Goal: Task Accomplishment & Management: Complete application form

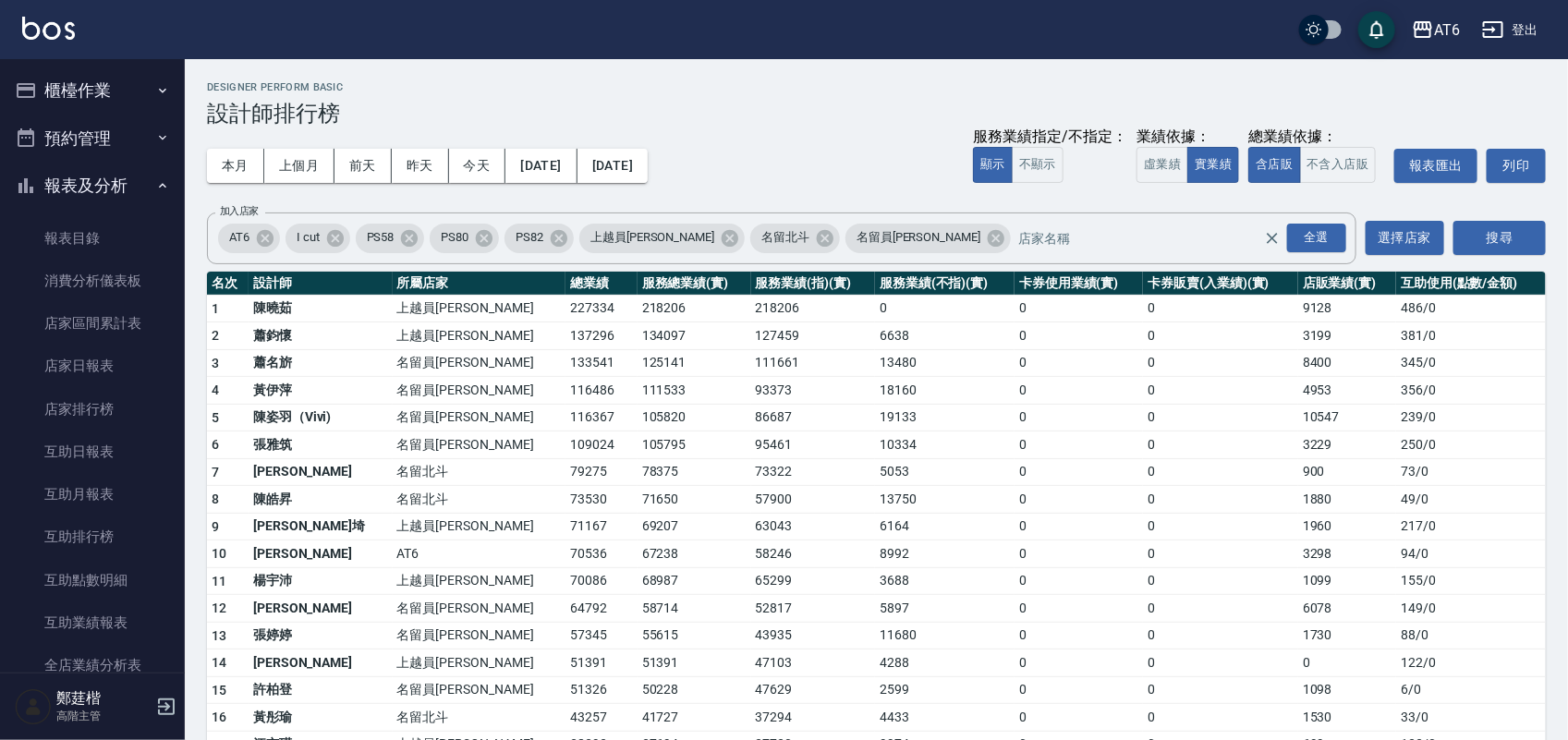
click at [68, 185] on button "報表及分析" at bounding box center [92, 186] width 170 height 48
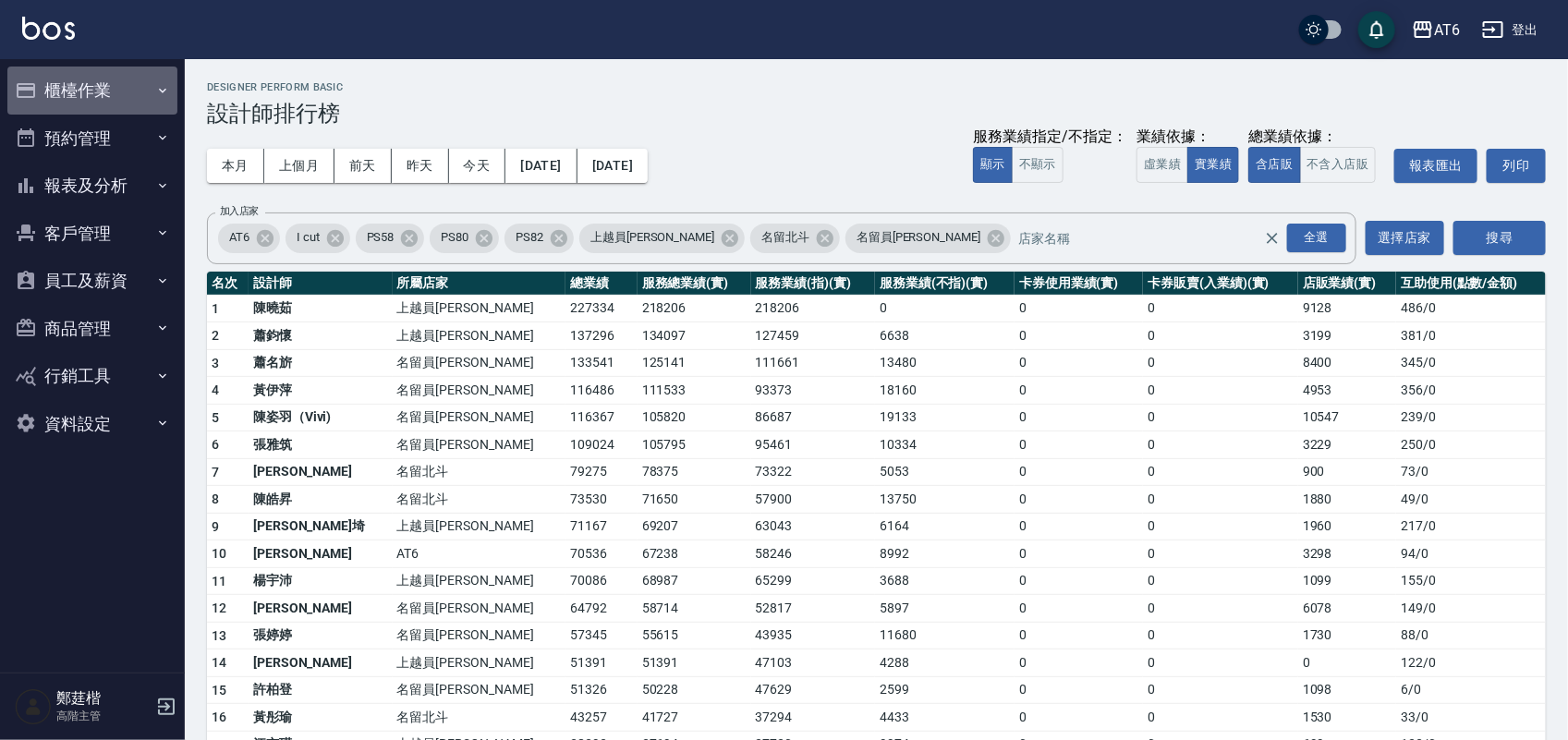
click at [94, 80] on button "櫃檯作業" at bounding box center [92, 91] width 170 height 48
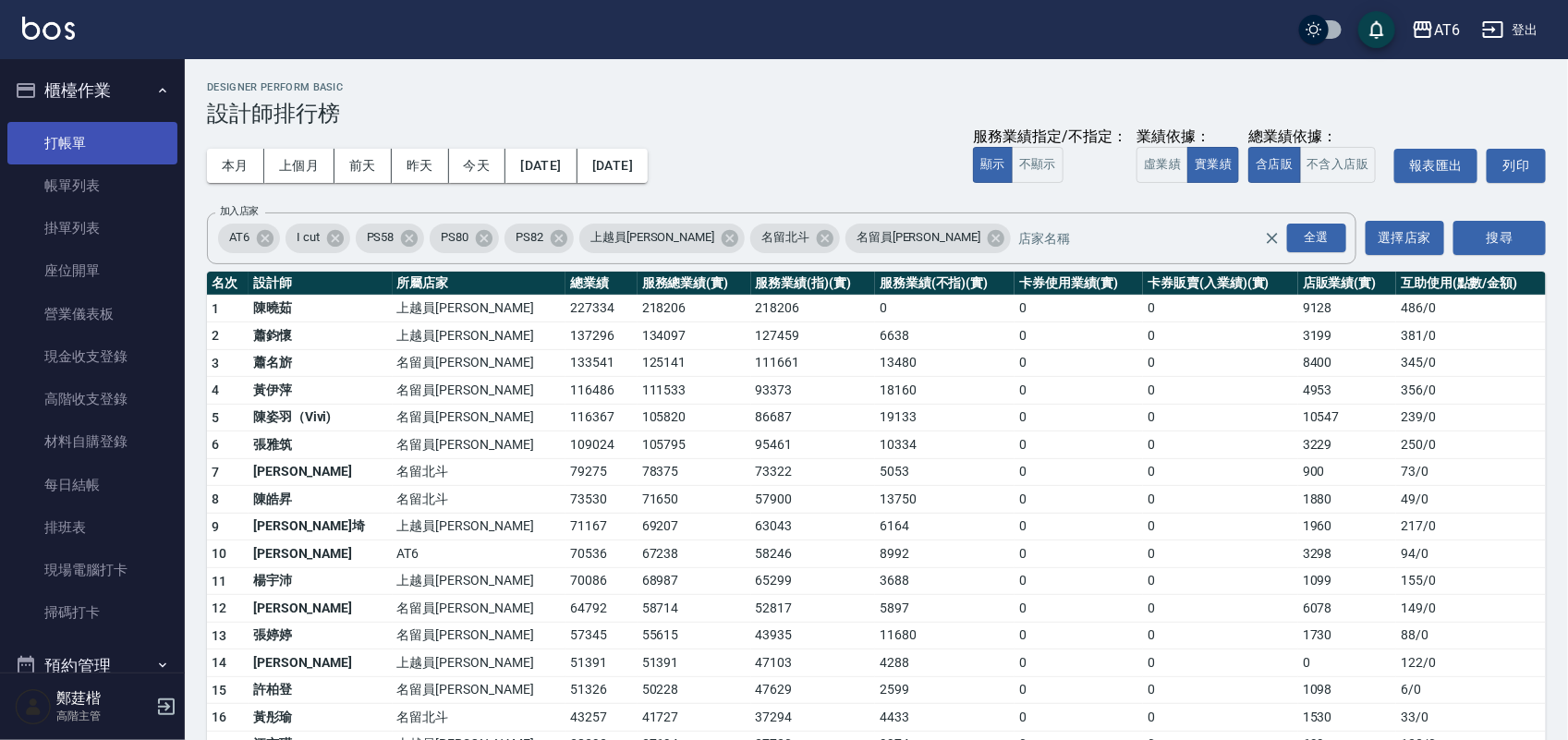
click at [103, 152] on link "打帳單" at bounding box center [92, 143] width 170 height 43
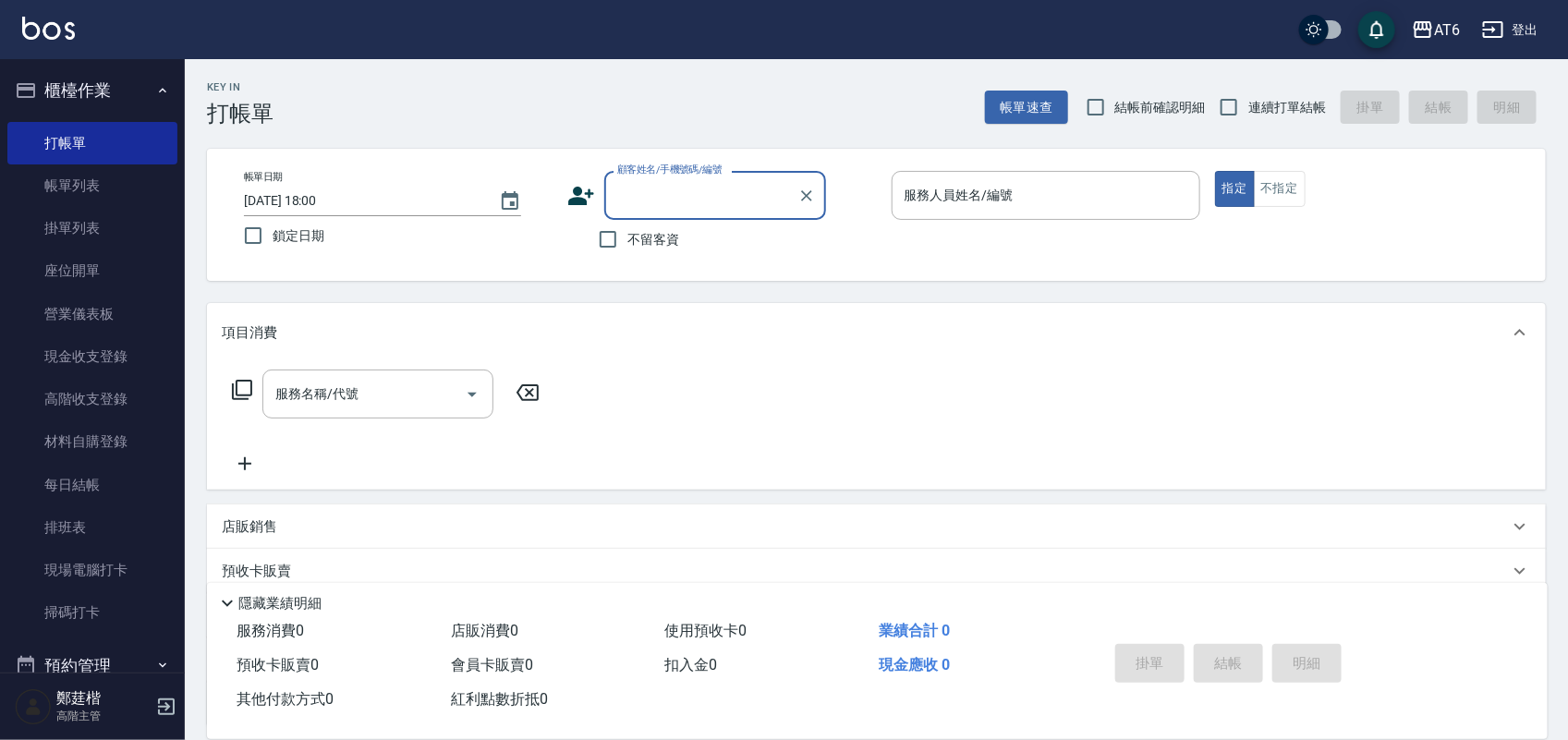
click at [278, 238] on span "鎖定日期" at bounding box center [298, 236] width 52 height 19
click at [272, 238] on input "鎖定日期" at bounding box center [254, 236] width 39 height 39
checkbox input "true"
click at [594, 238] on input "不留客資" at bounding box center [608, 240] width 39 height 39
checkbox input "true"
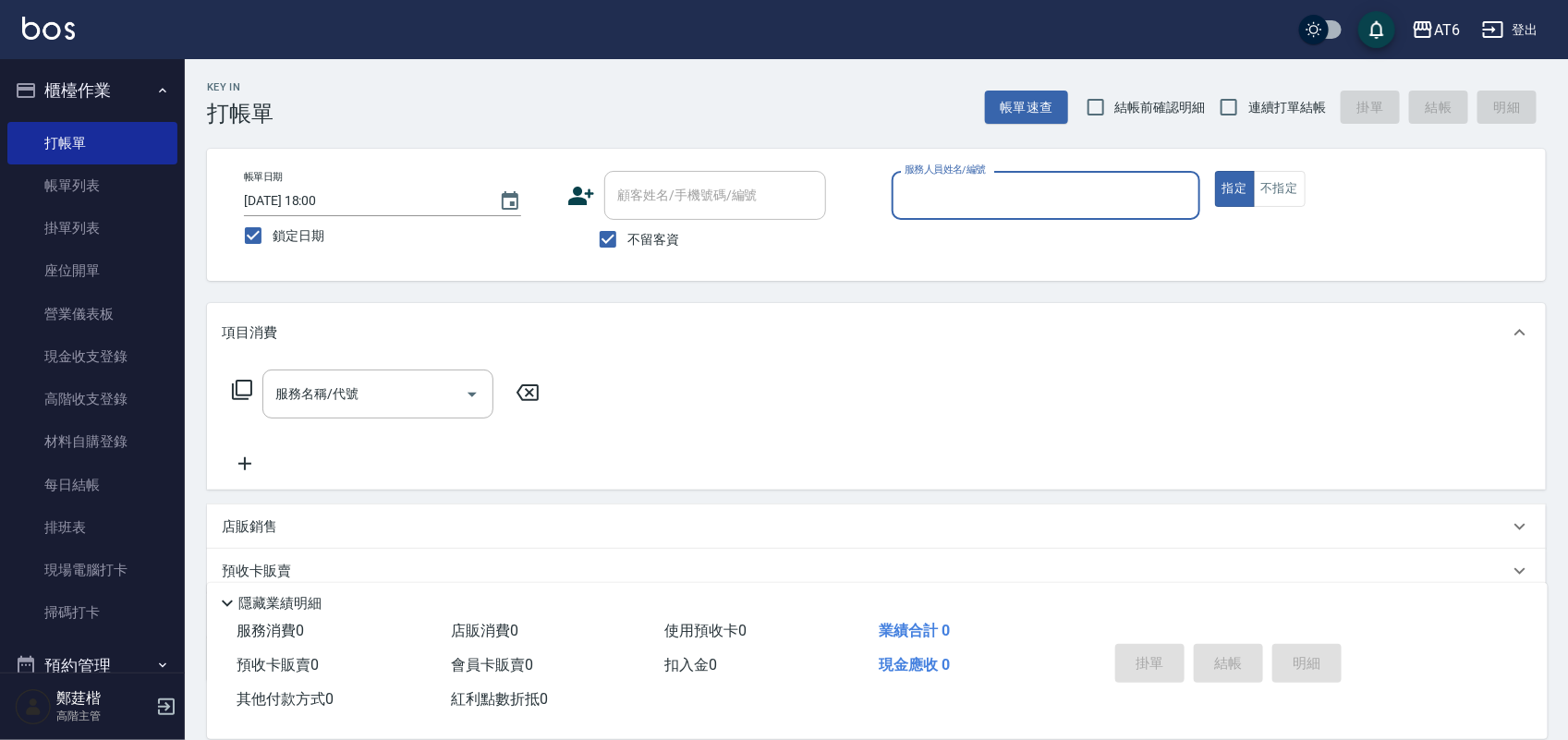
click at [1256, 108] on span "連續打單結帳" at bounding box center [1287, 107] width 78 height 19
click at [1248, 108] on input "連續打單結帳" at bounding box center [1229, 107] width 39 height 39
checkbox input "true"
click at [1056, 208] on input "服務人員姓名/編號" at bounding box center [1046, 195] width 292 height 32
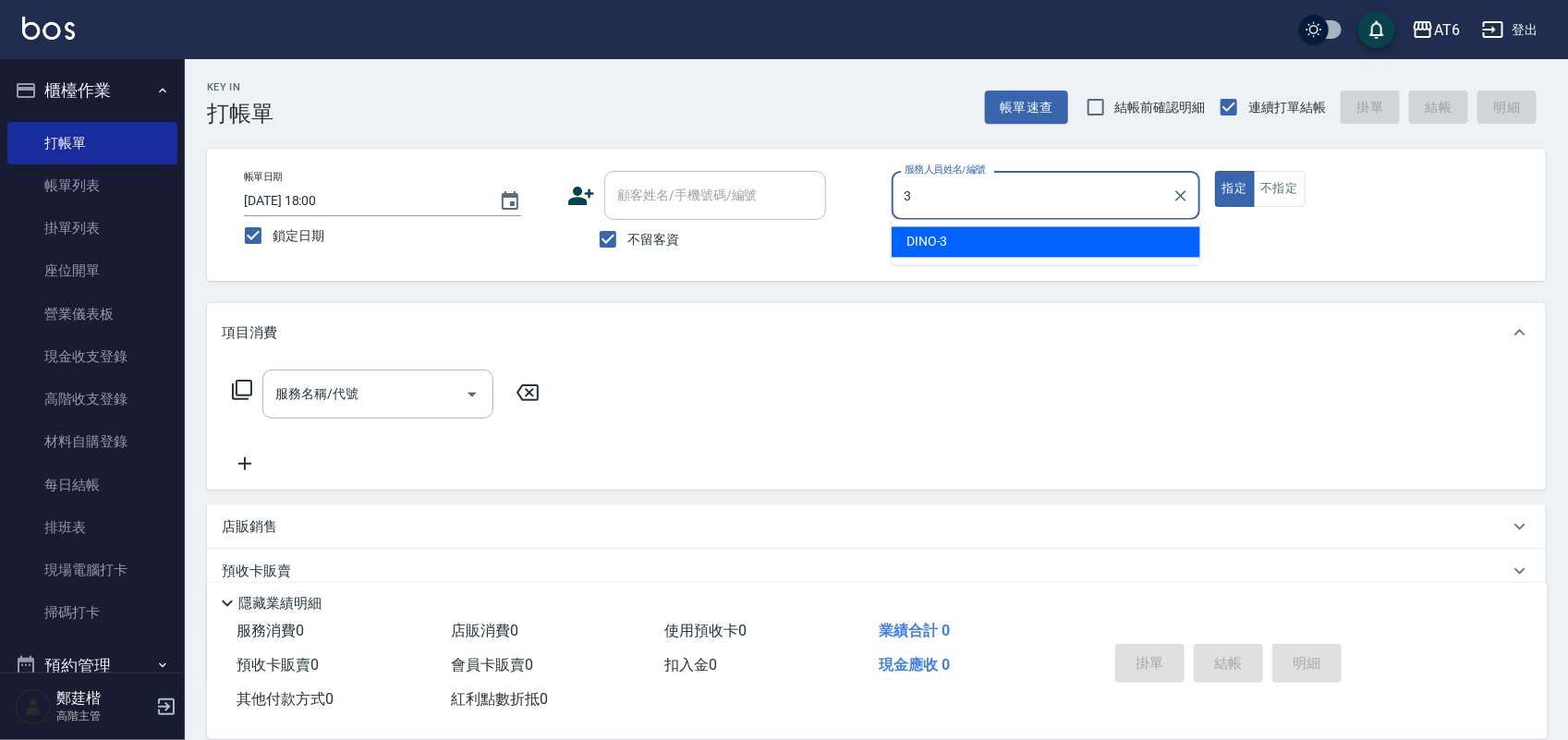
type input "3"
type button "true"
type input "DINO-3"
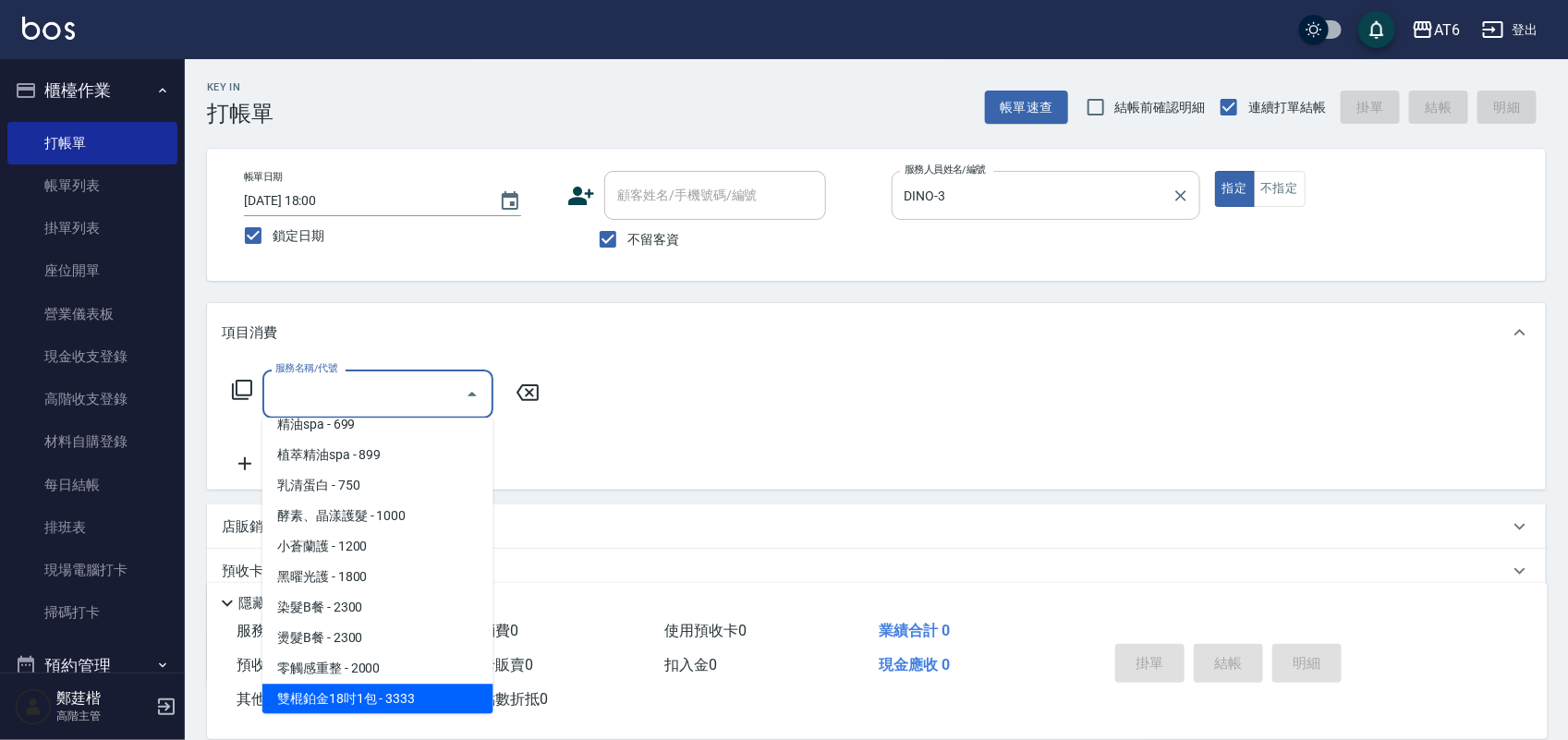
scroll to position [260, 0]
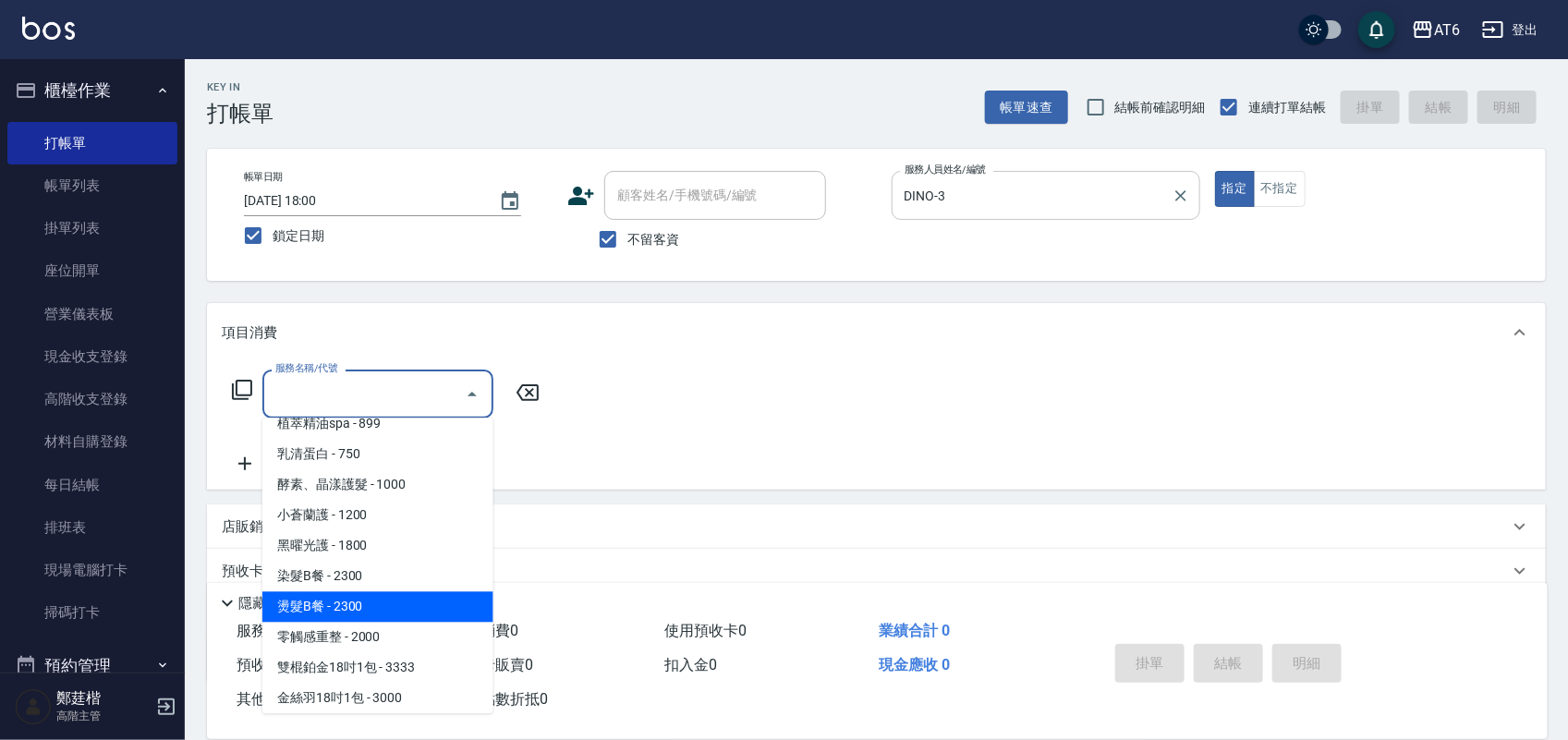
type input "燙髮B餐(43)"
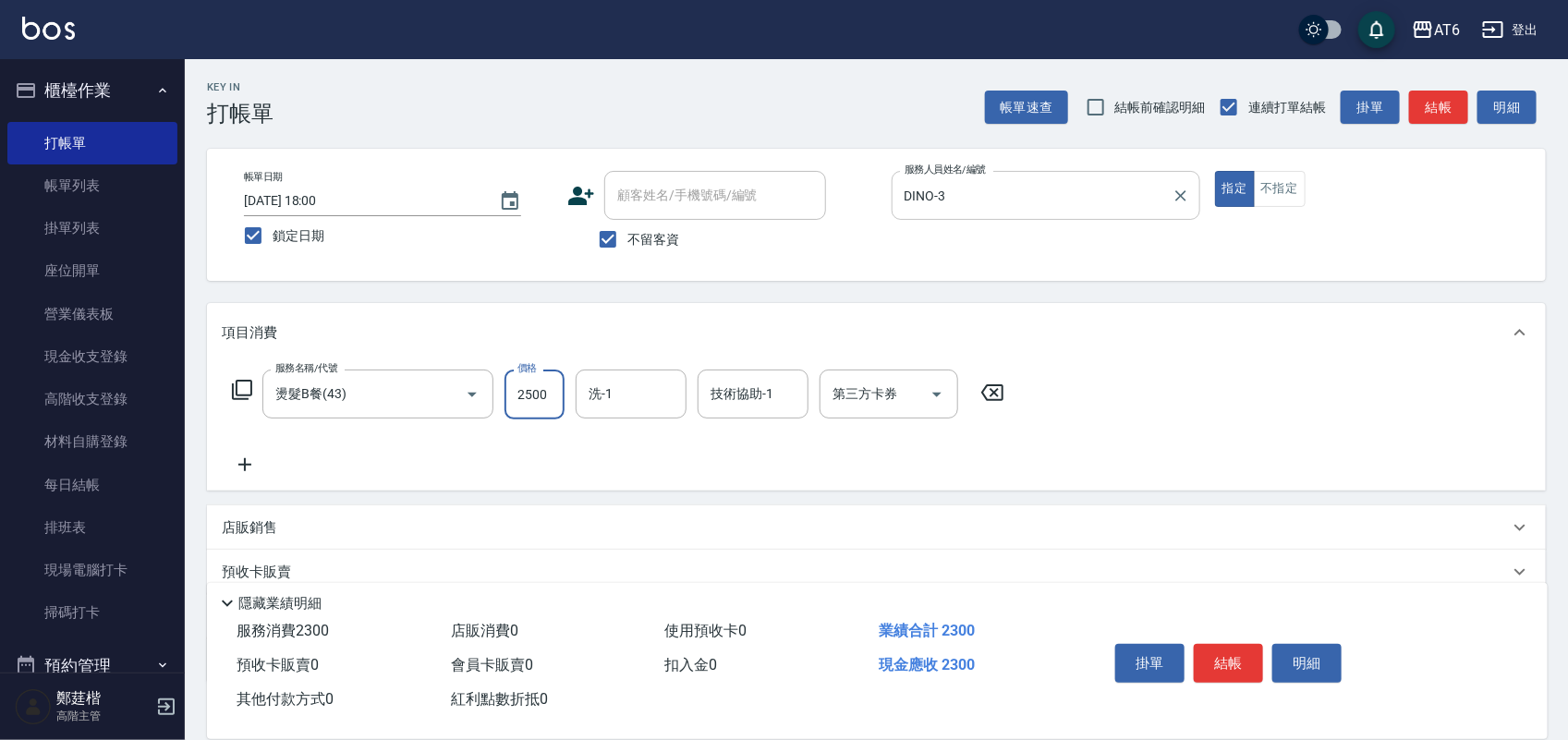
type input "2500"
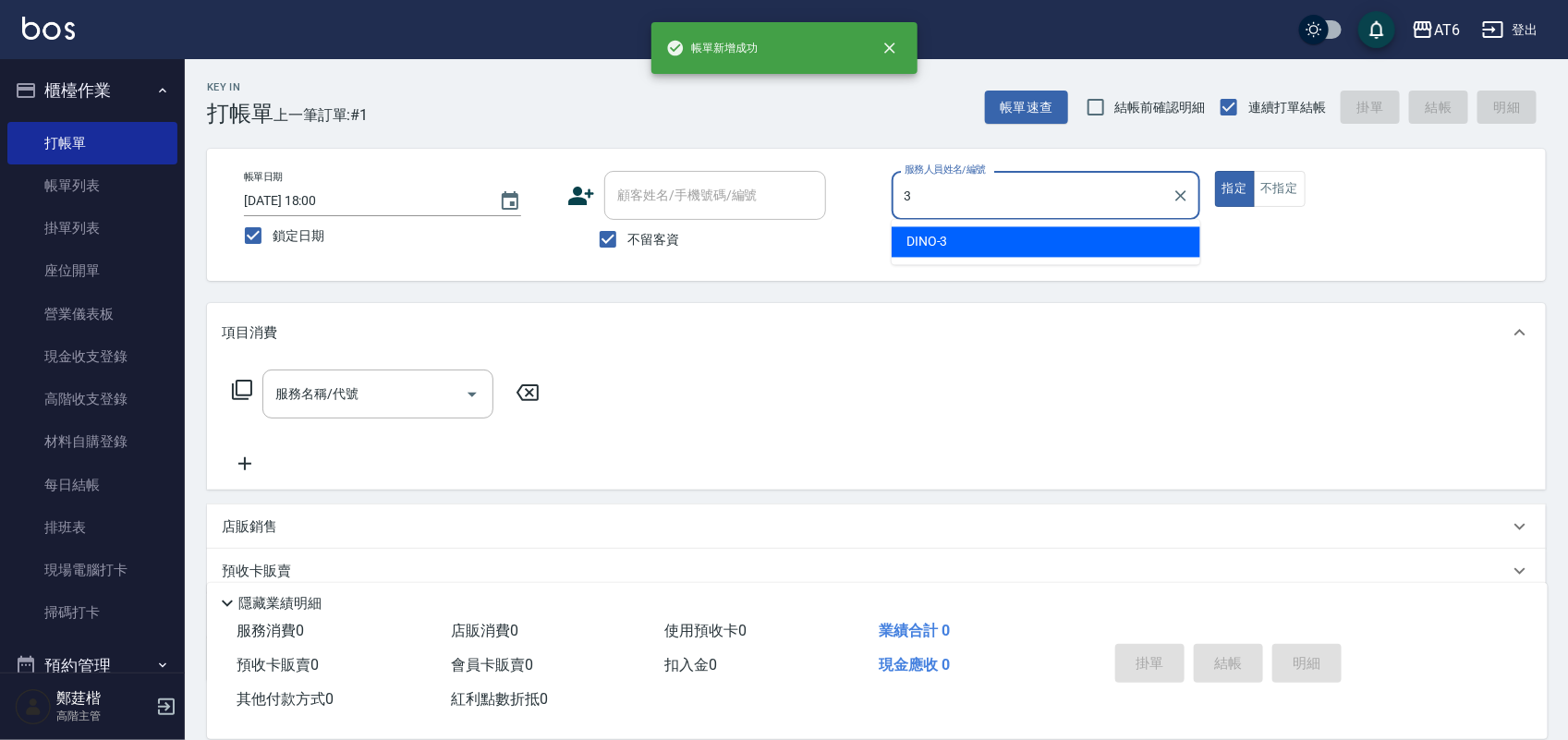
type input "DINO-3"
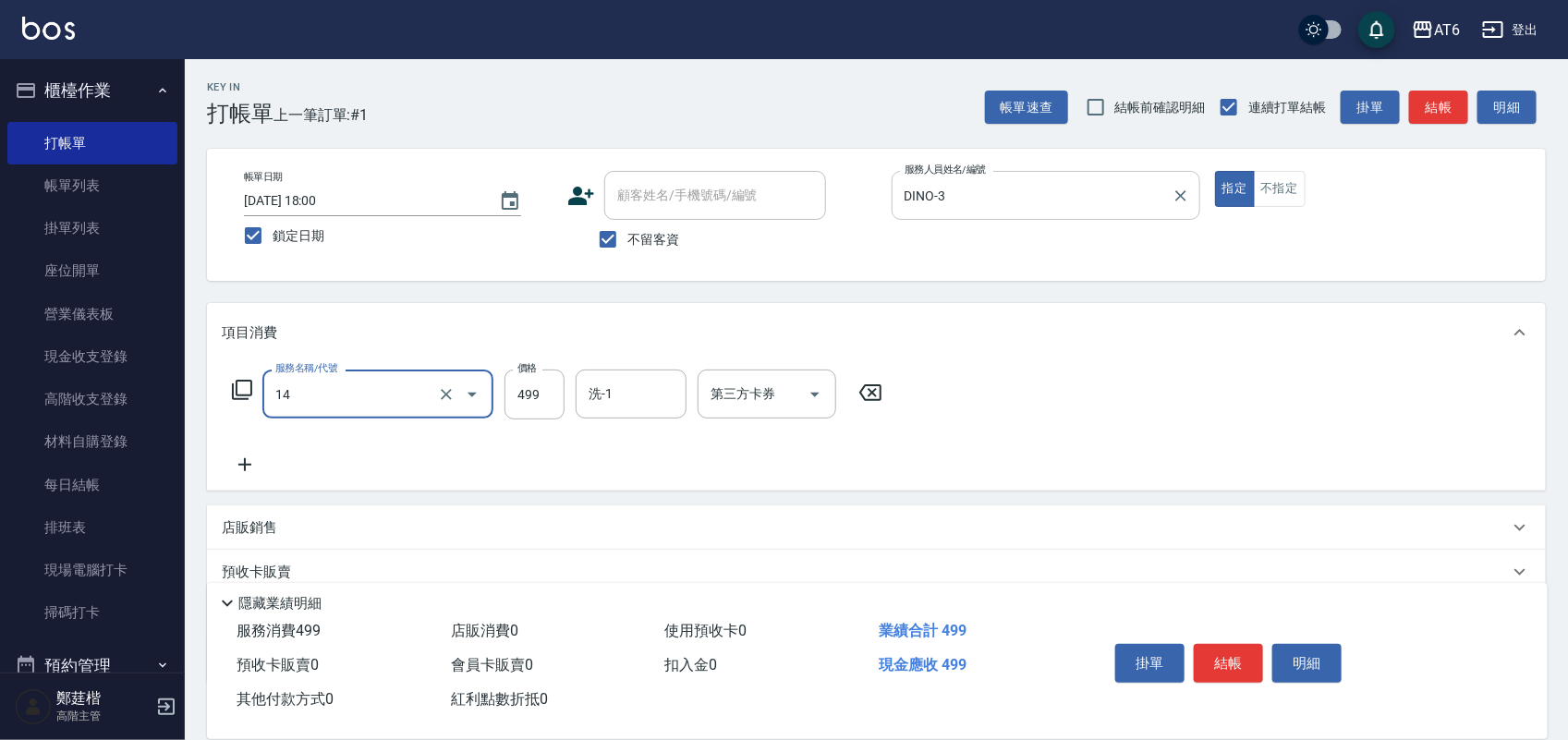
type input "去角質洗(14)"
type input "500"
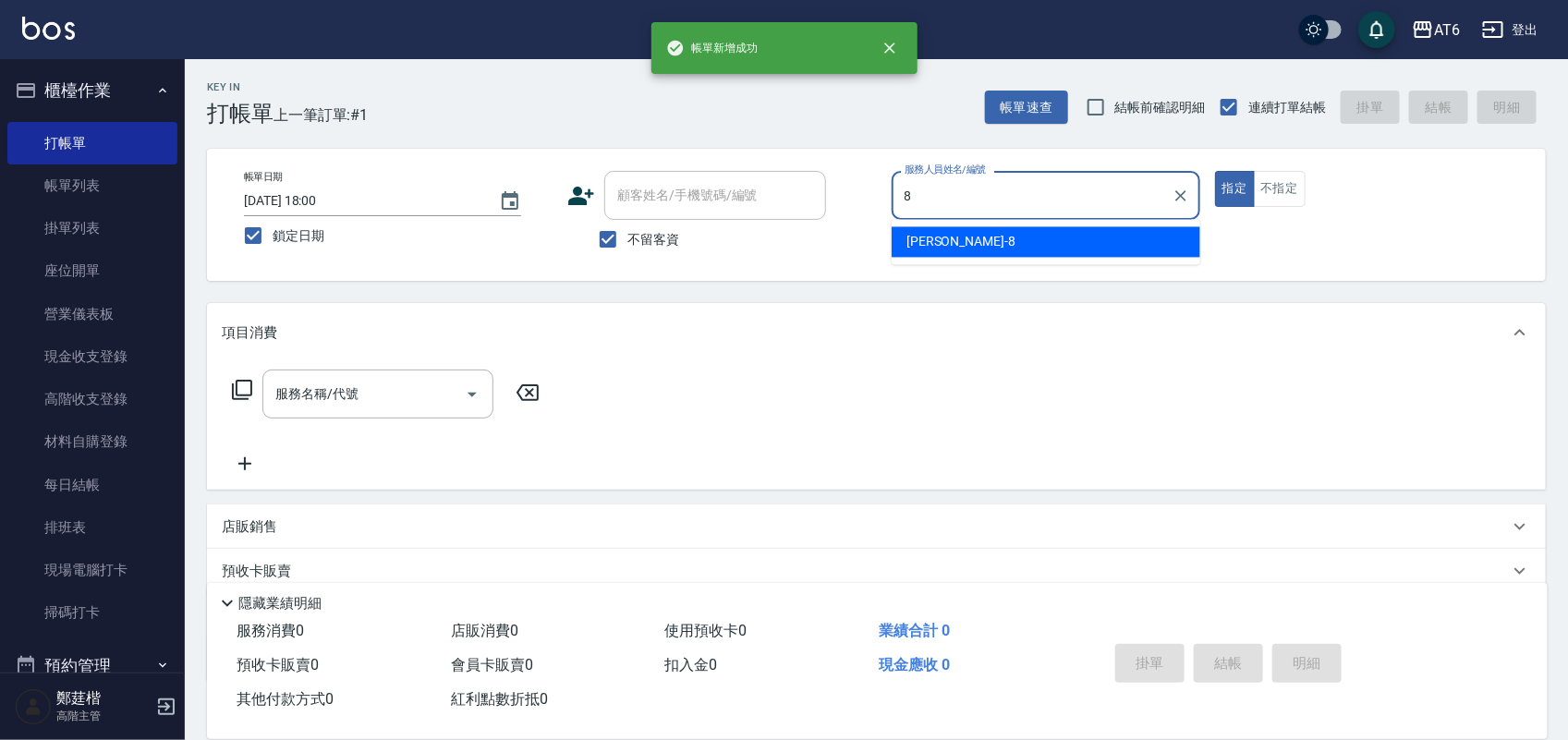
type input "[PERSON_NAME]-8"
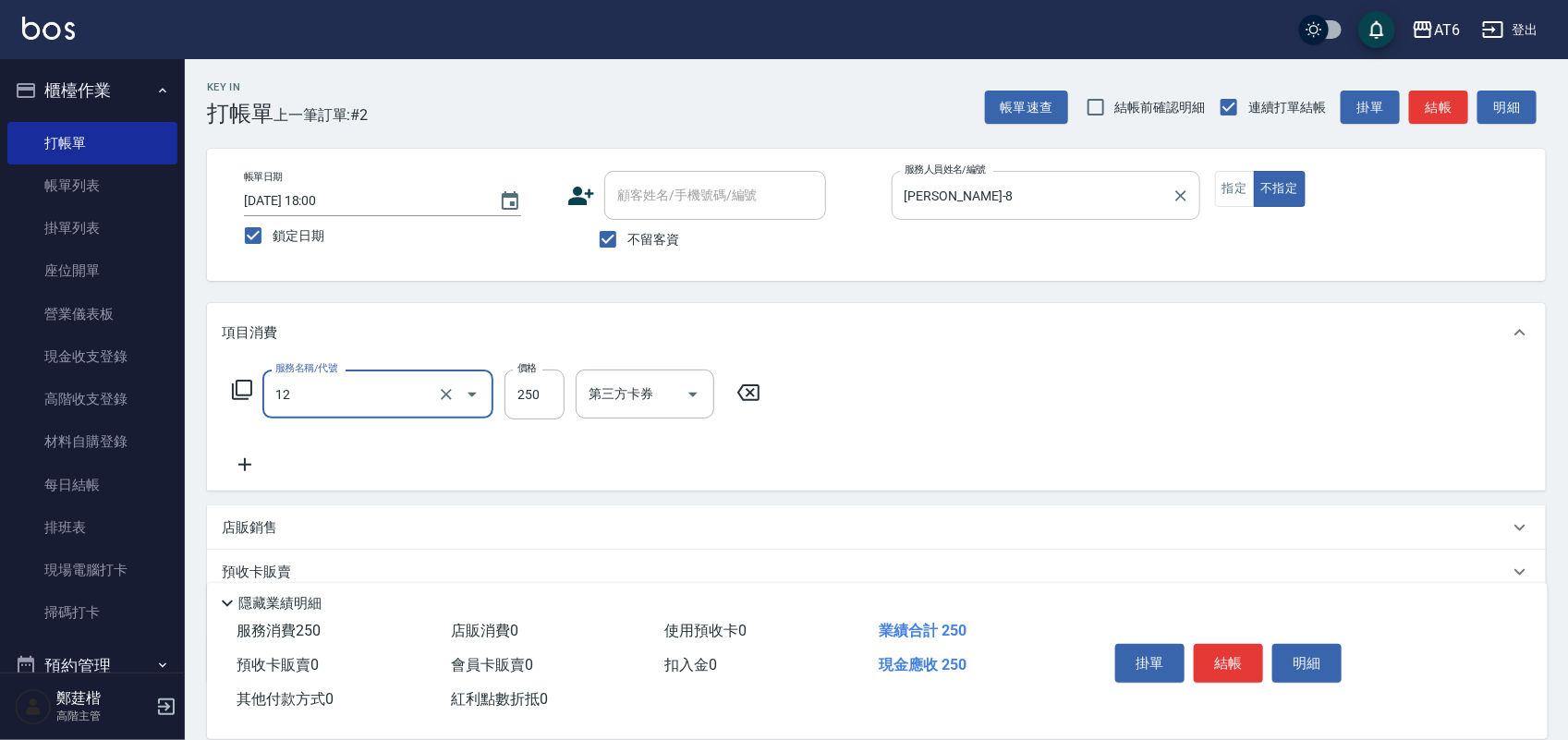
type input "精油洗髮(12)"
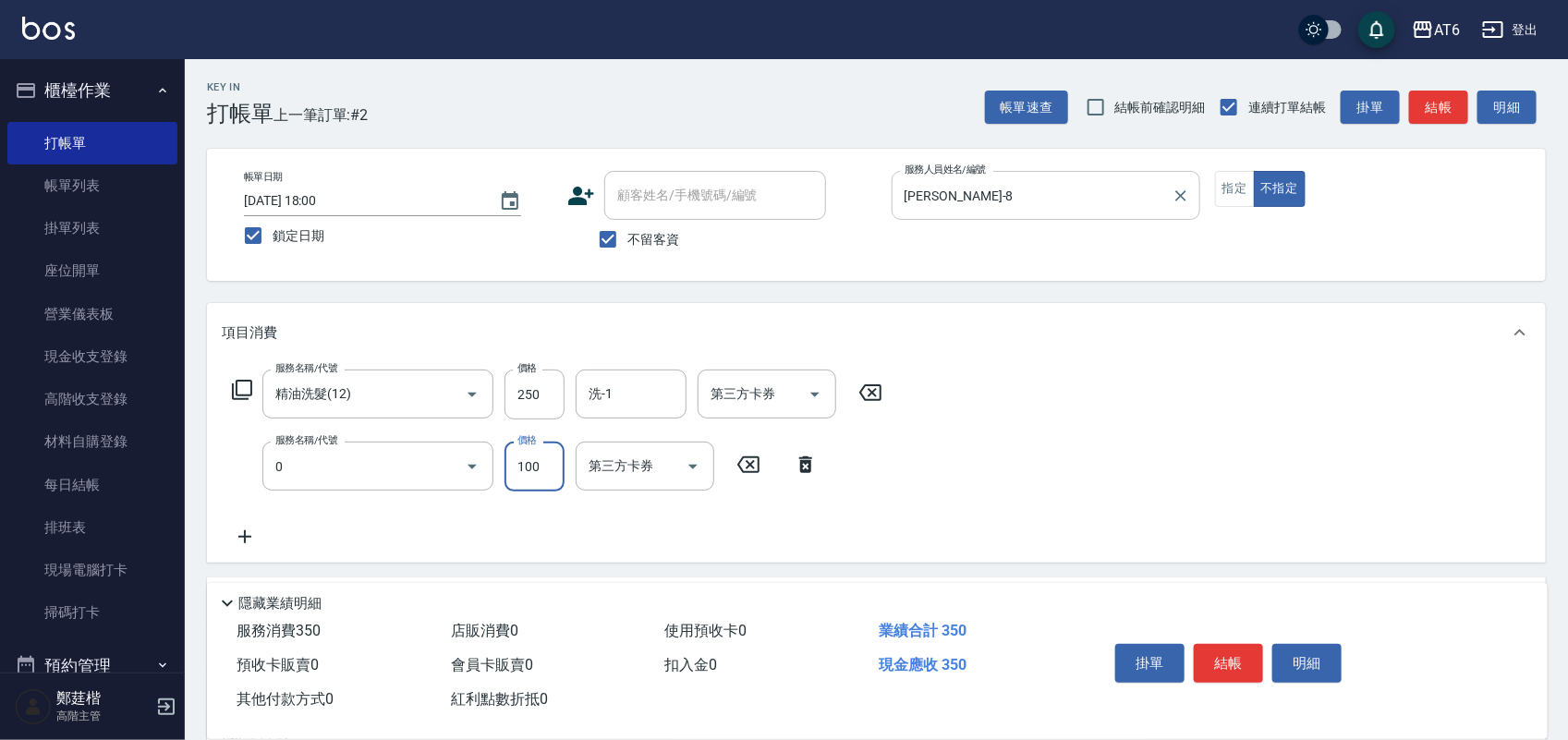
type input "剪髮(0)"
type input "130"
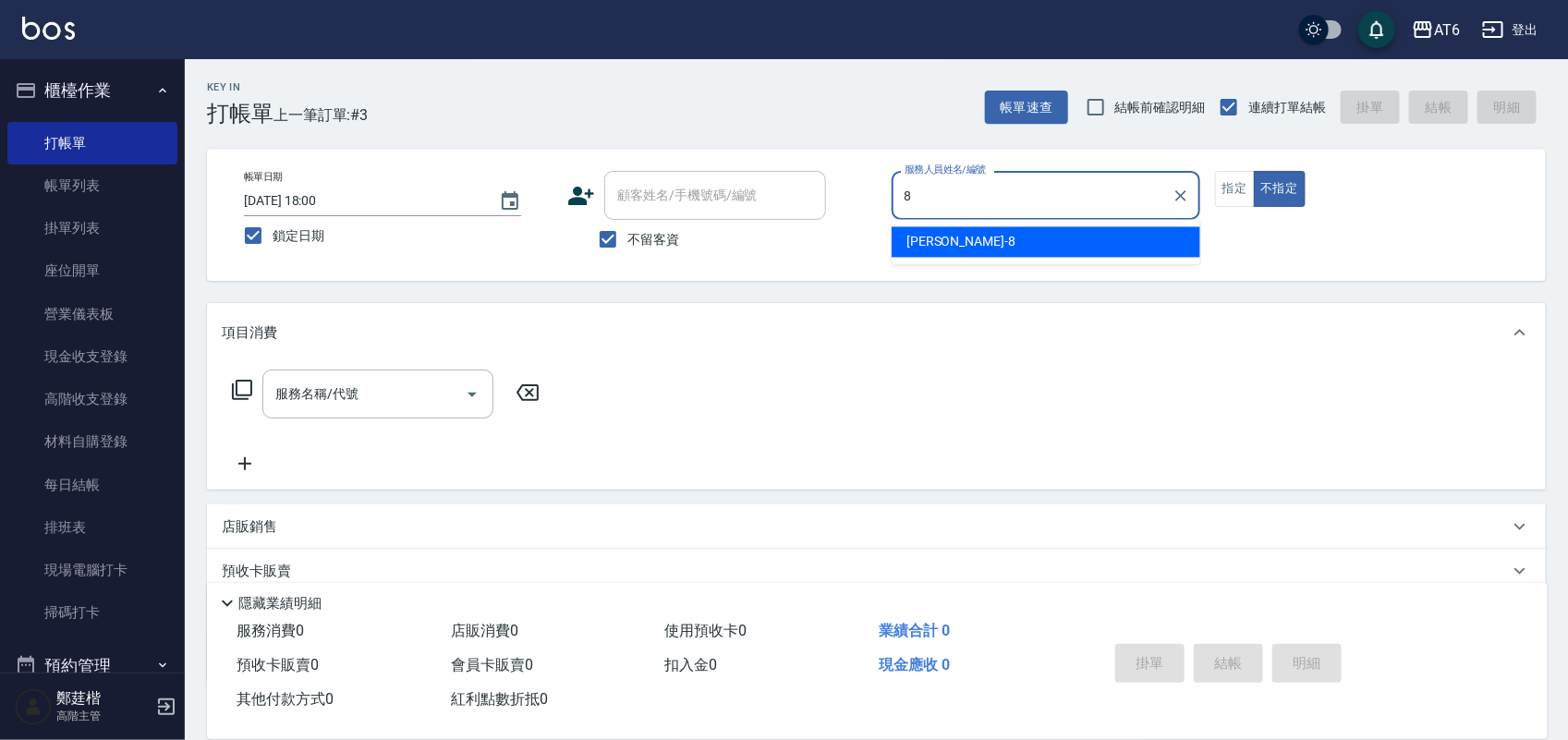
type input "8"
type button "false"
type input "[PERSON_NAME]-8"
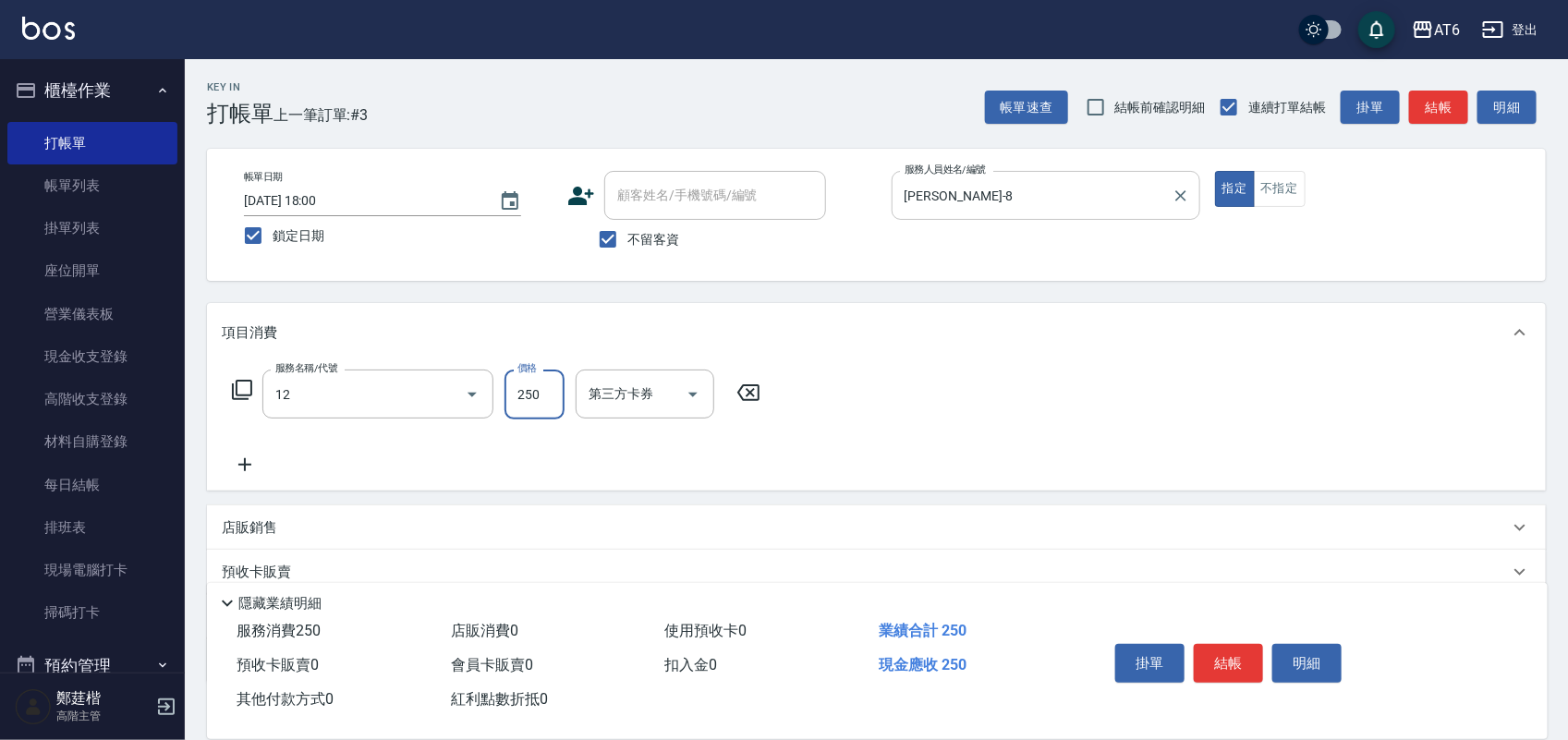
type input "精油洗髮(12)"
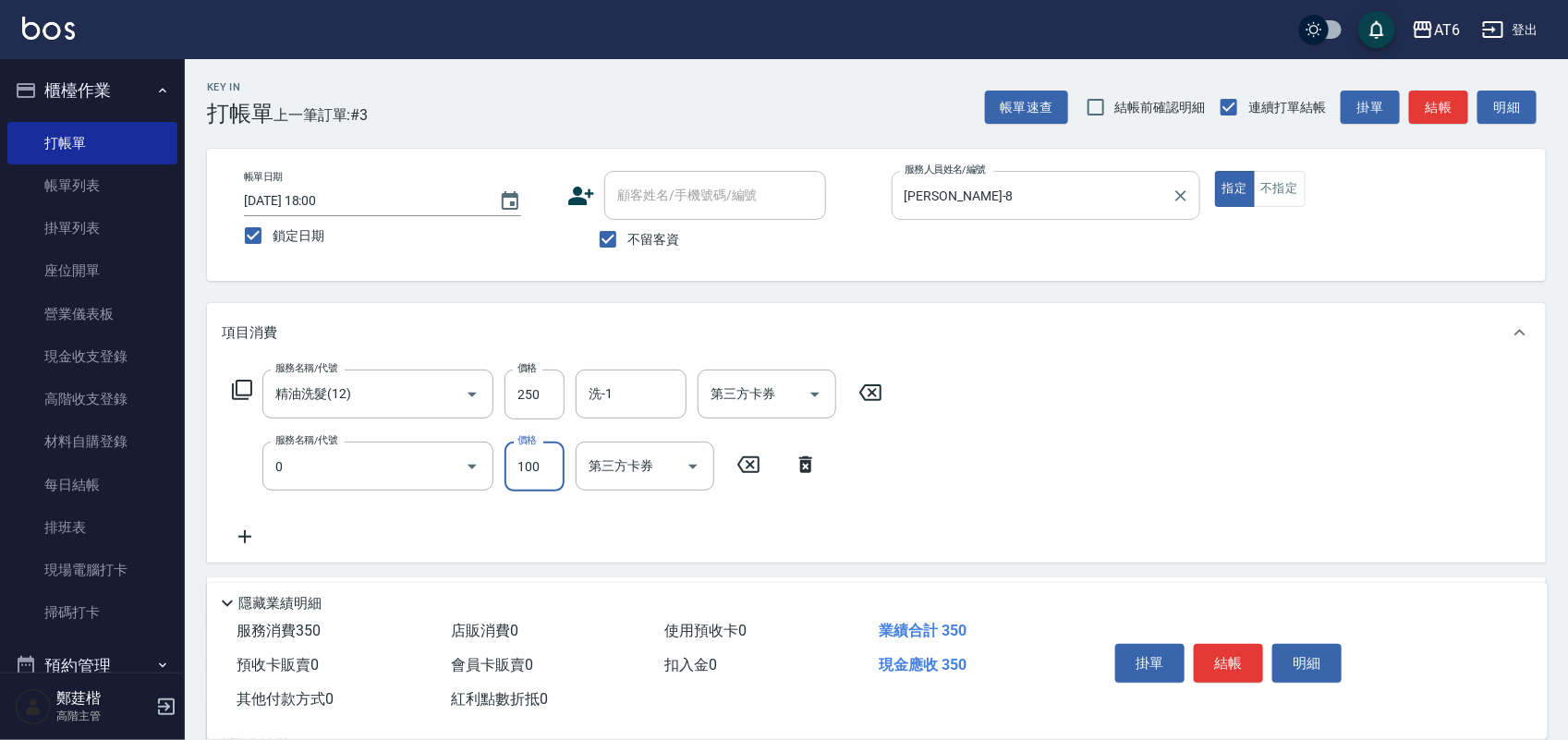
type input "剪髮(0)"
type input "130"
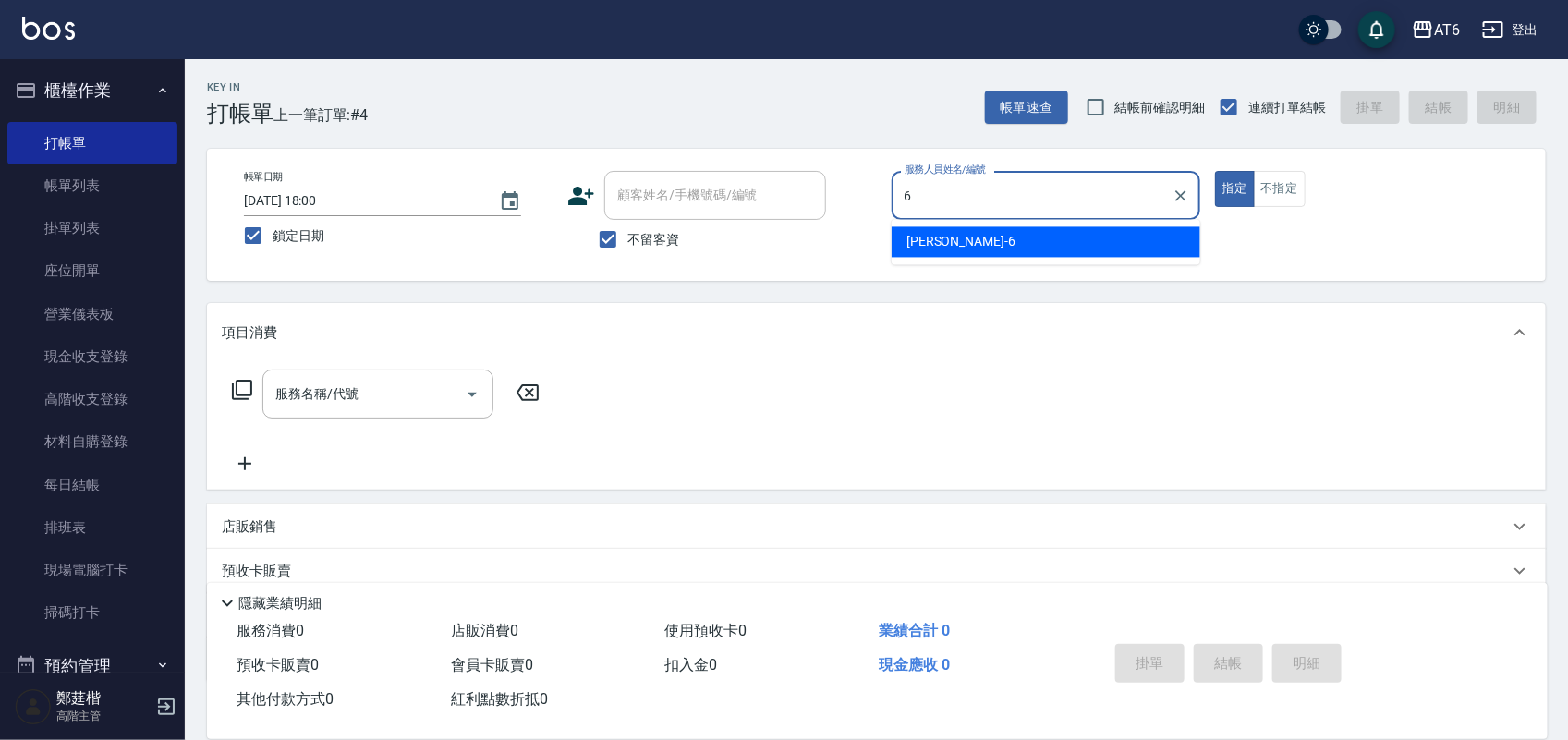
type input "[PERSON_NAME]-6"
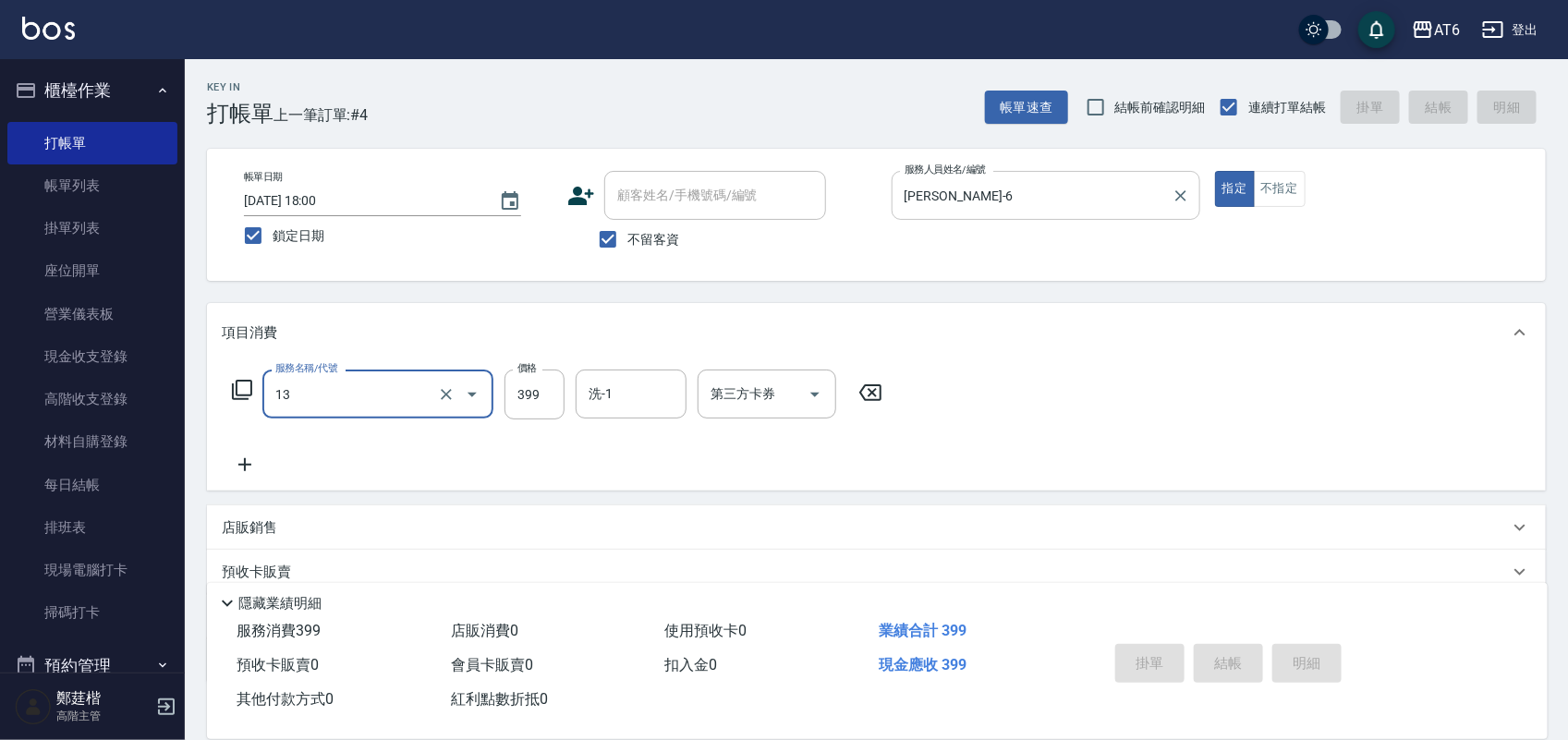
type input "13"
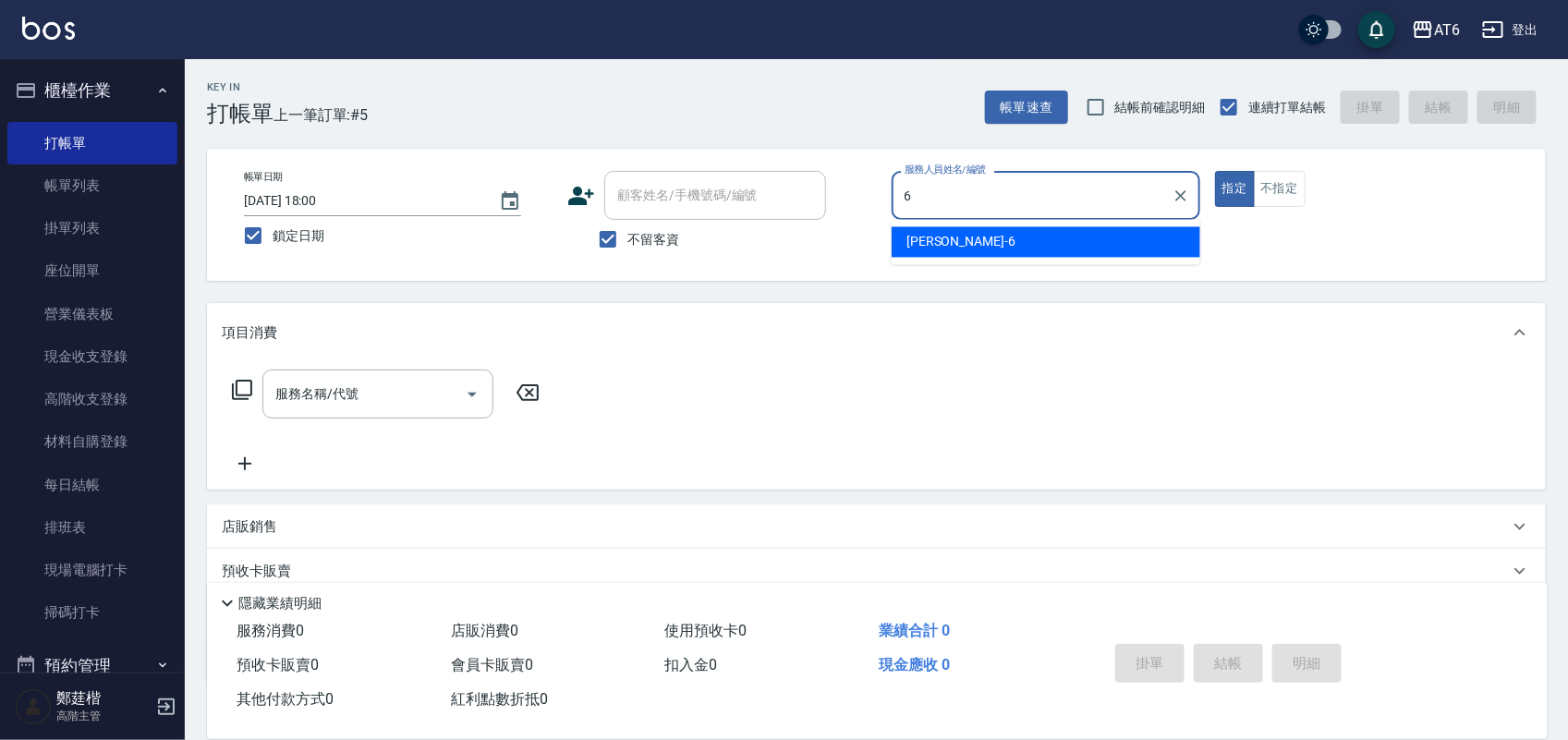
type input "[PERSON_NAME]-6"
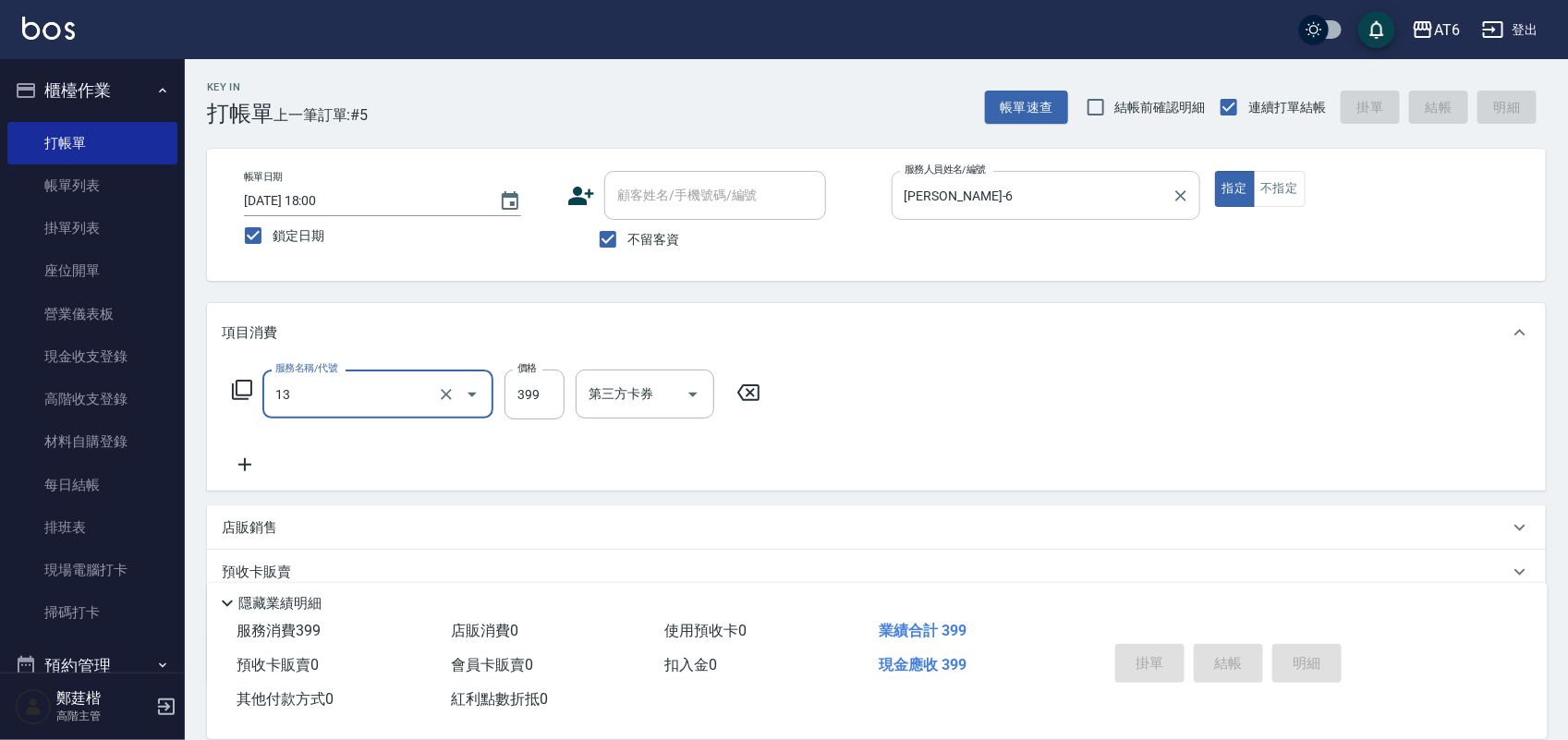
type input "13"
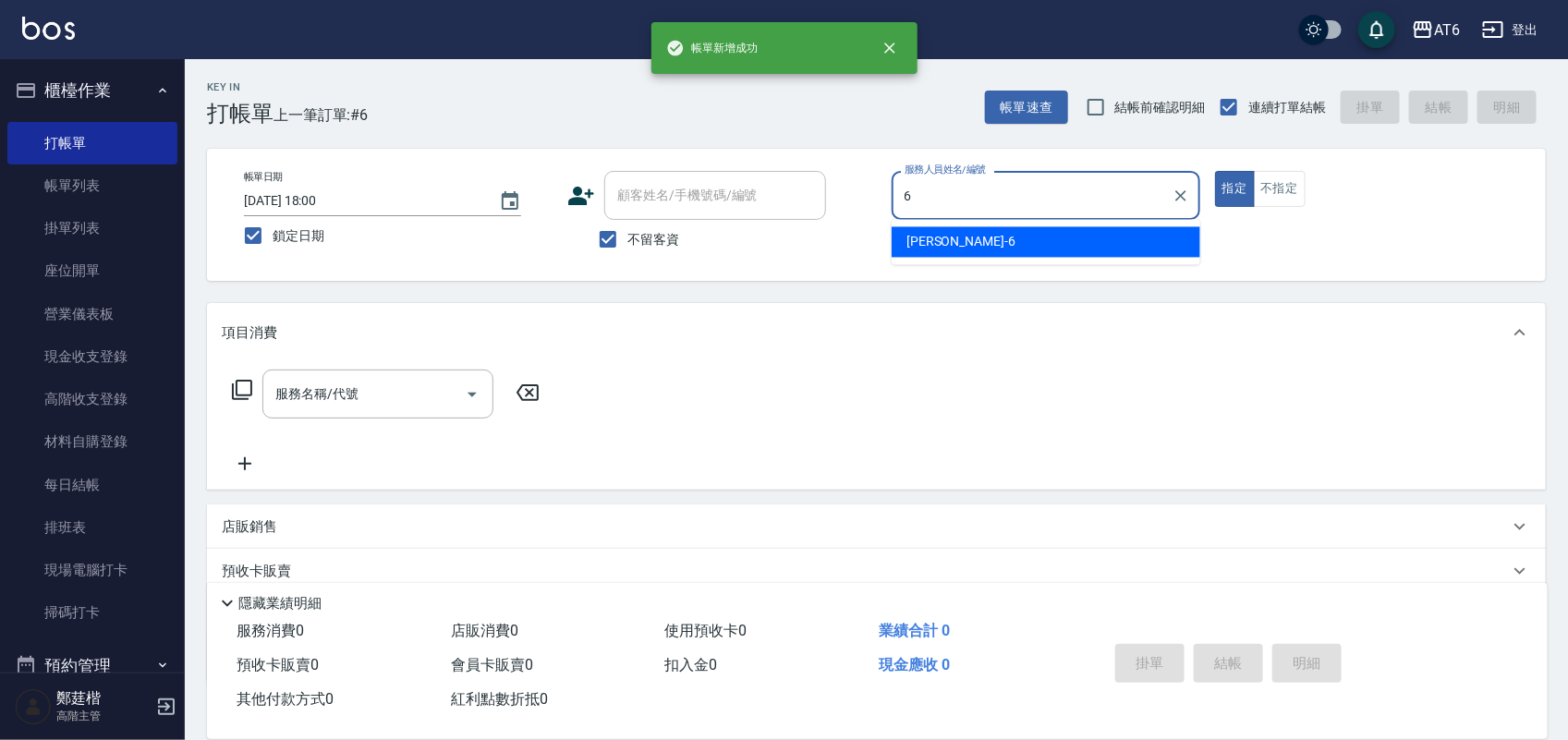
type input "[PERSON_NAME]-6"
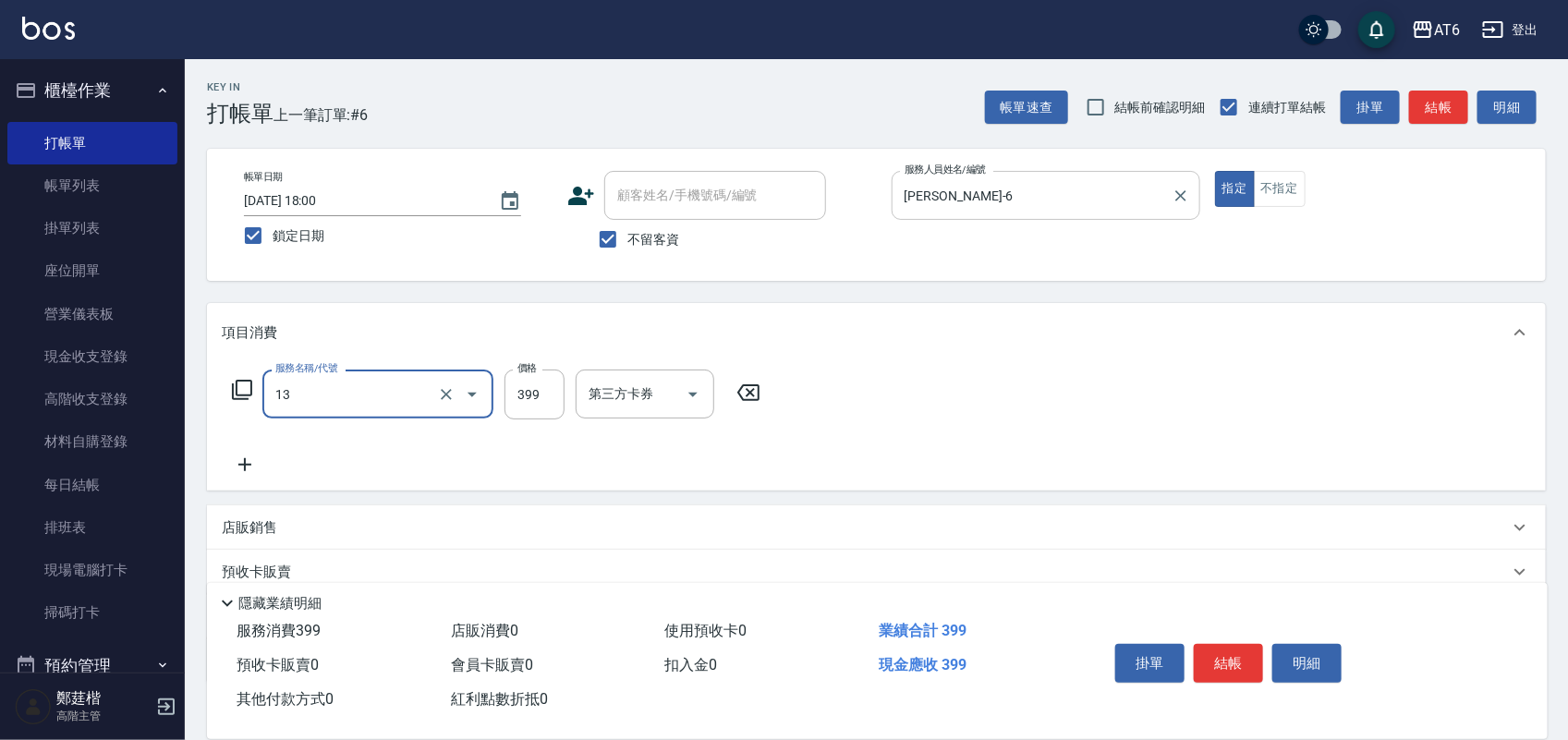
type input "海鹽洗(13)"
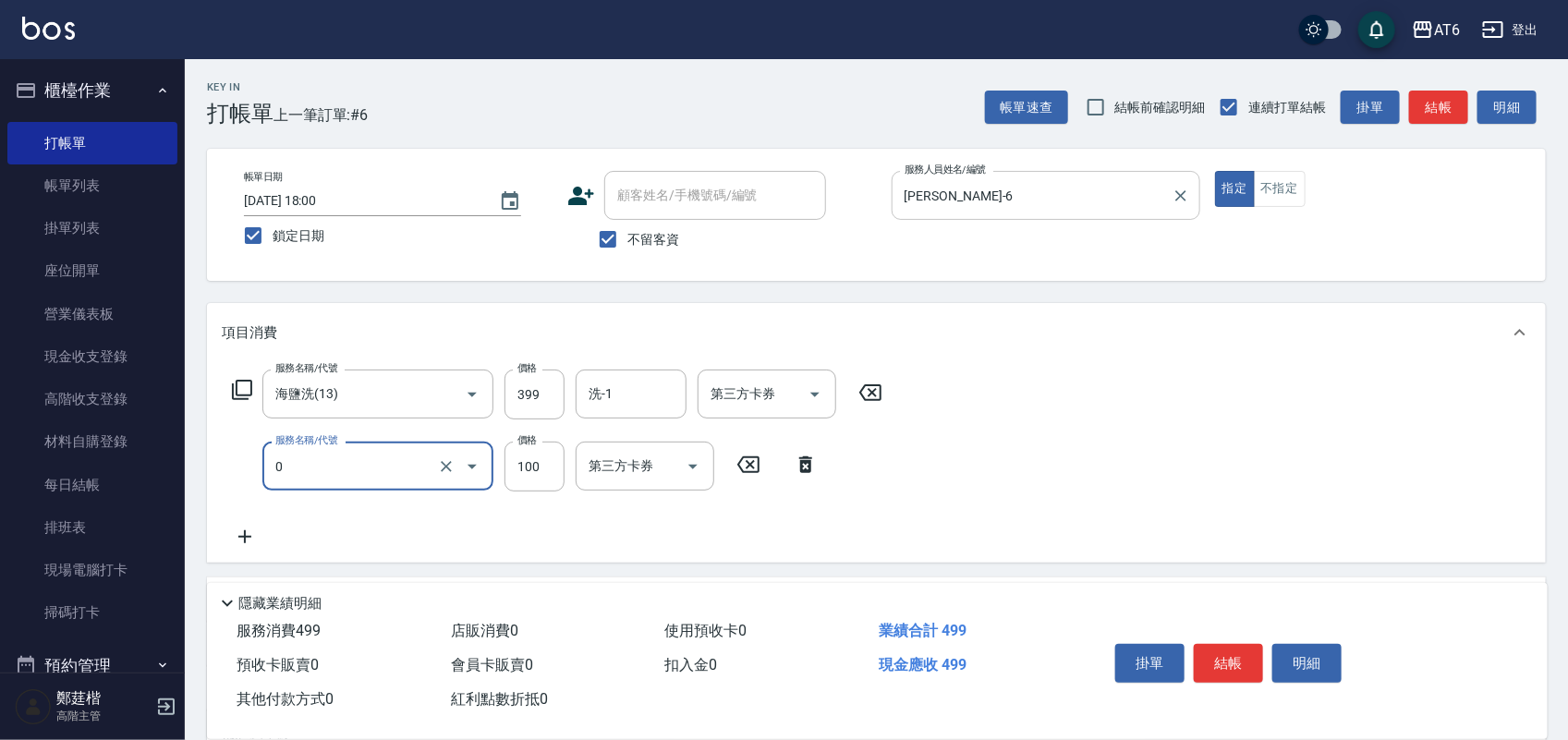
type input "剪髮(0)"
type input "180"
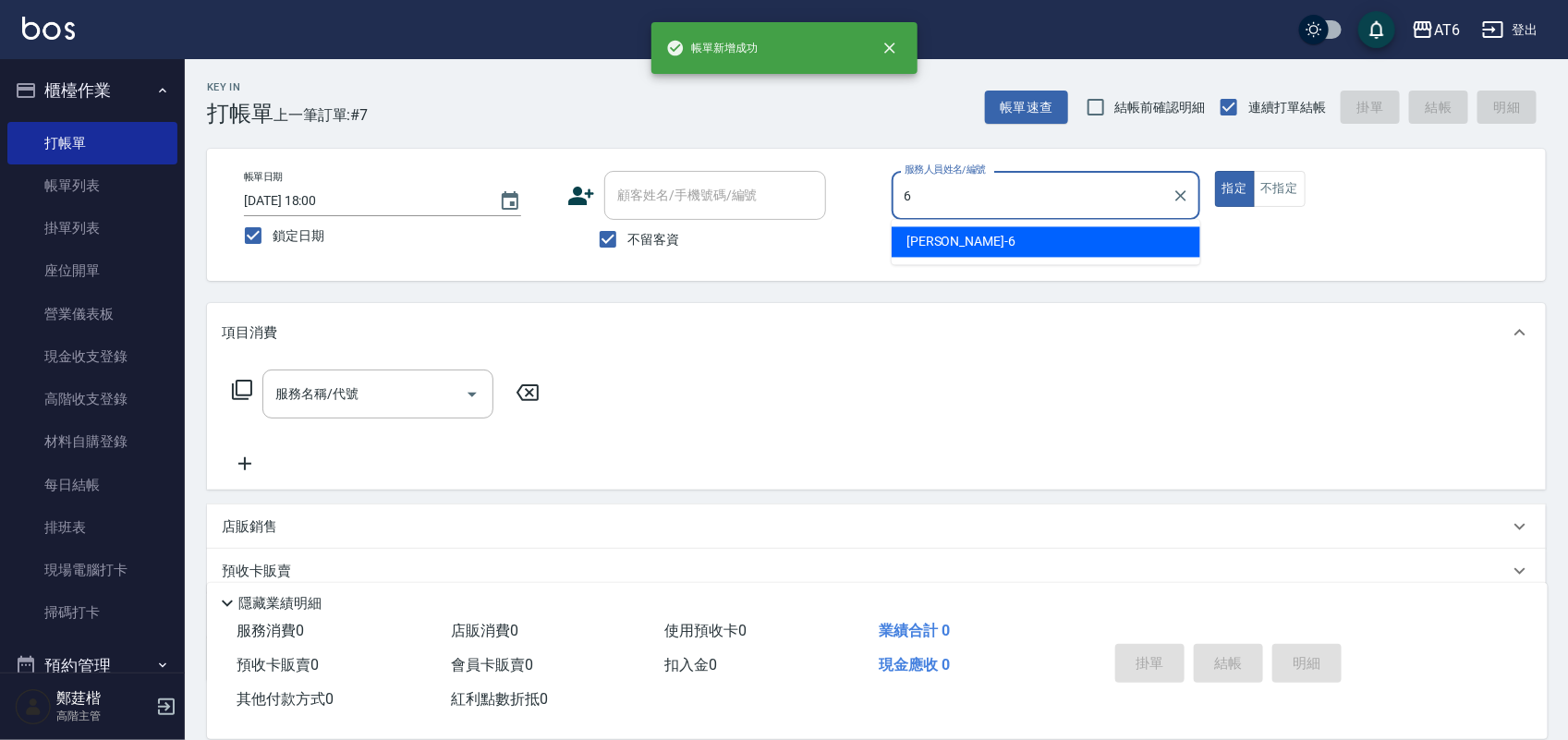
type input "[PERSON_NAME]-6"
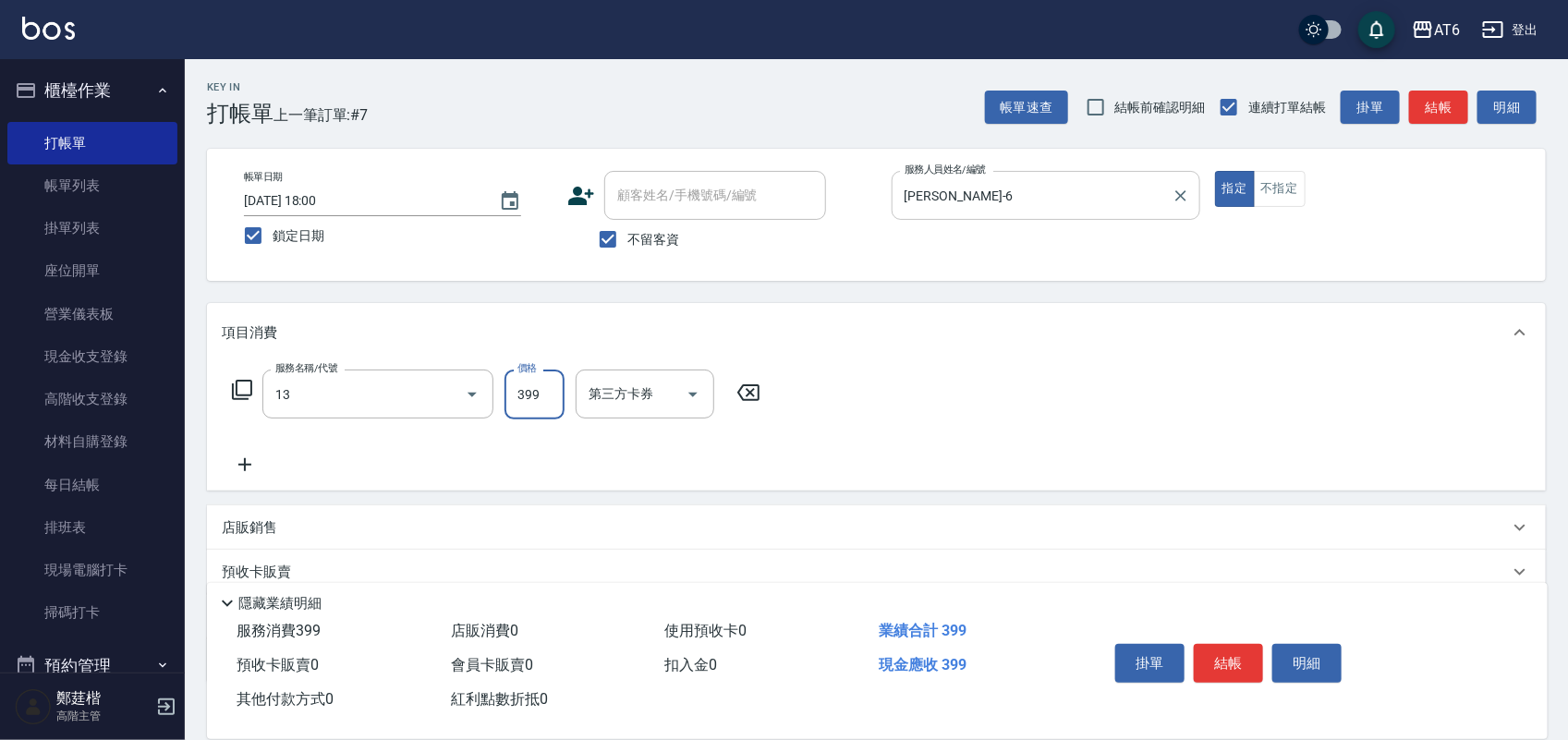
type input "海鹽洗(13)"
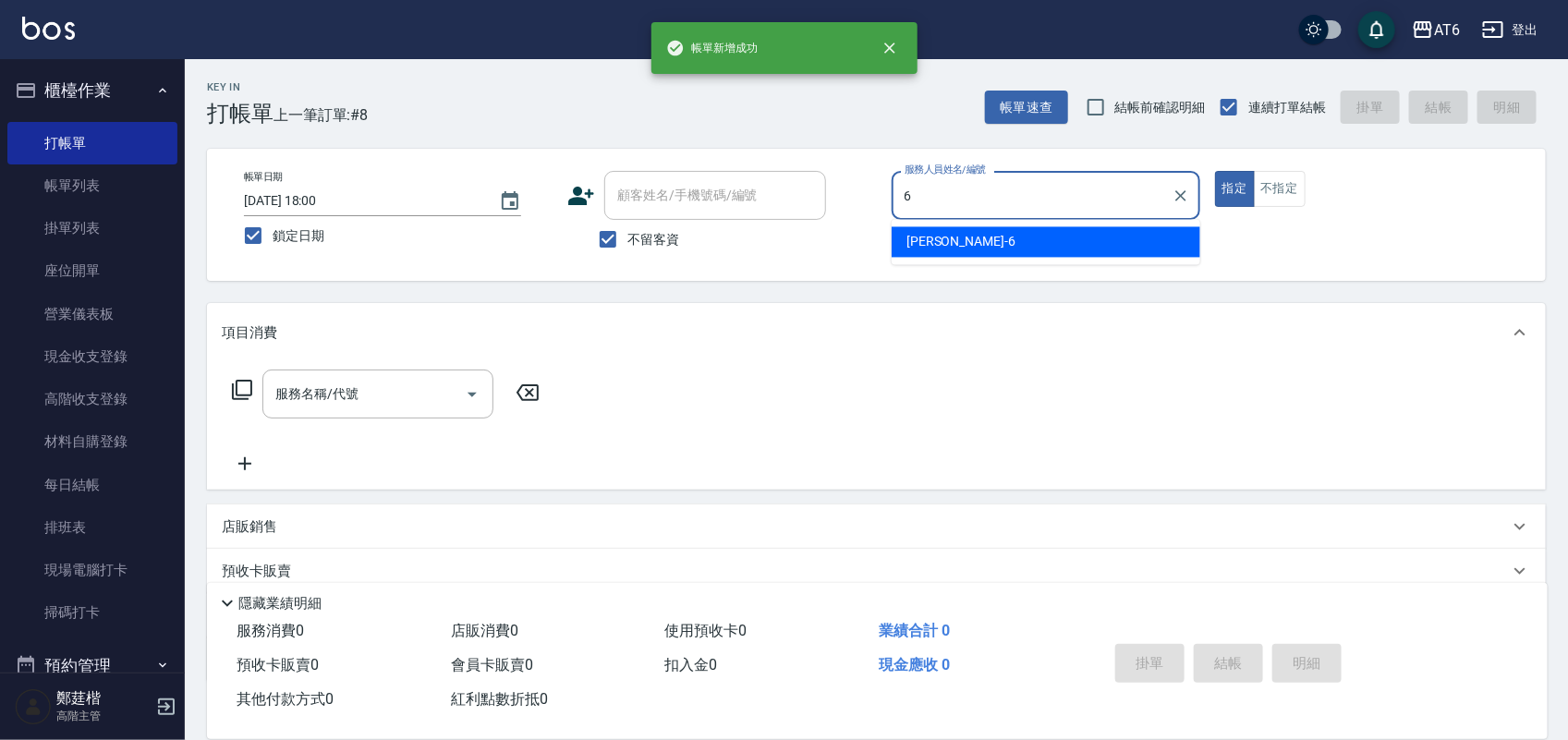
type input "[PERSON_NAME]-6"
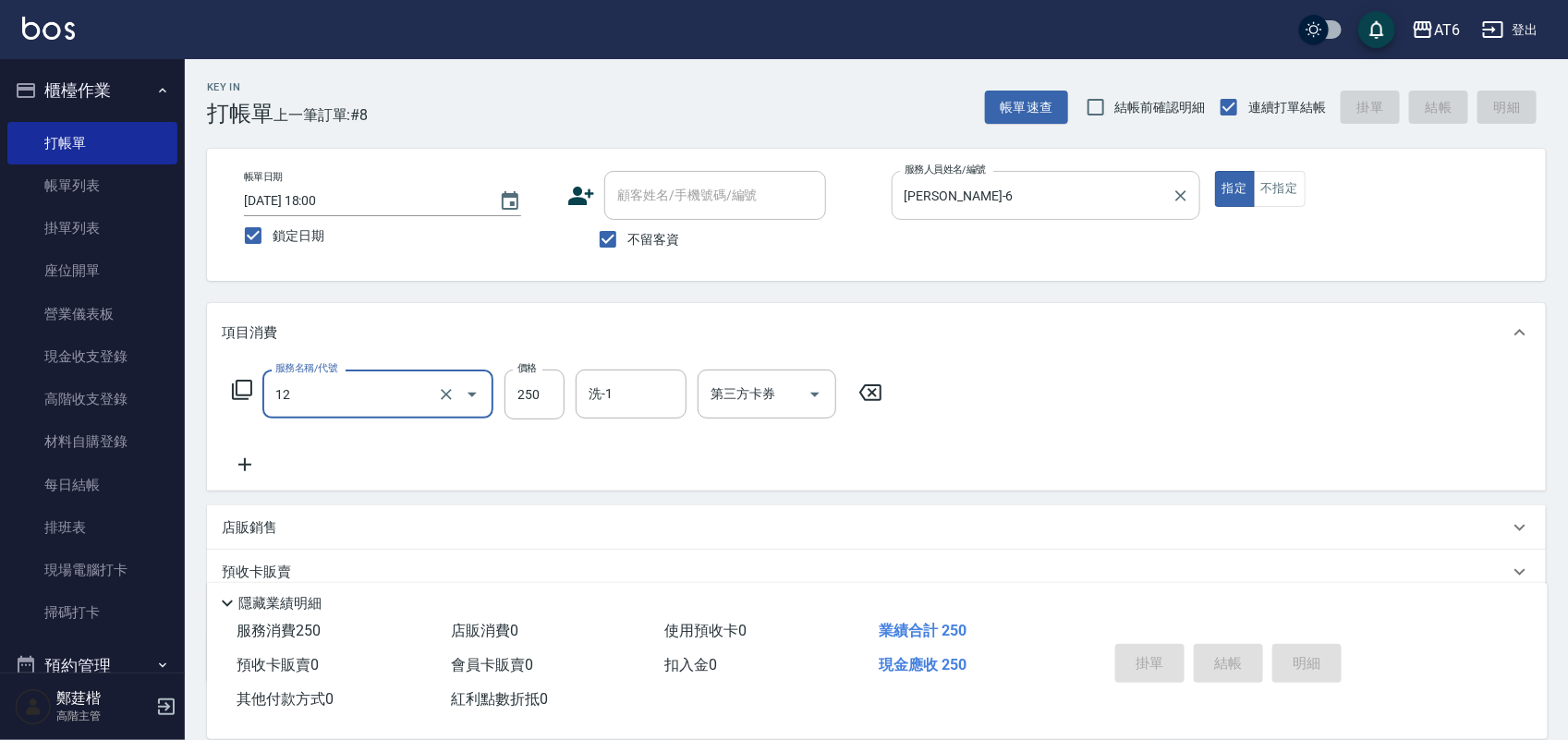
type input "12"
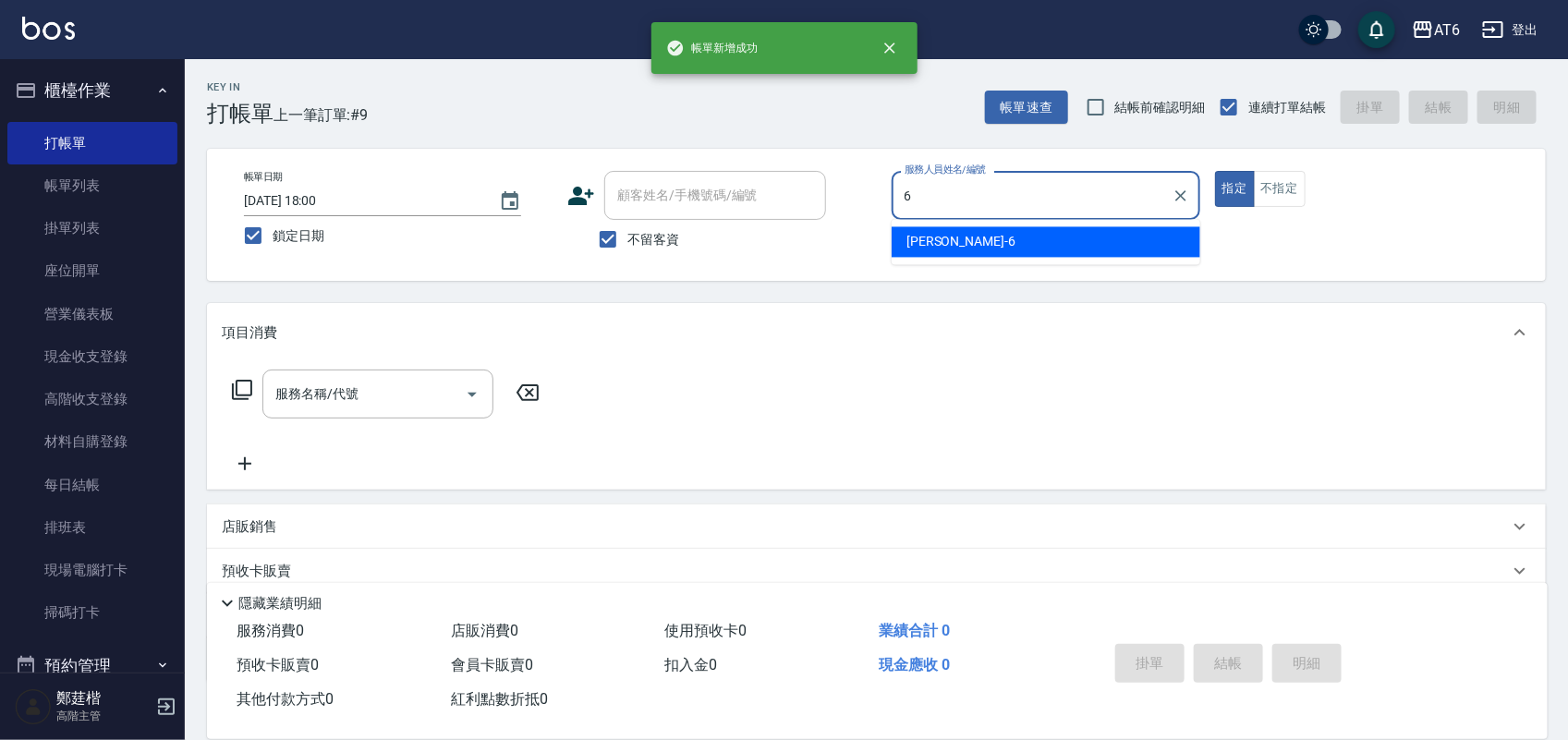
type input "[PERSON_NAME]-6"
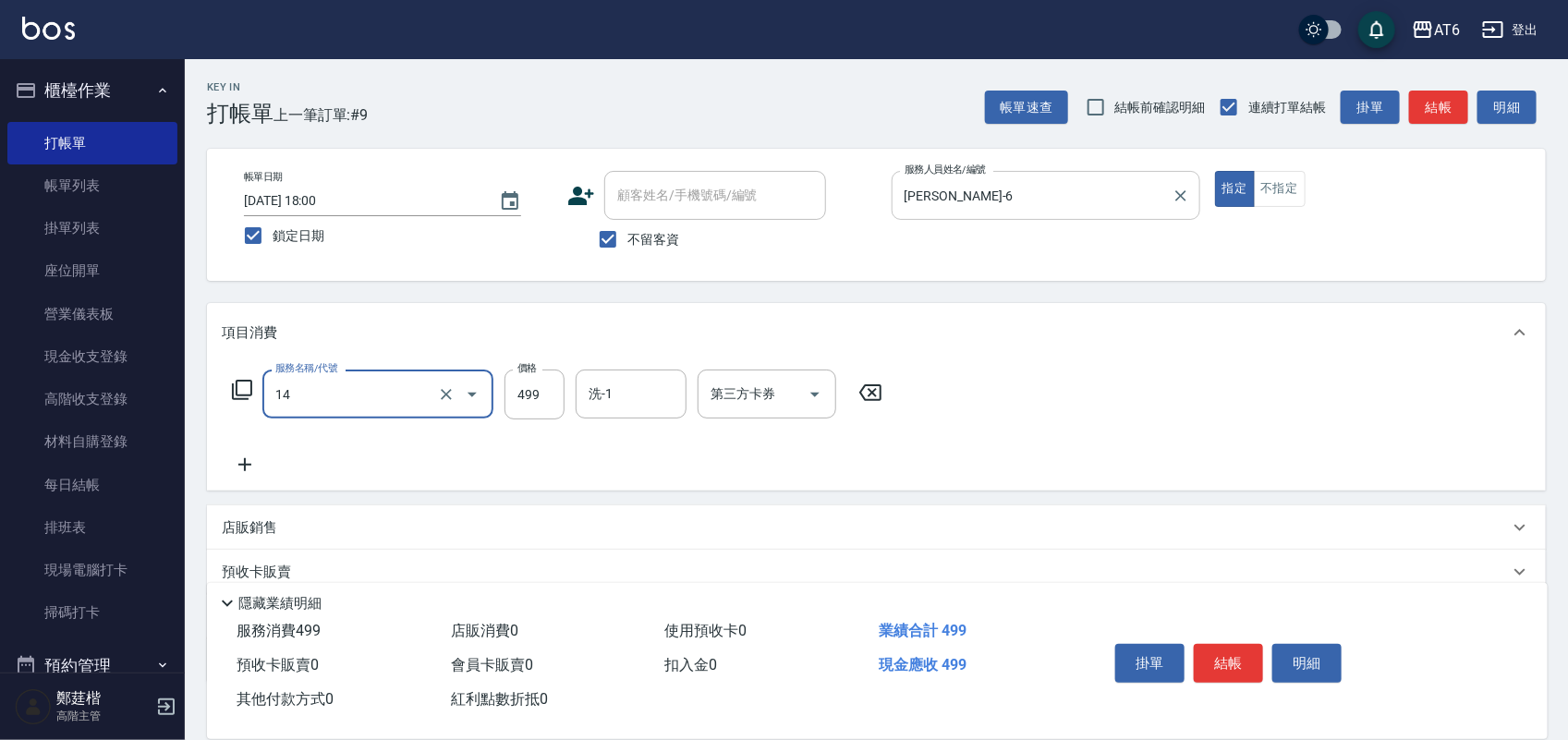
type input "去角質洗(14)"
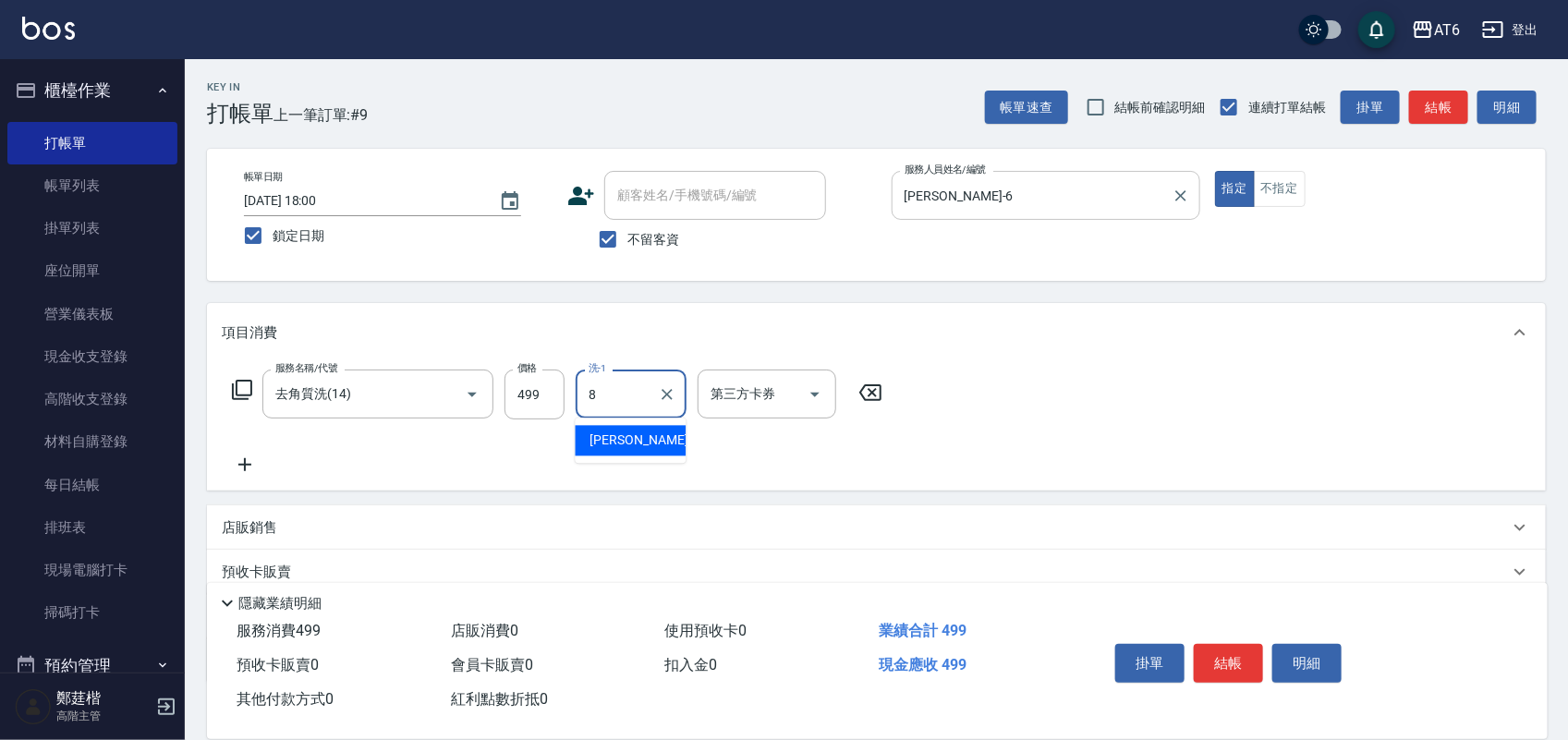
type input "[PERSON_NAME]-8"
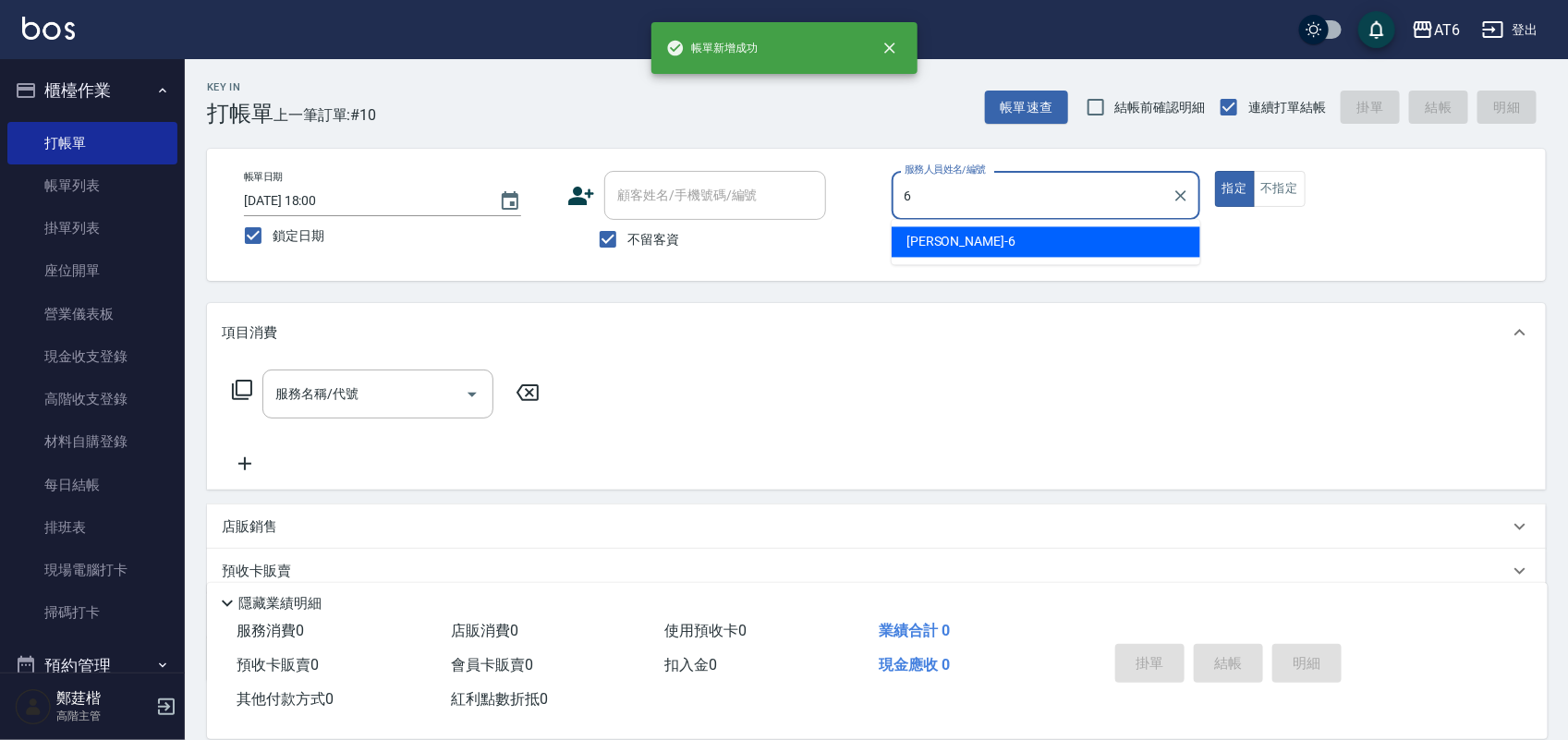
type input "[PERSON_NAME]-6"
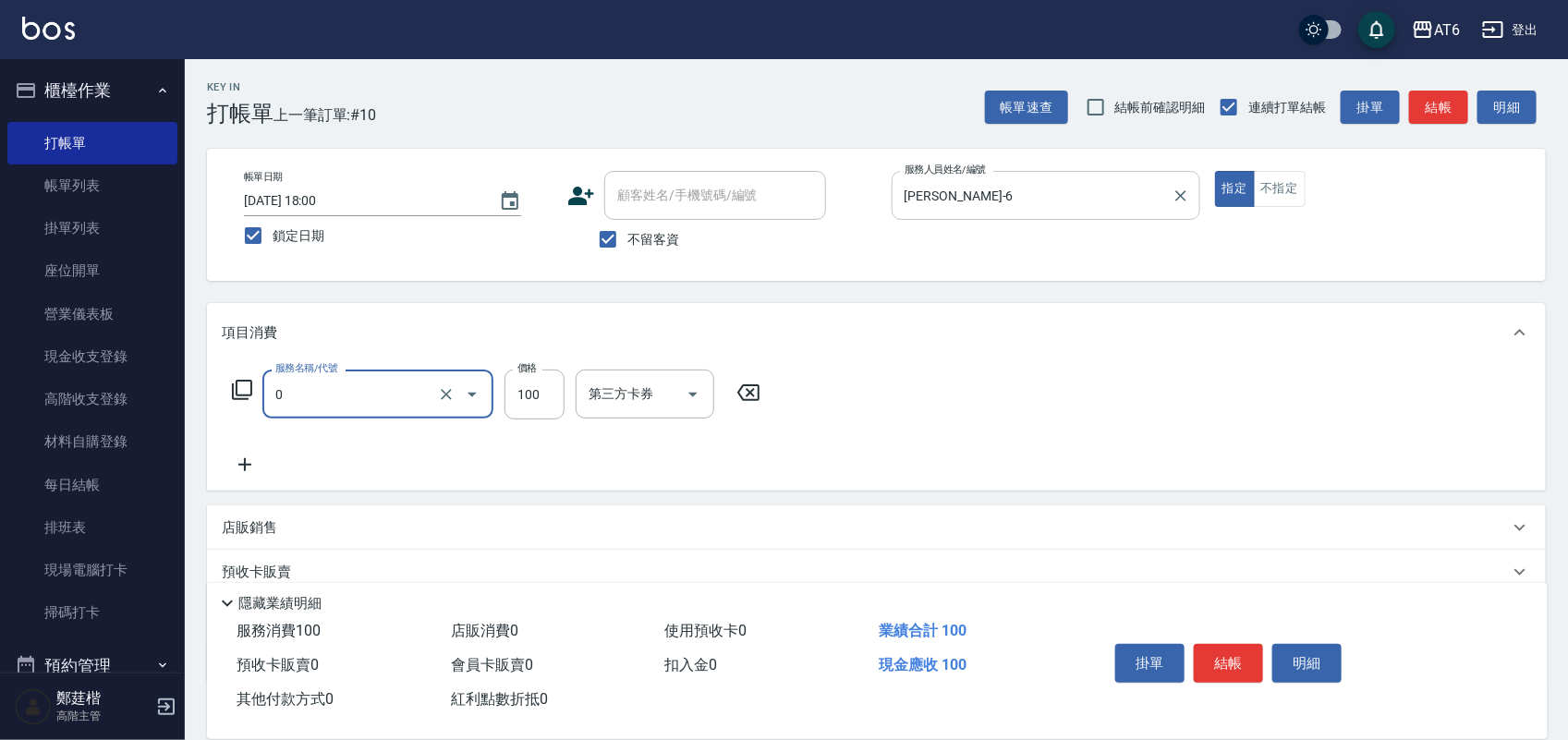
type input "剪髮(0)"
type input "200"
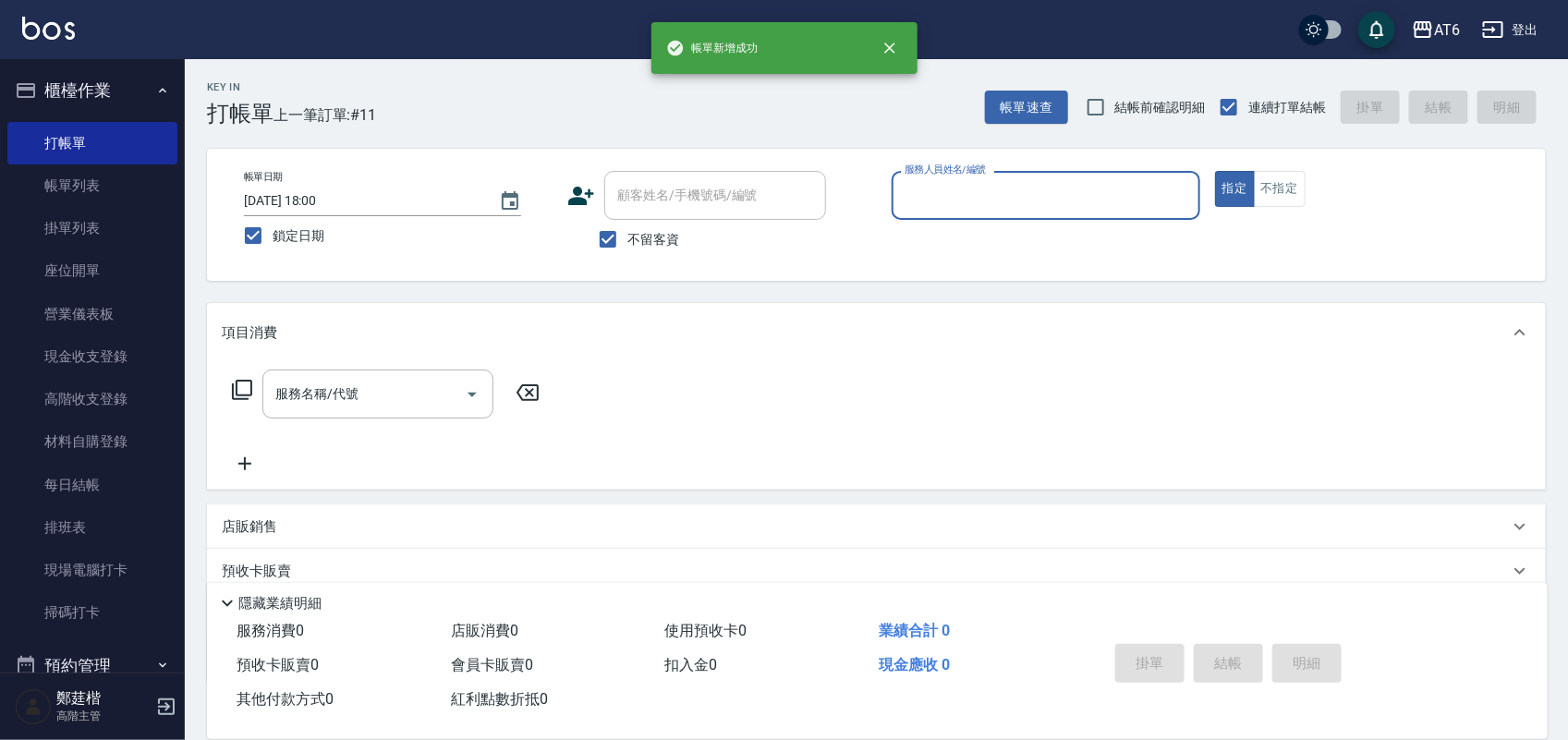
drag, startPoint x: 1091, startPoint y: 135, endPoint x: 984, endPoint y: 130, distance: 107.1
drag, startPoint x: 984, startPoint y: 130, endPoint x: 836, endPoint y: 122, distance: 148.2
click at [836, 122] on div "Key In 打帳單 上一筆訂單:#11 帳單速查 結帳前確認明細 連續打單結帳 掛單 結帳 明細" at bounding box center [865, 93] width 1361 height 68
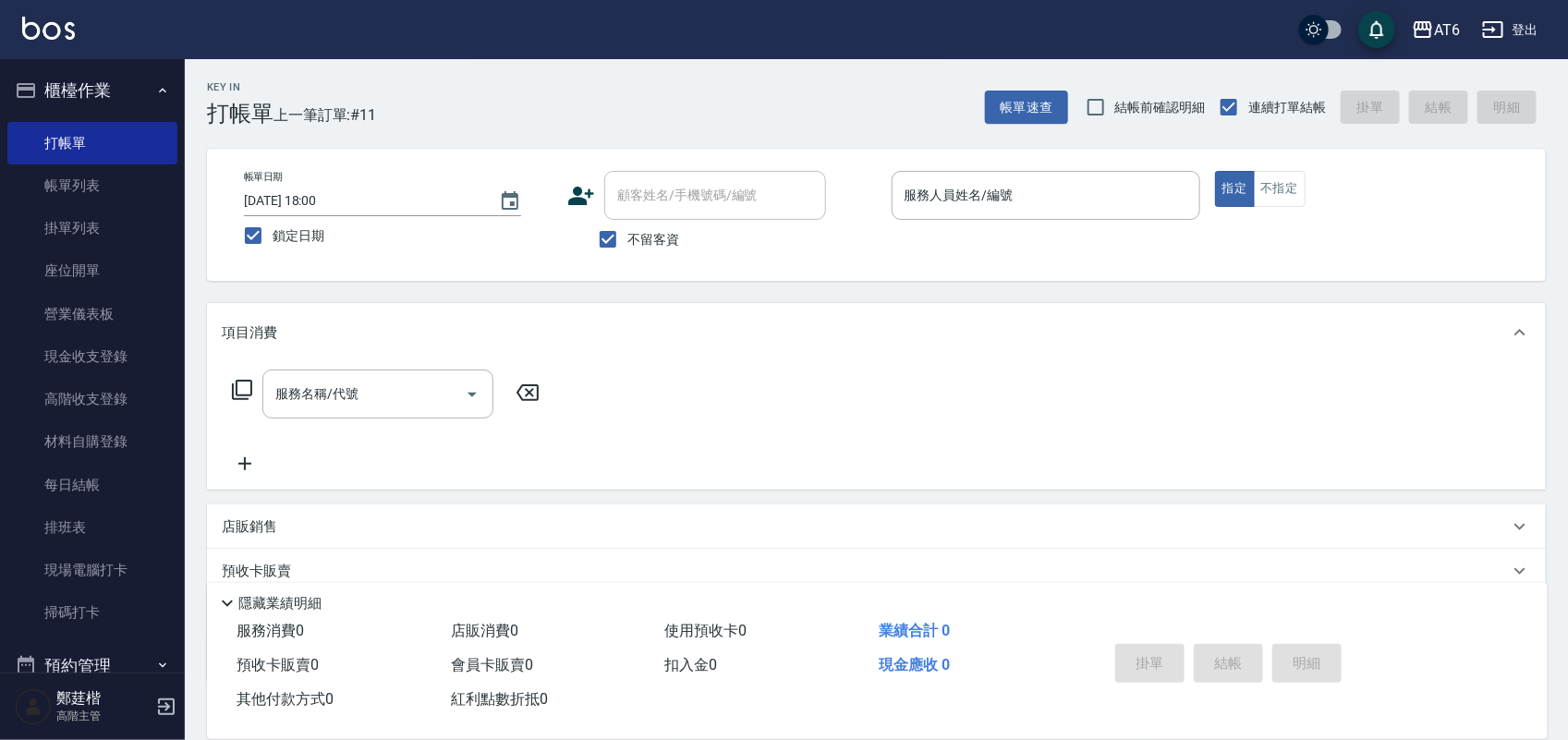
click at [108, 92] on button "櫃檯作業" at bounding box center [92, 91] width 170 height 48
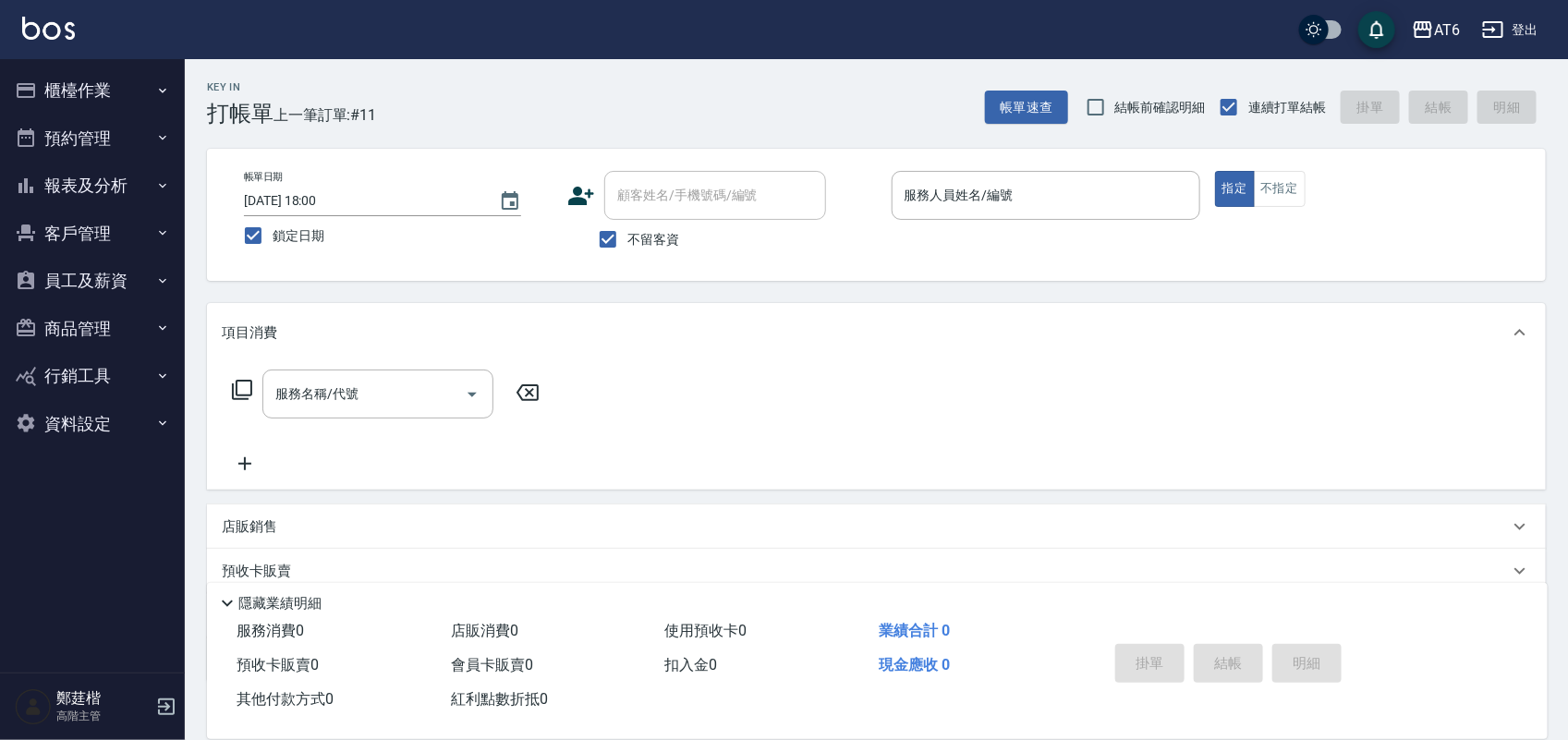
click at [122, 187] on button "報表及分析" at bounding box center [92, 186] width 170 height 48
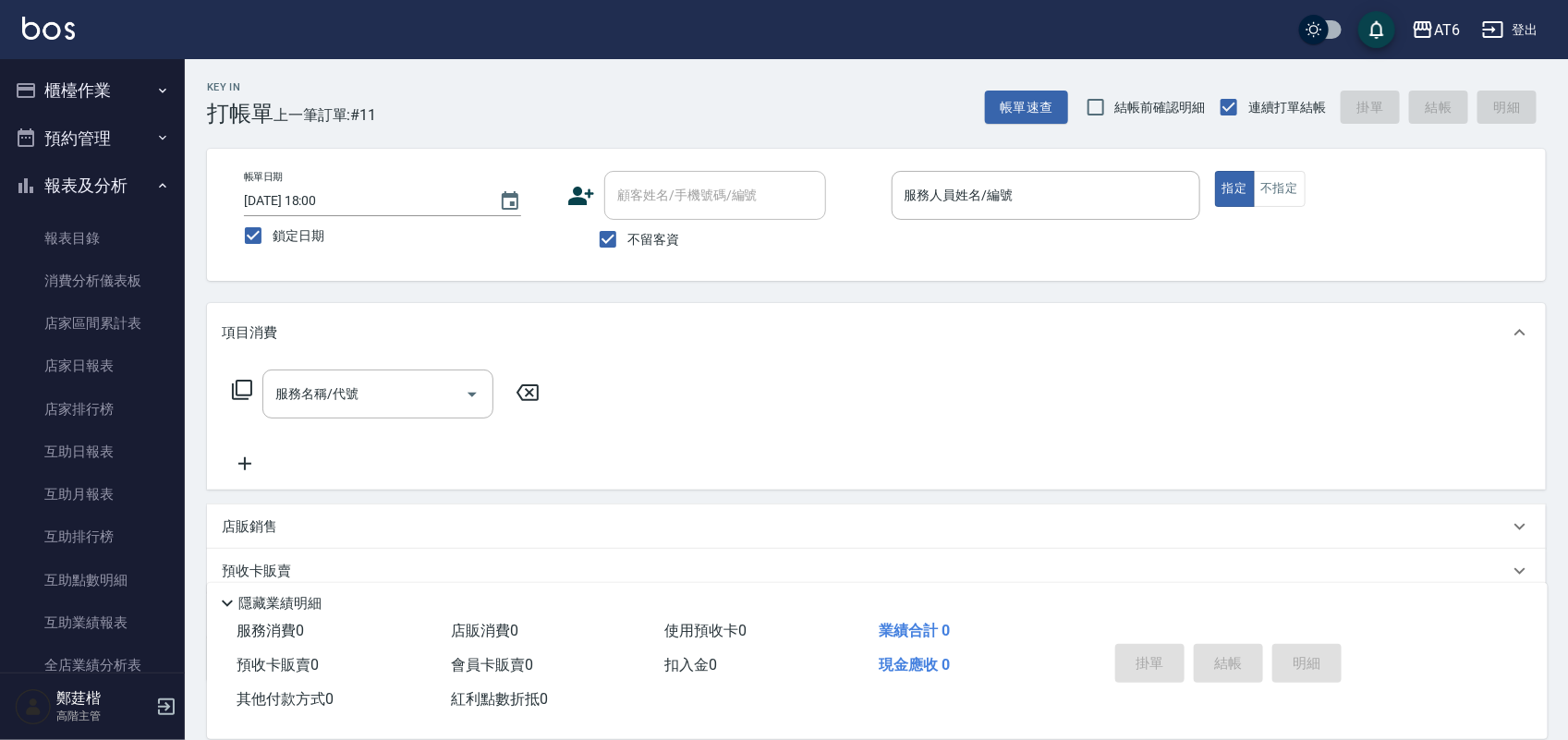
drag, startPoint x: 136, startPoint y: 354, endPoint x: 480, endPoint y: 154, distance: 397.9
click at [115, 357] on link "店家日報表" at bounding box center [92, 366] width 170 height 43
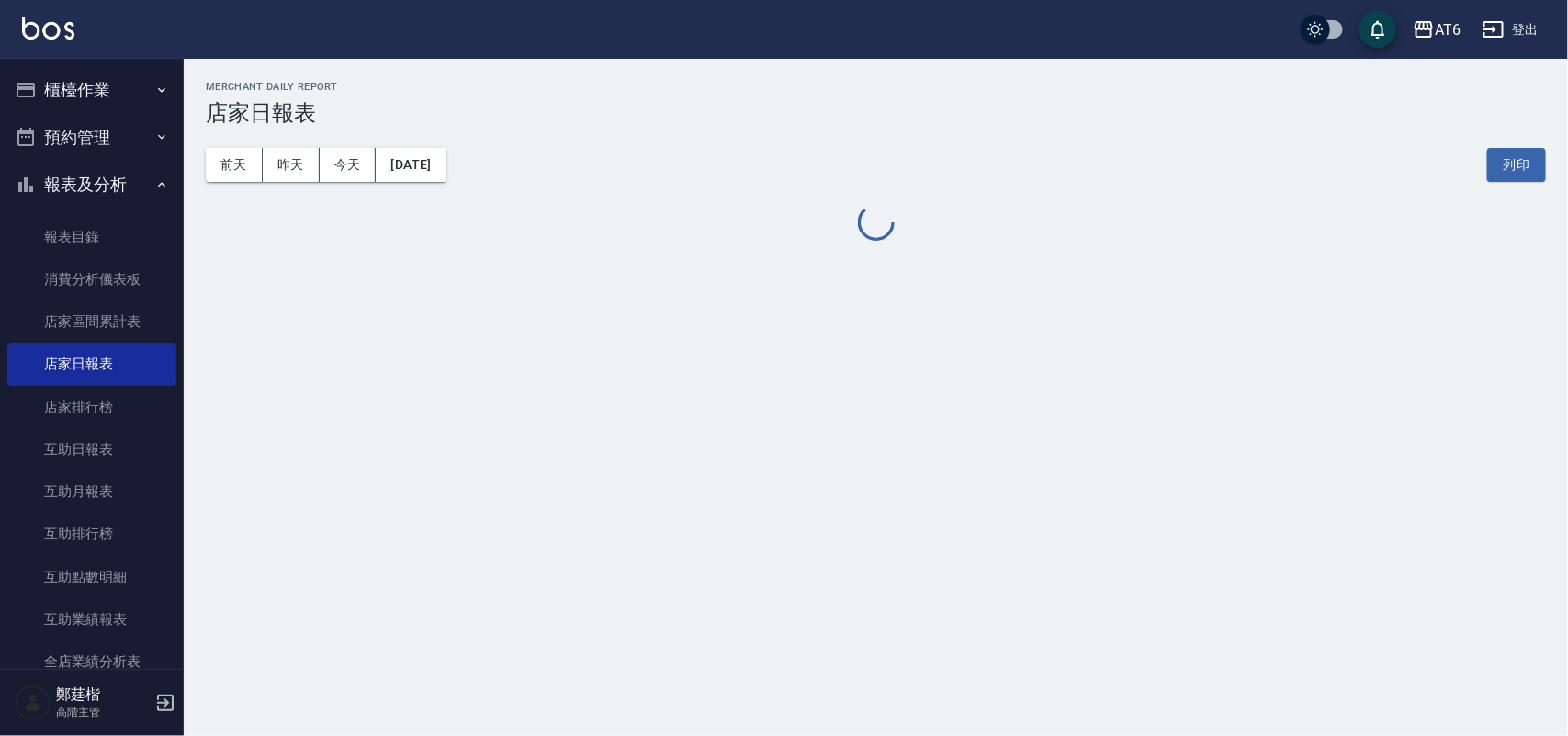
drag, startPoint x: 1016, startPoint y: 69, endPoint x: 758, endPoint y: 80, distance: 258.2
click at [682, 72] on div "AT6 [DATE] 店家日報表 列印時間： [DATE][PHONE_NUMBER]:05 Merchant Daily Report 店家日報表 [DAT…" at bounding box center [875, 163] width 1384 height 208
drag, startPoint x: 984, startPoint y: 103, endPoint x: 870, endPoint y: 99, distance: 114.1
click at [870, 100] on h3 "店家日報表" at bounding box center [875, 113] width 1340 height 26
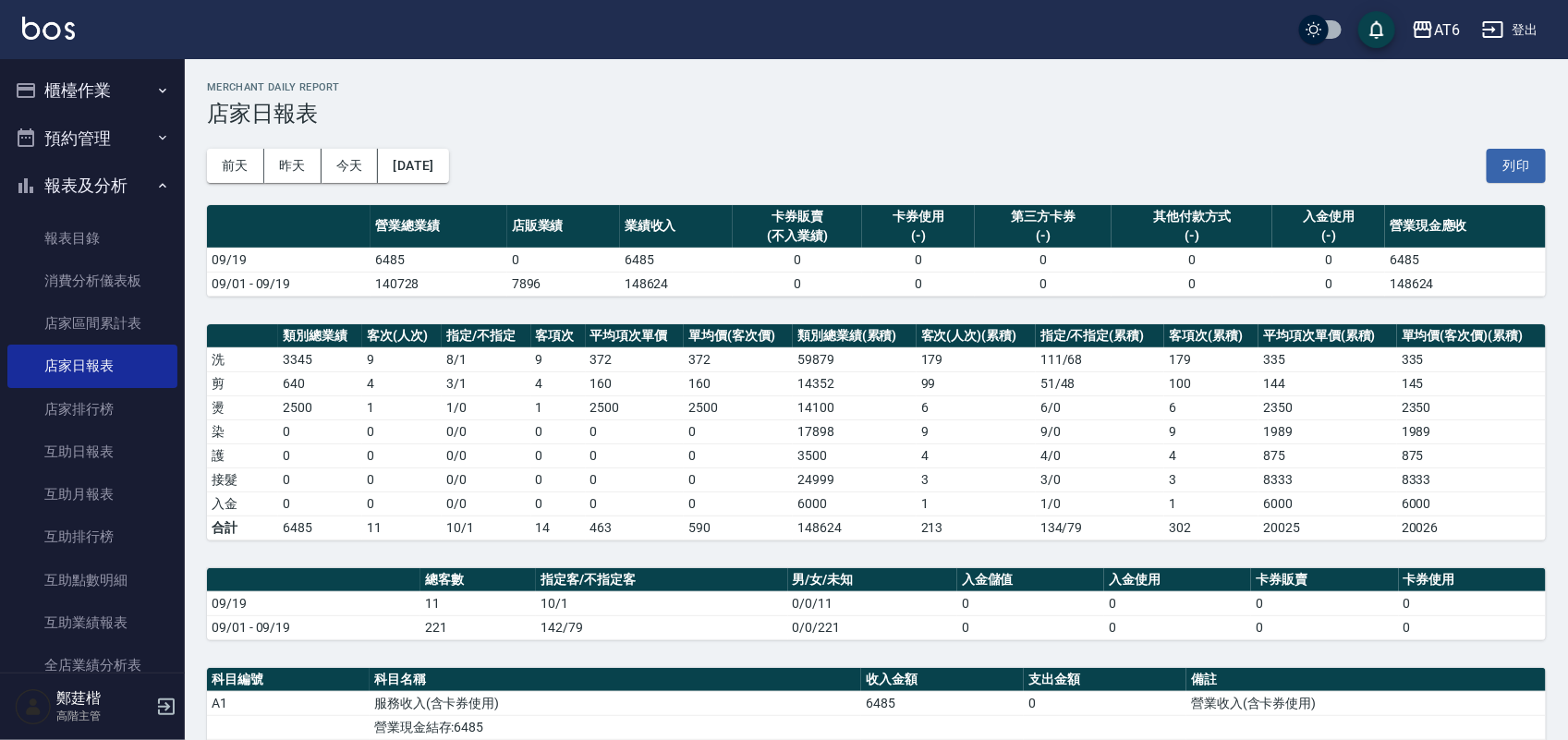
click at [1207, 90] on h2 "Merchant Daily Report" at bounding box center [876, 87] width 1339 height 12
drag, startPoint x: 1236, startPoint y: 111, endPoint x: 1141, endPoint y: 120, distance: 95.4
click at [1141, 120] on h3 "店家日報表" at bounding box center [876, 113] width 1339 height 26
click at [87, 183] on button "報表及分析" at bounding box center [92, 186] width 170 height 48
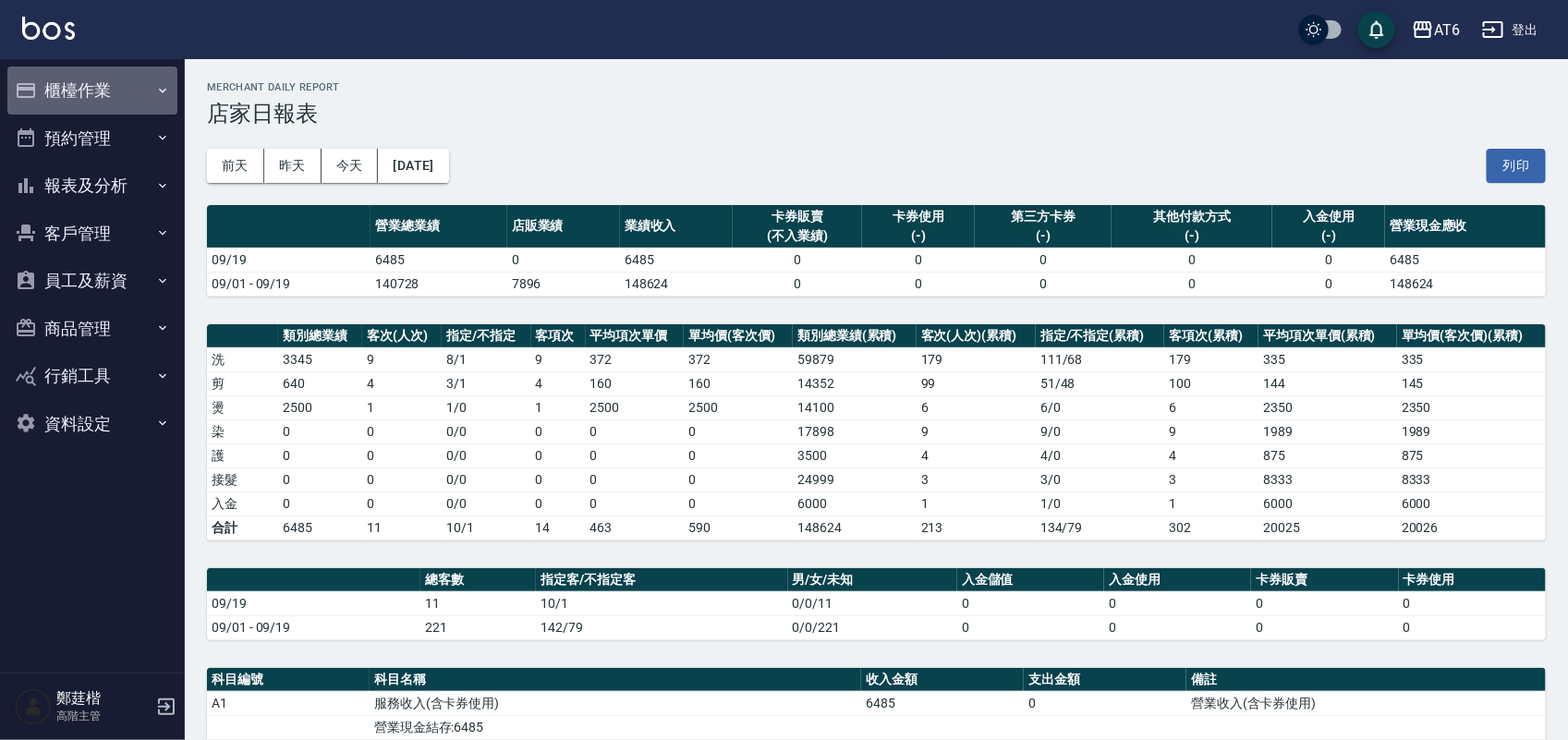
click at [103, 79] on button "櫃檯作業" at bounding box center [92, 91] width 170 height 48
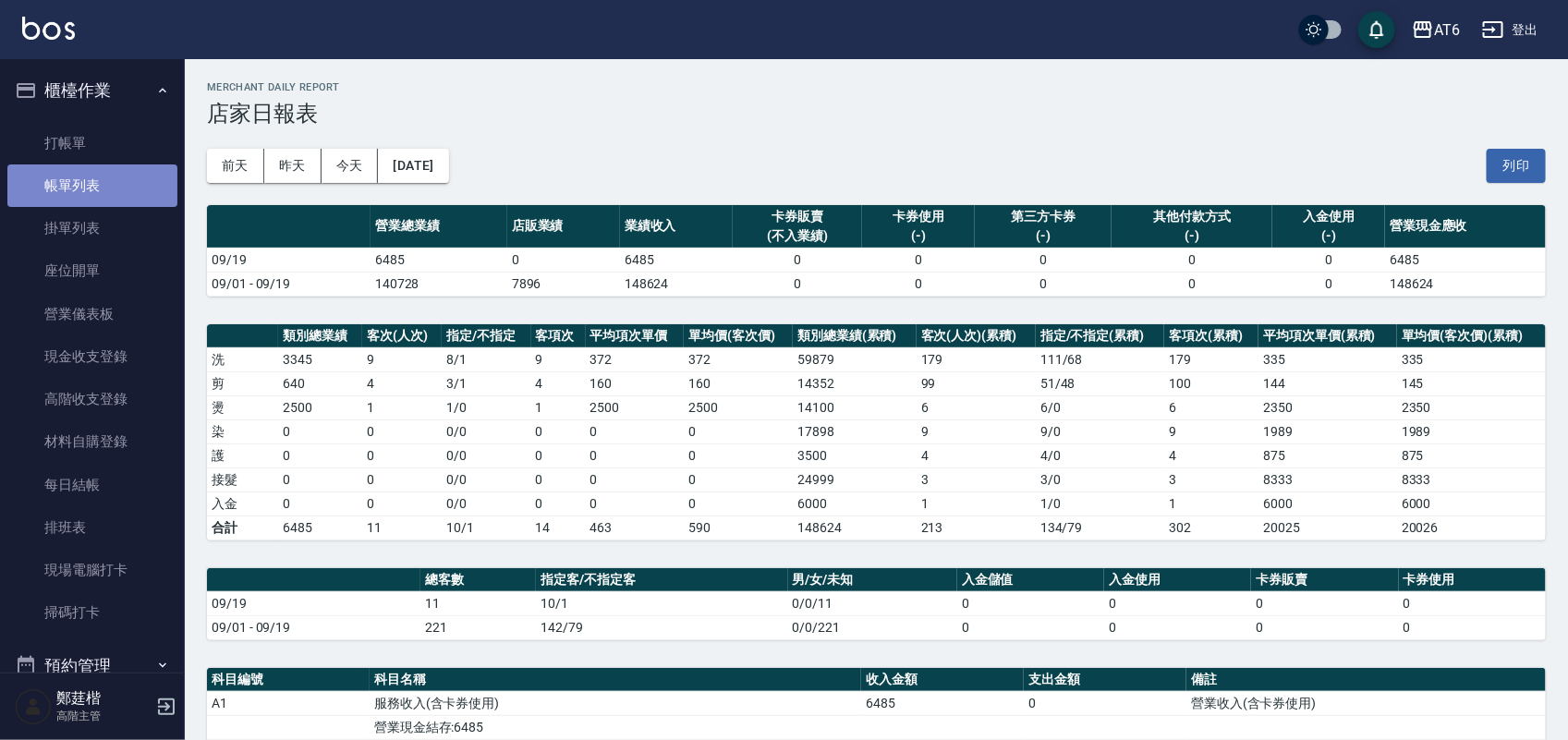
click at [106, 186] on link "帳單列表" at bounding box center [92, 186] width 170 height 43
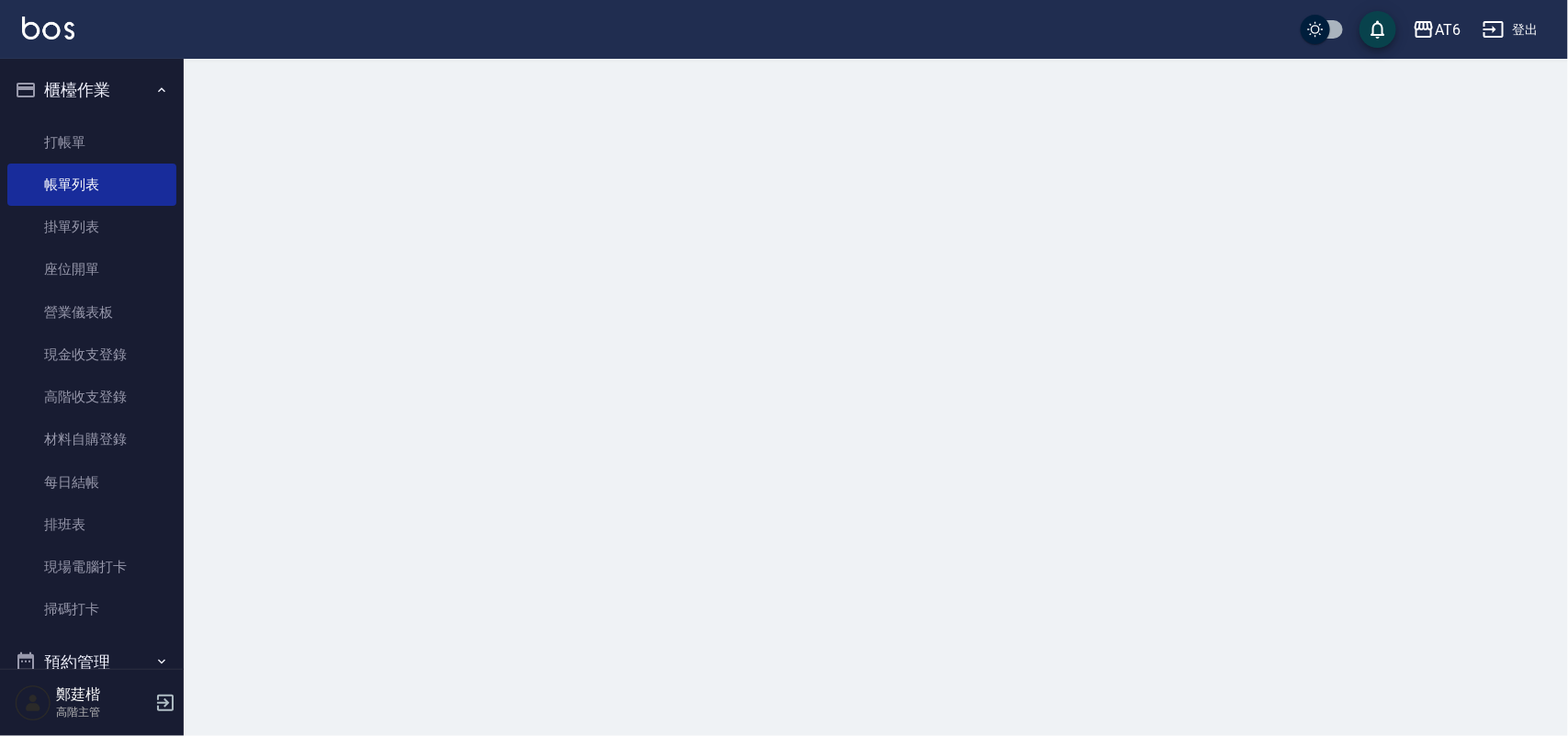
click at [125, 77] on button "櫃檯作業" at bounding box center [91, 90] width 169 height 48
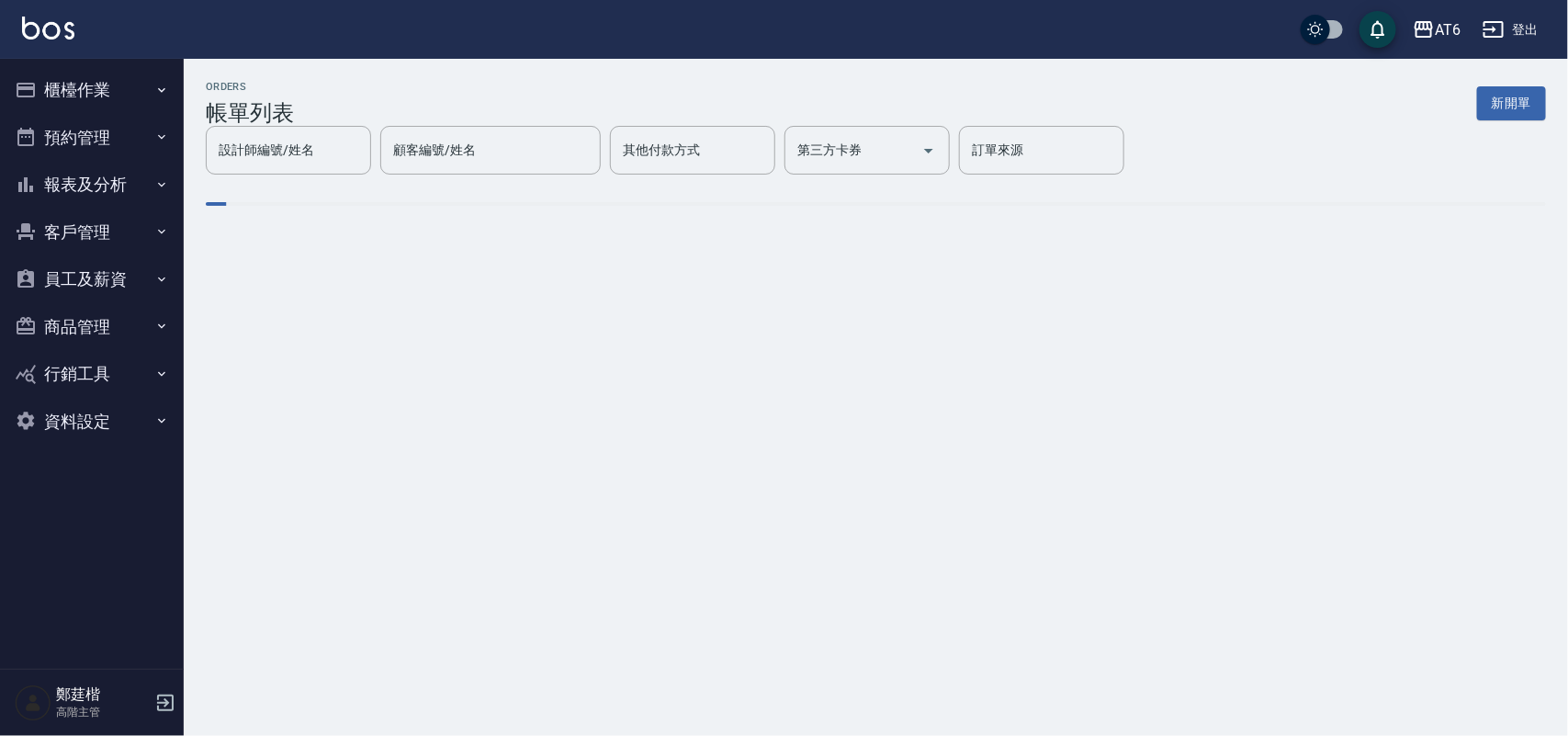
click at [124, 180] on button "報表及分析" at bounding box center [91, 185] width 169 height 48
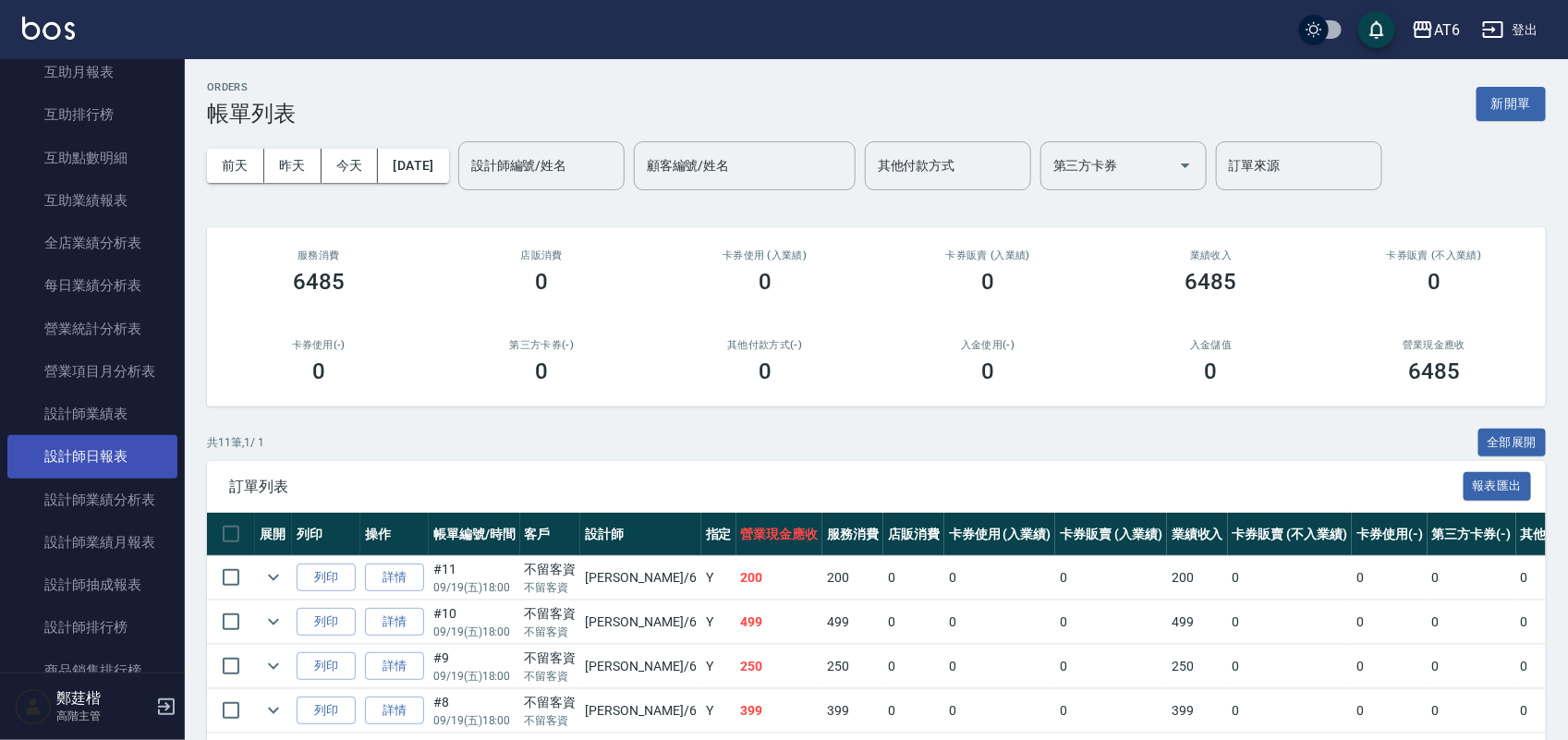
scroll to position [578, 0]
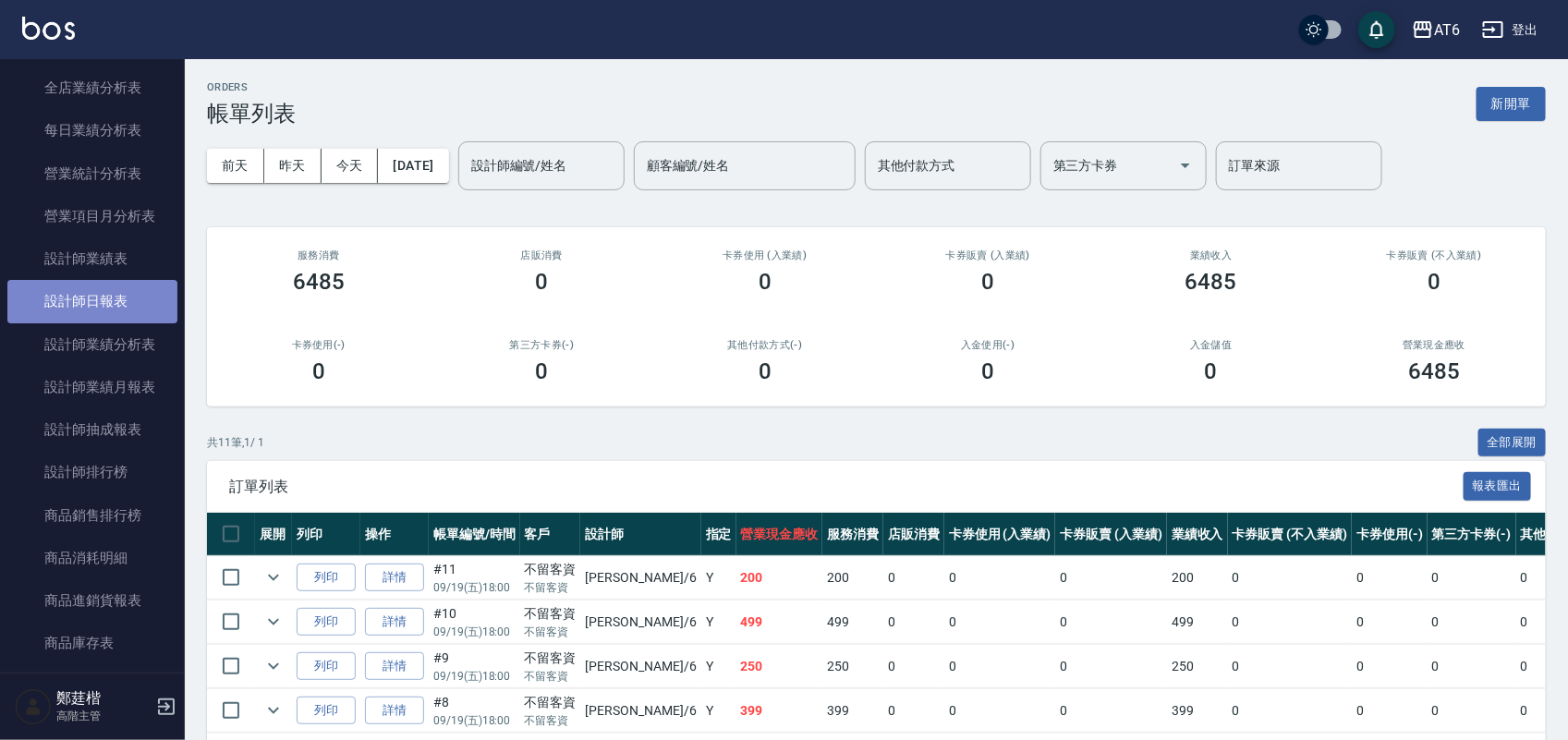
click at [115, 287] on link "設計師日報表" at bounding box center [92, 301] width 170 height 43
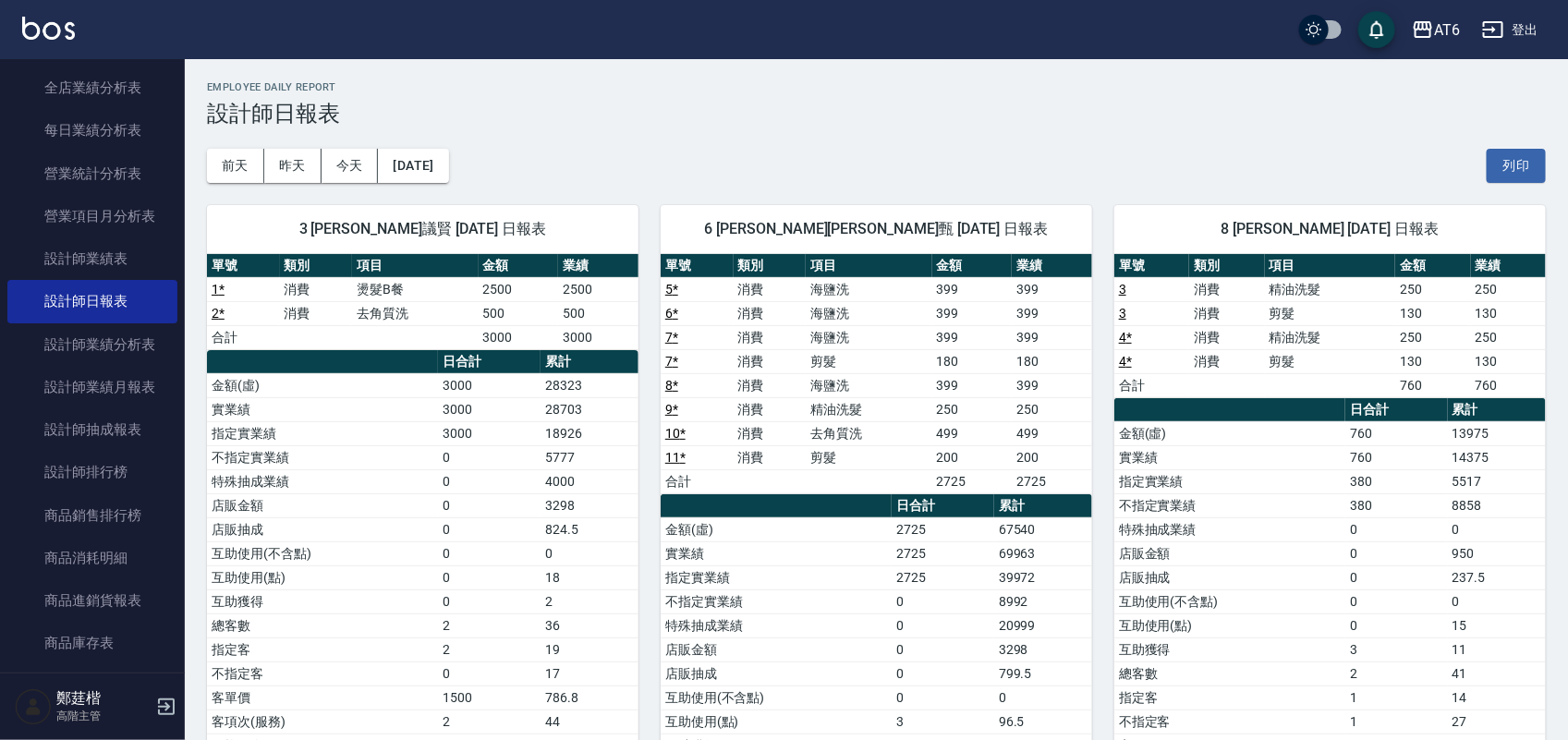
drag, startPoint x: 1133, startPoint y: 126, endPoint x: 958, endPoint y: 106, distance: 176.1
click at [897, 106] on h3 "設計師日報表" at bounding box center [876, 113] width 1339 height 26
drag, startPoint x: 1046, startPoint y: 102, endPoint x: 899, endPoint y: 92, distance: 147.3
click at [898, 92] on h2 "Employee Daily Report" at bounding box center [876, 87] width 1339 height 12
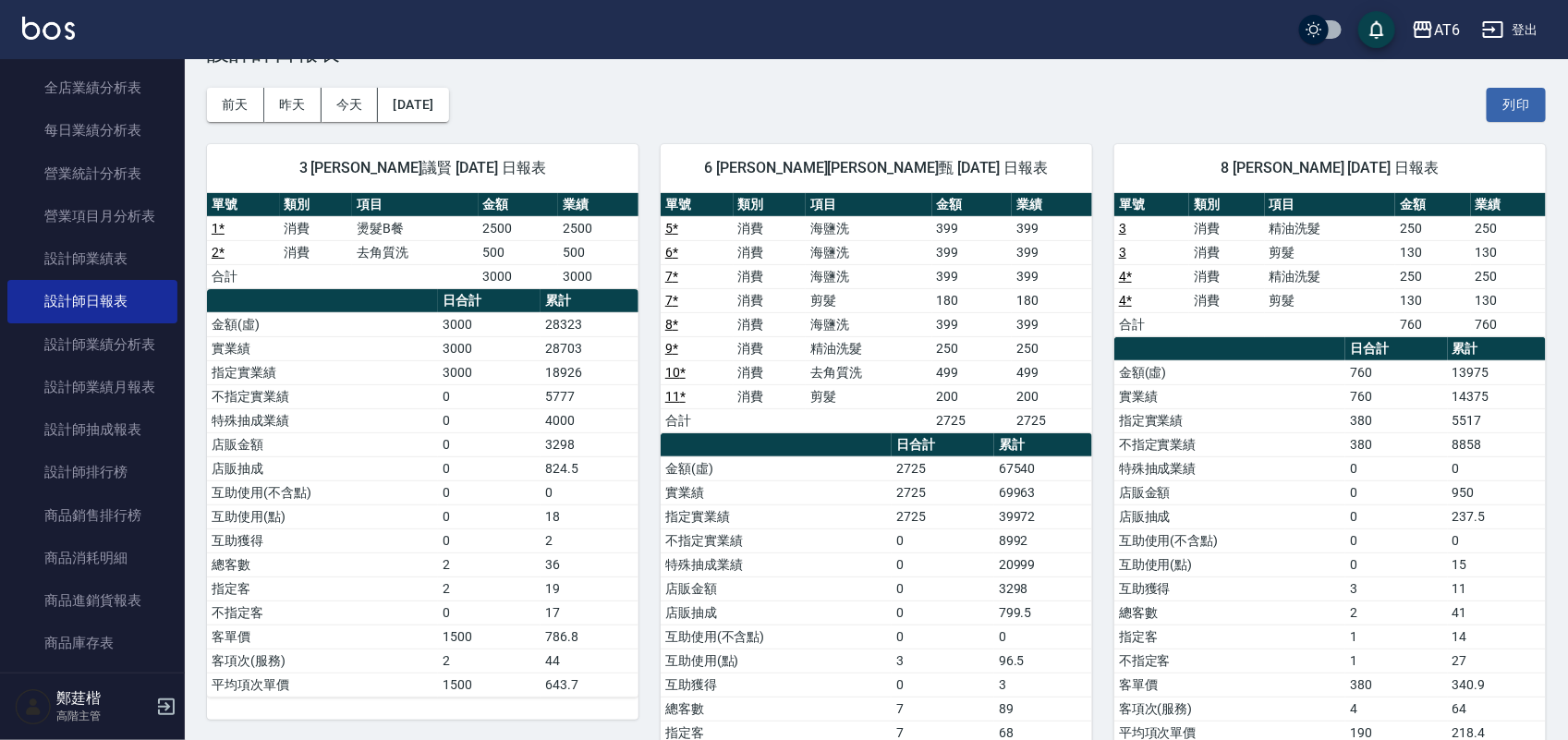
scroll to position [115, 0]
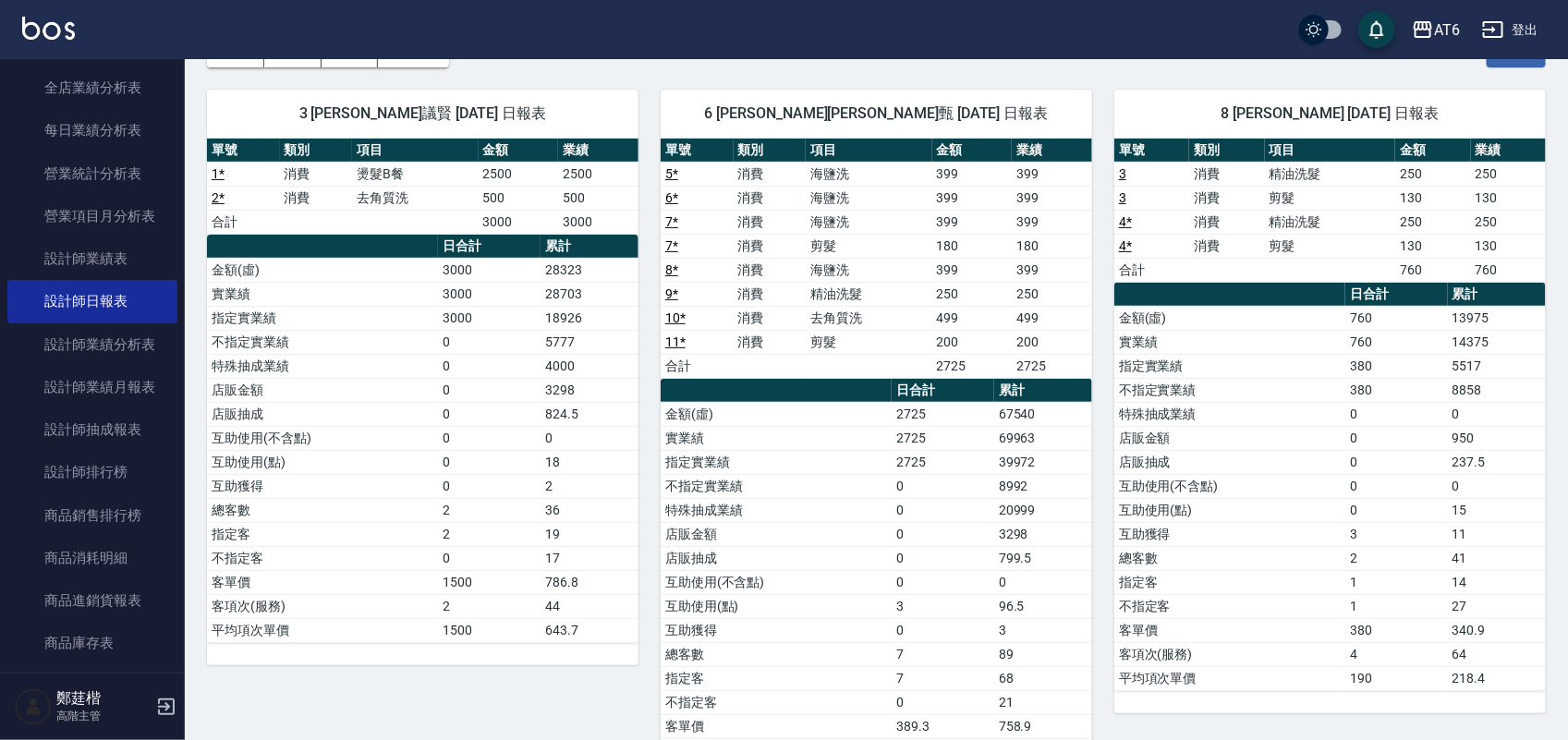
drag, startPoint x: 125, startPoint y: 429, endPoint x: 609, endPoint y: 275, distance: 507.9
click at [125, 429] on link "設計師抽成報表" at bounding box center [92, 430] width 170 height 43
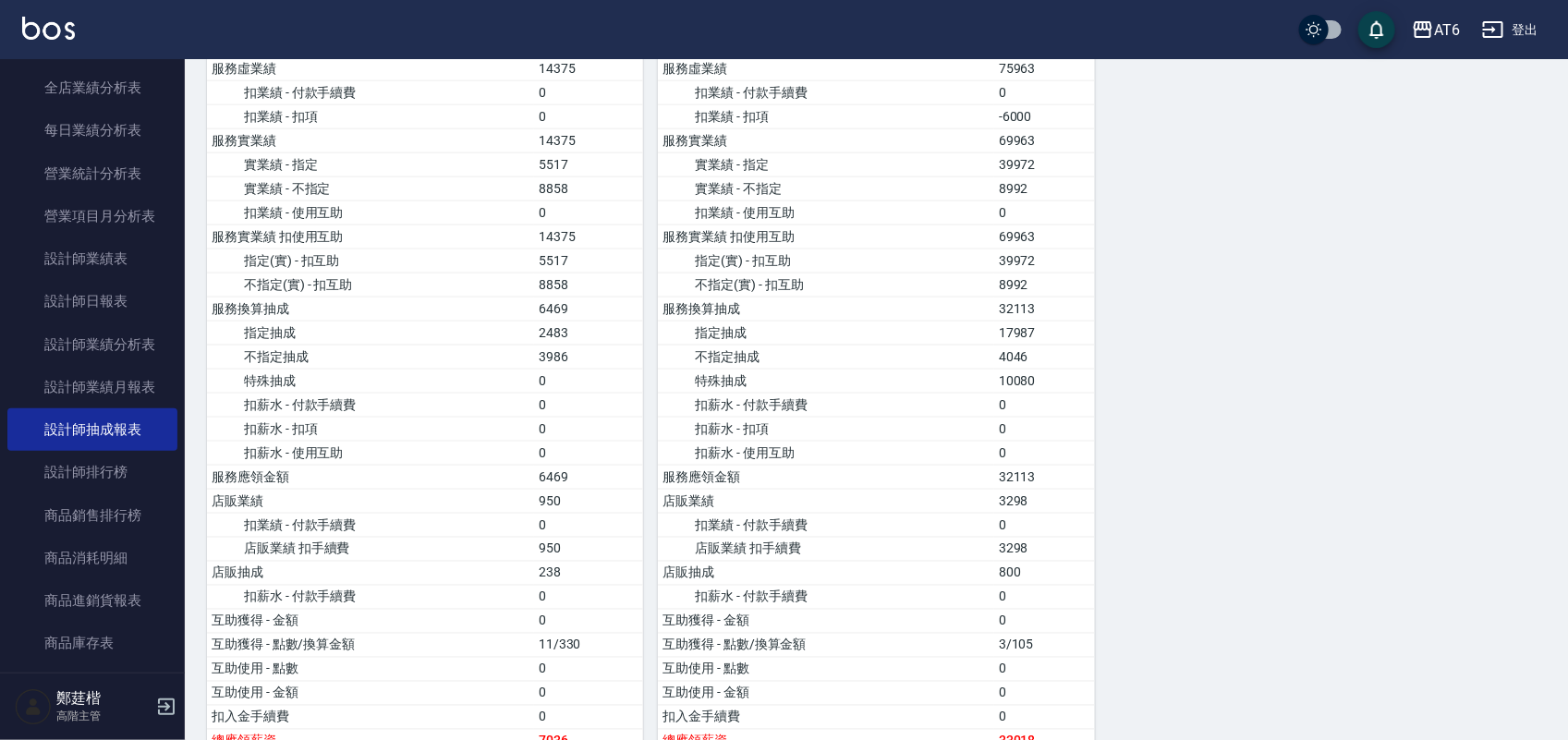
scroll to position [1123, 0]
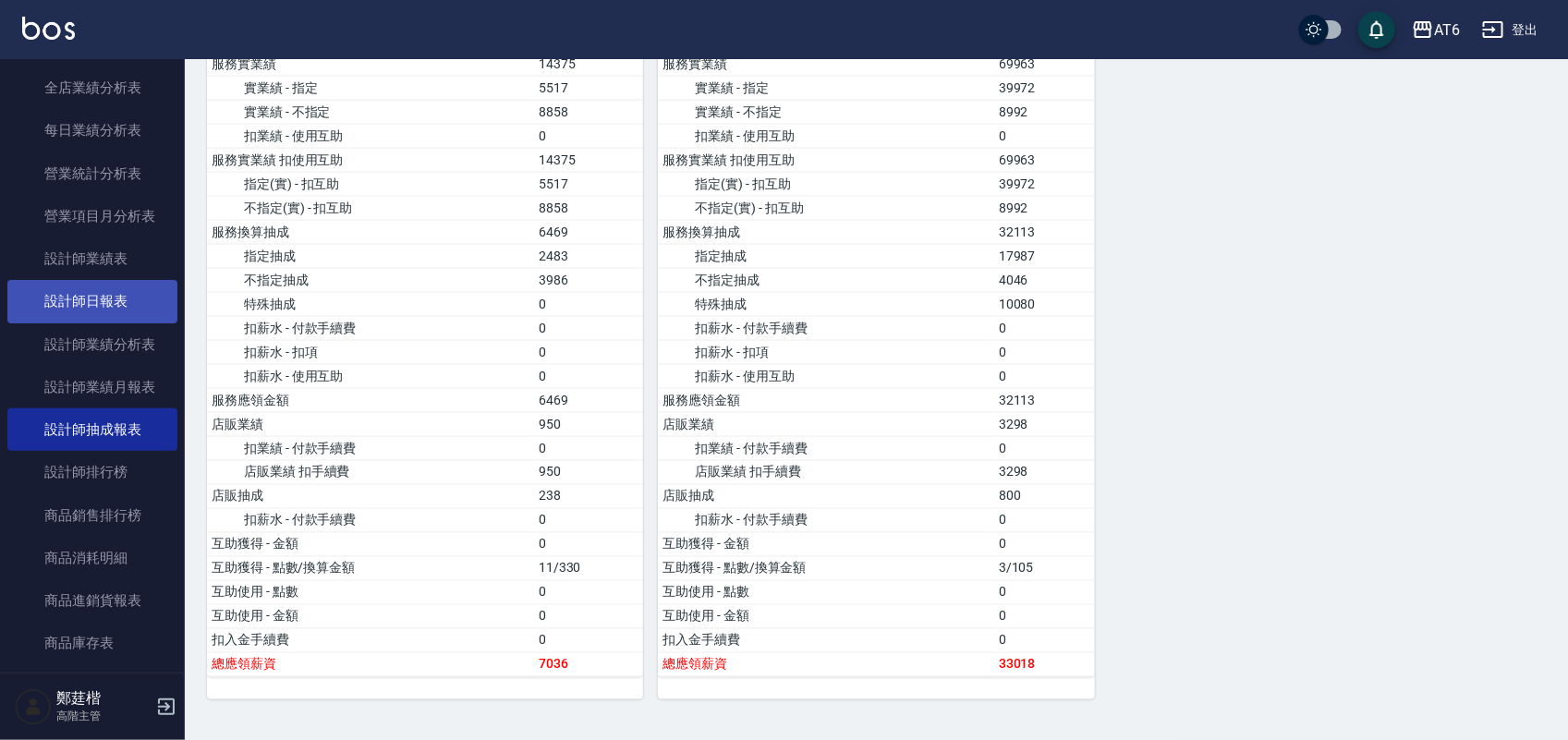
click at [82, 311] on link "設計師日報表" at bounding box center [92, 301] width 170 height 43
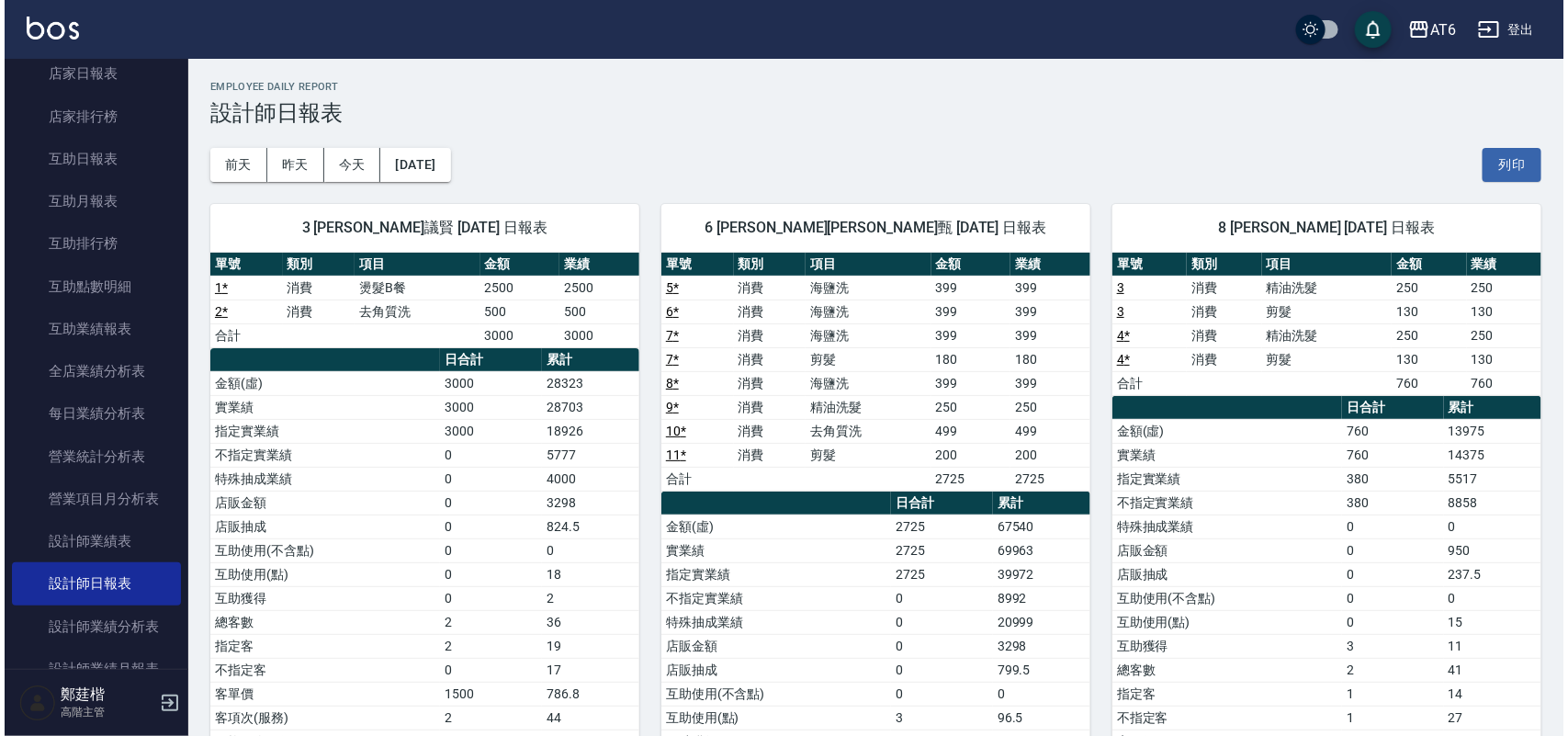
scroll to position [230, 0]
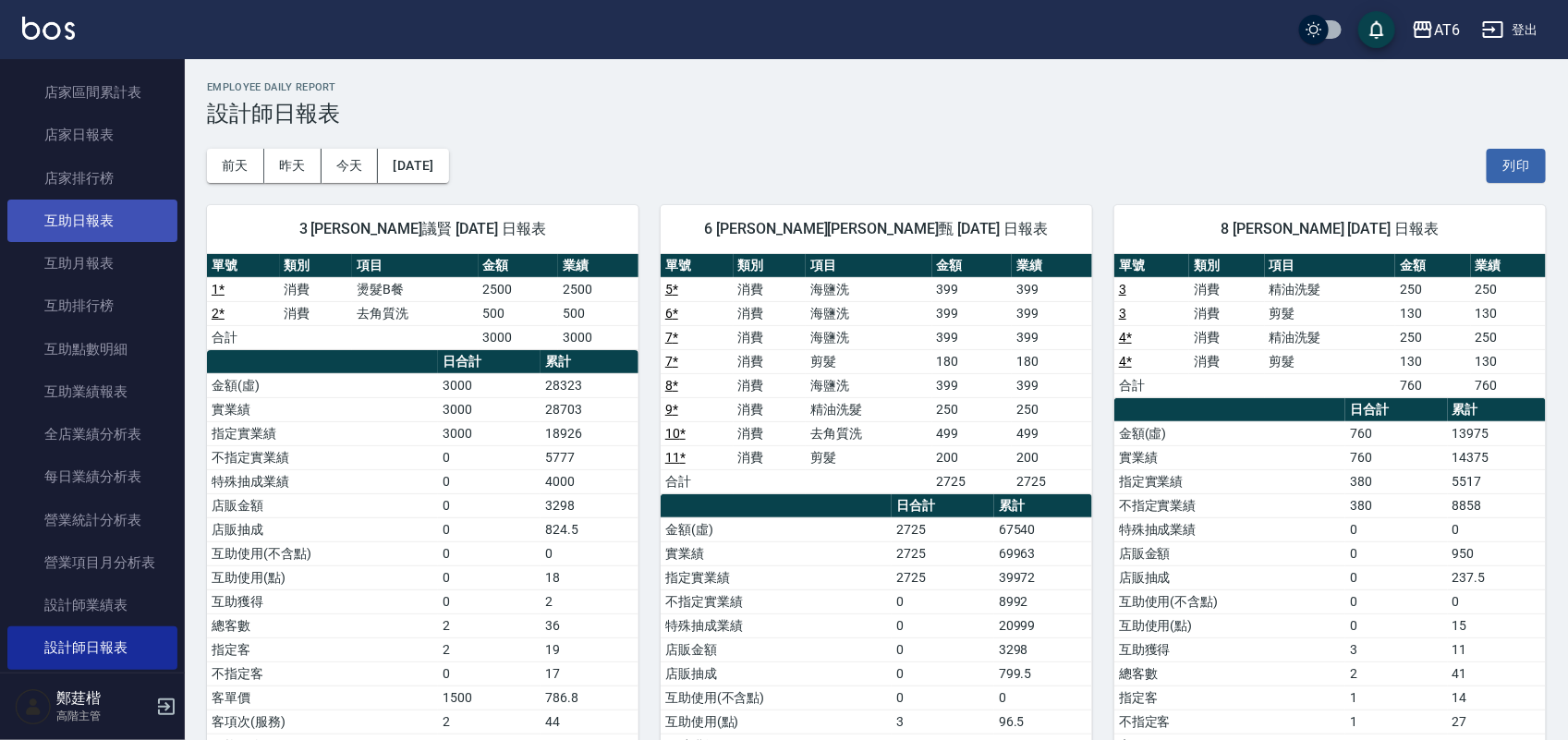
click at [81, 219] on link "互助日報表" at bounding box center [92, 221] width 170 height 43
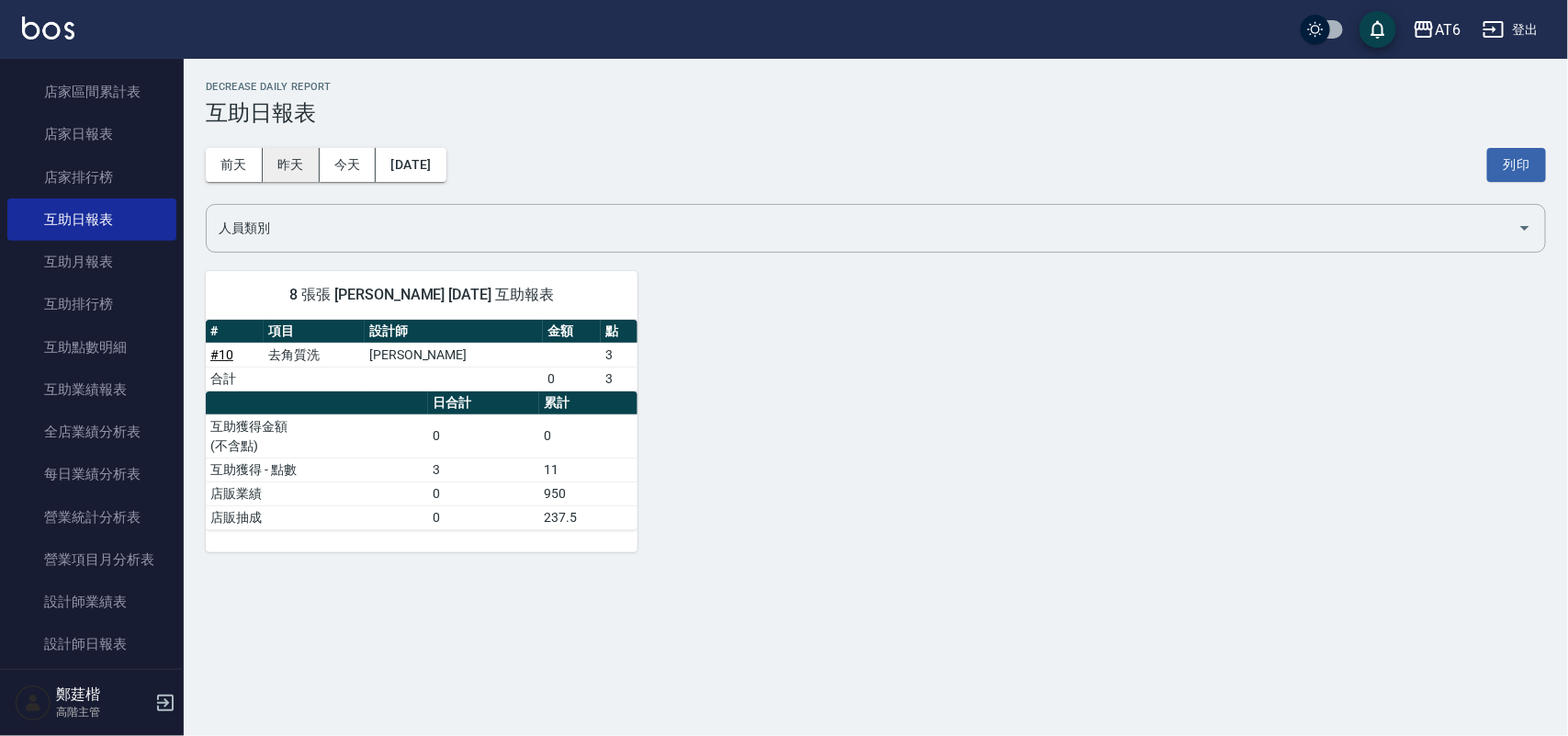
click at [296, 167] on button "昨天" at bounding box center [291, 164] width 57 height 34
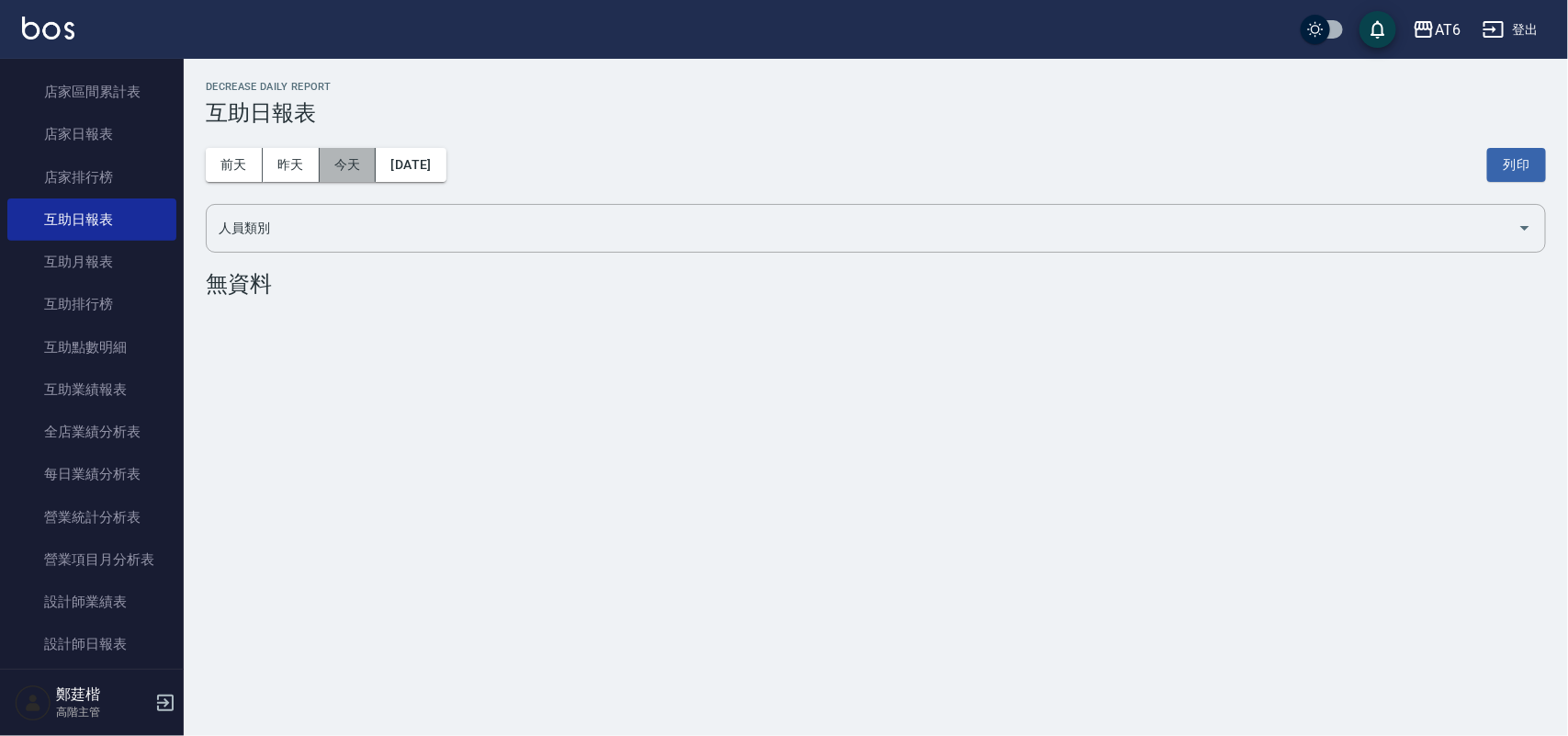
click at [332, 167] on button "今天" at bounding box center [348, 164] width 57 height 34
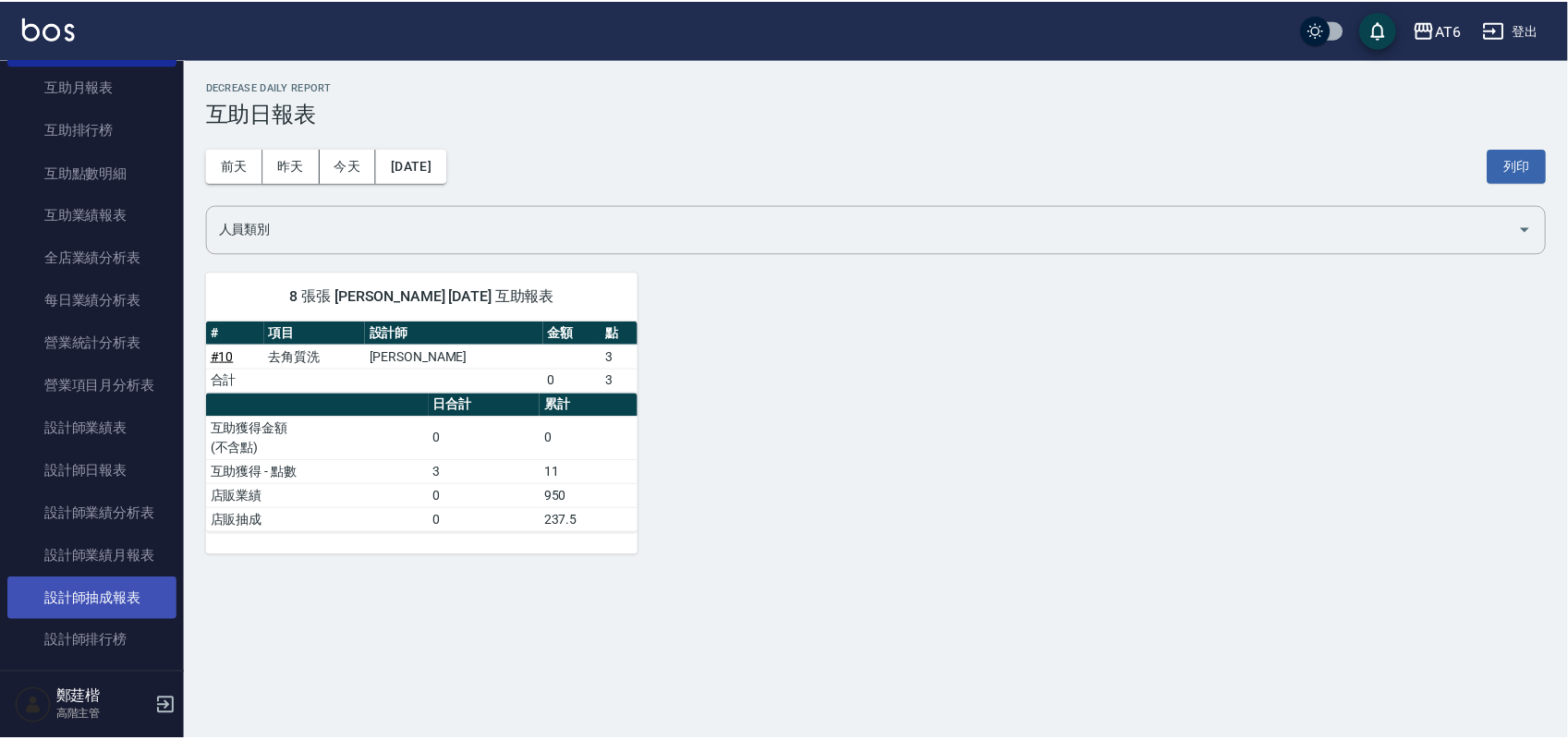
scroll to position [461, 0]
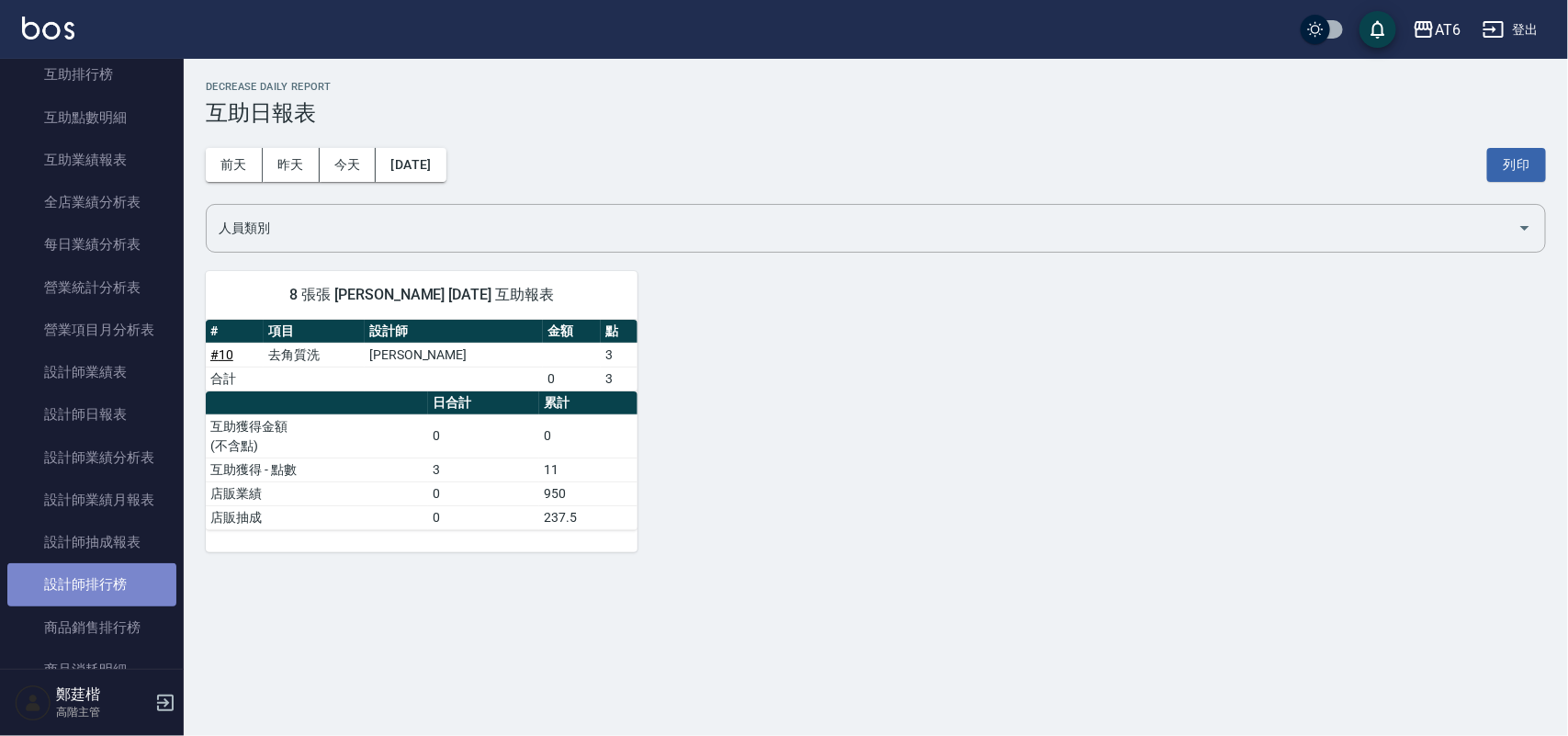
click at [129, 585] on link "設計師排行榜" at bounding box center [91, 585] width 169 height 42
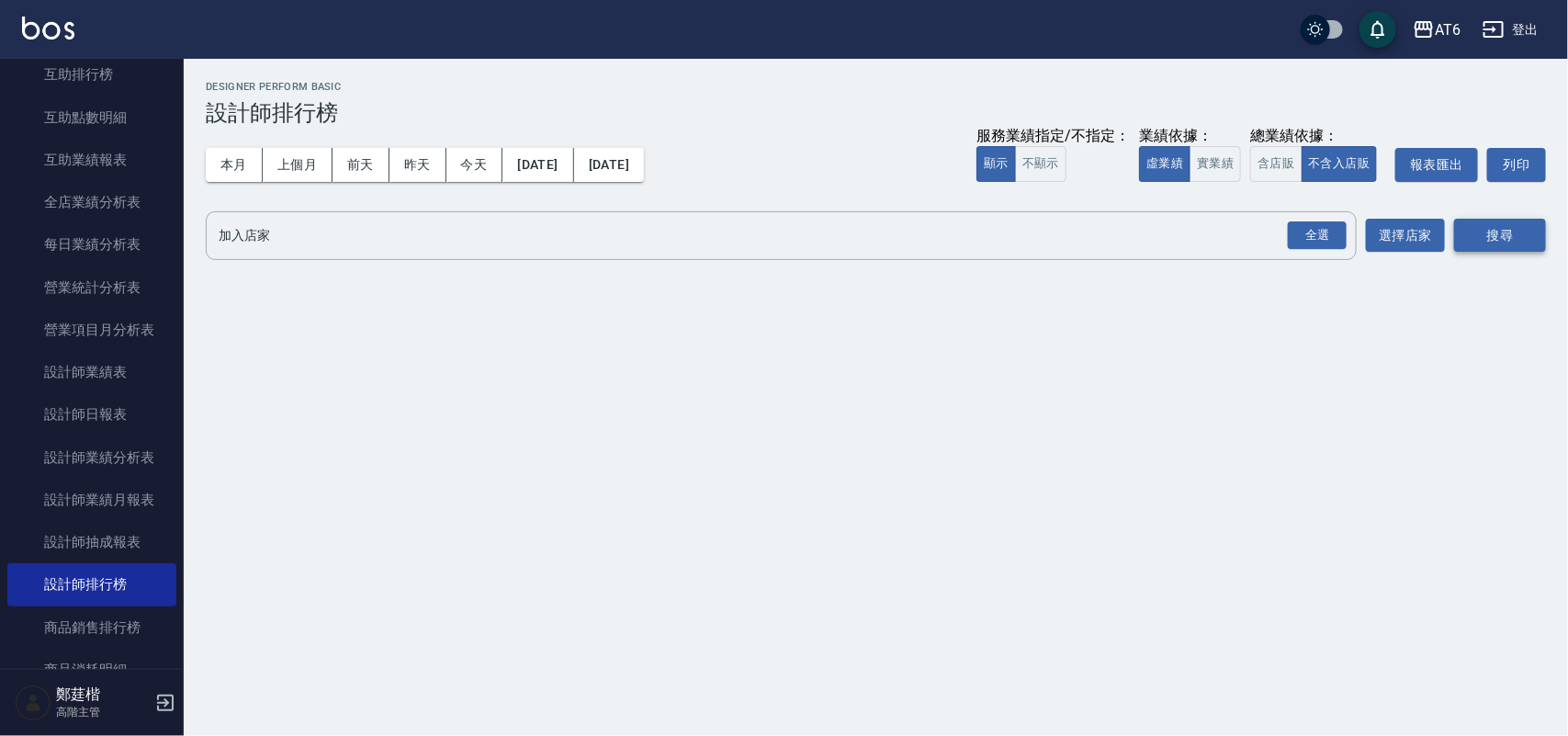
drag, startPoint x: 1334, startPoint y: 222, endPoint x: 1453, endPoint y: 252, distance: 122.7
click at [1333, 223] on div "全選" at bounding box center [1317, 235] width 59 height 29
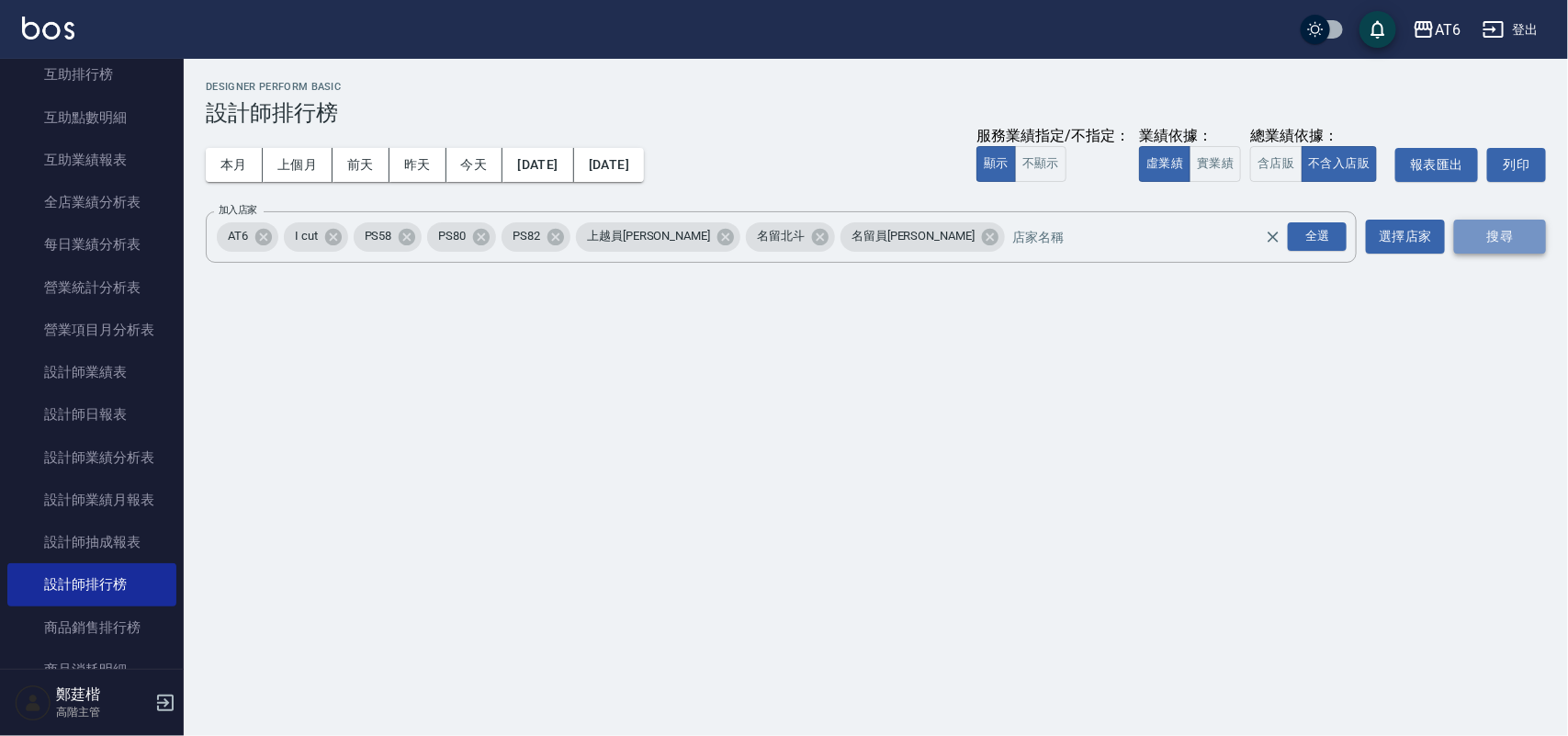
click at [1483, 252] on button "搜尋" at bounding box center [1499, 236] width 91 height 34
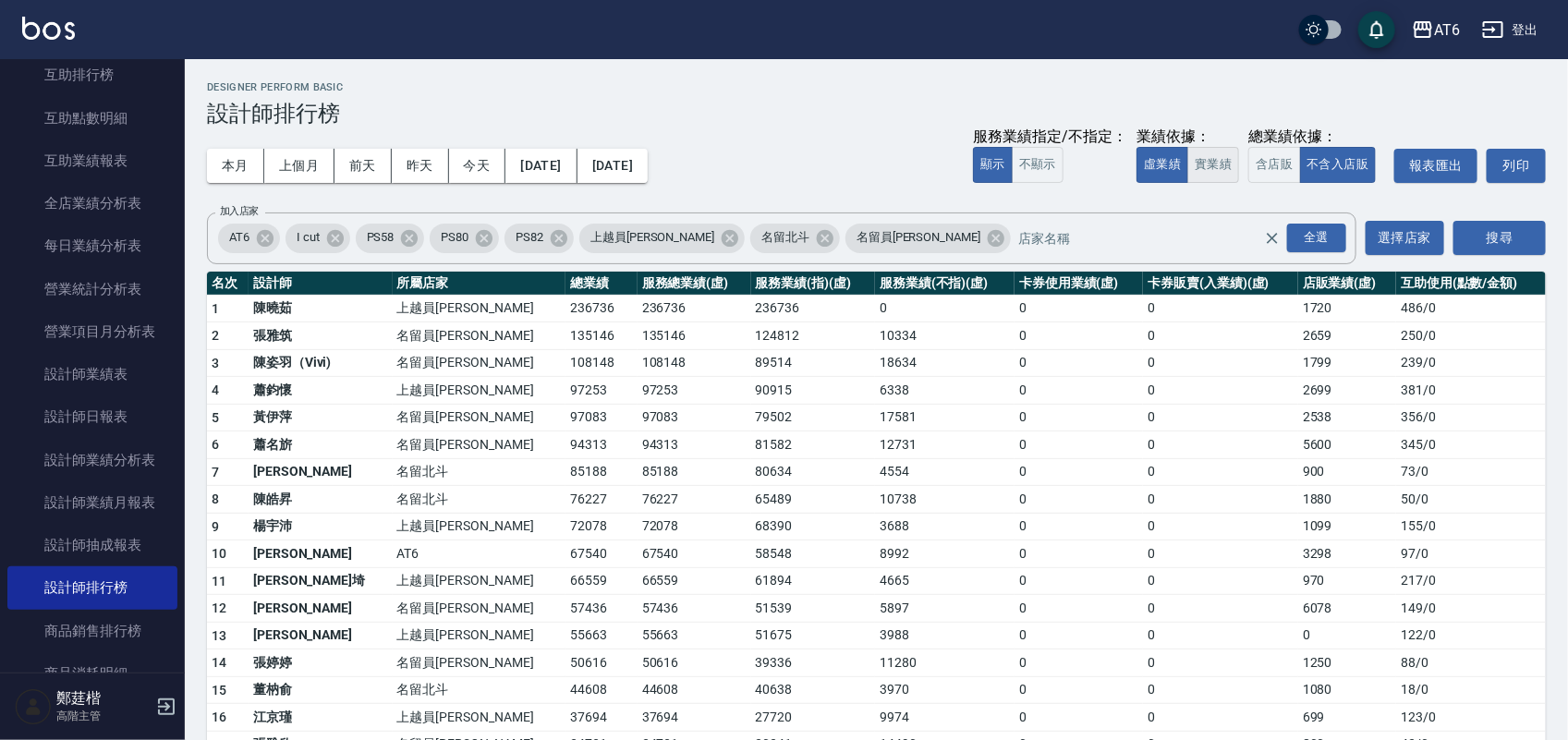
click at [1227, 149] on button "實業績" at bounding box center [1213, 164] width 52 height 36
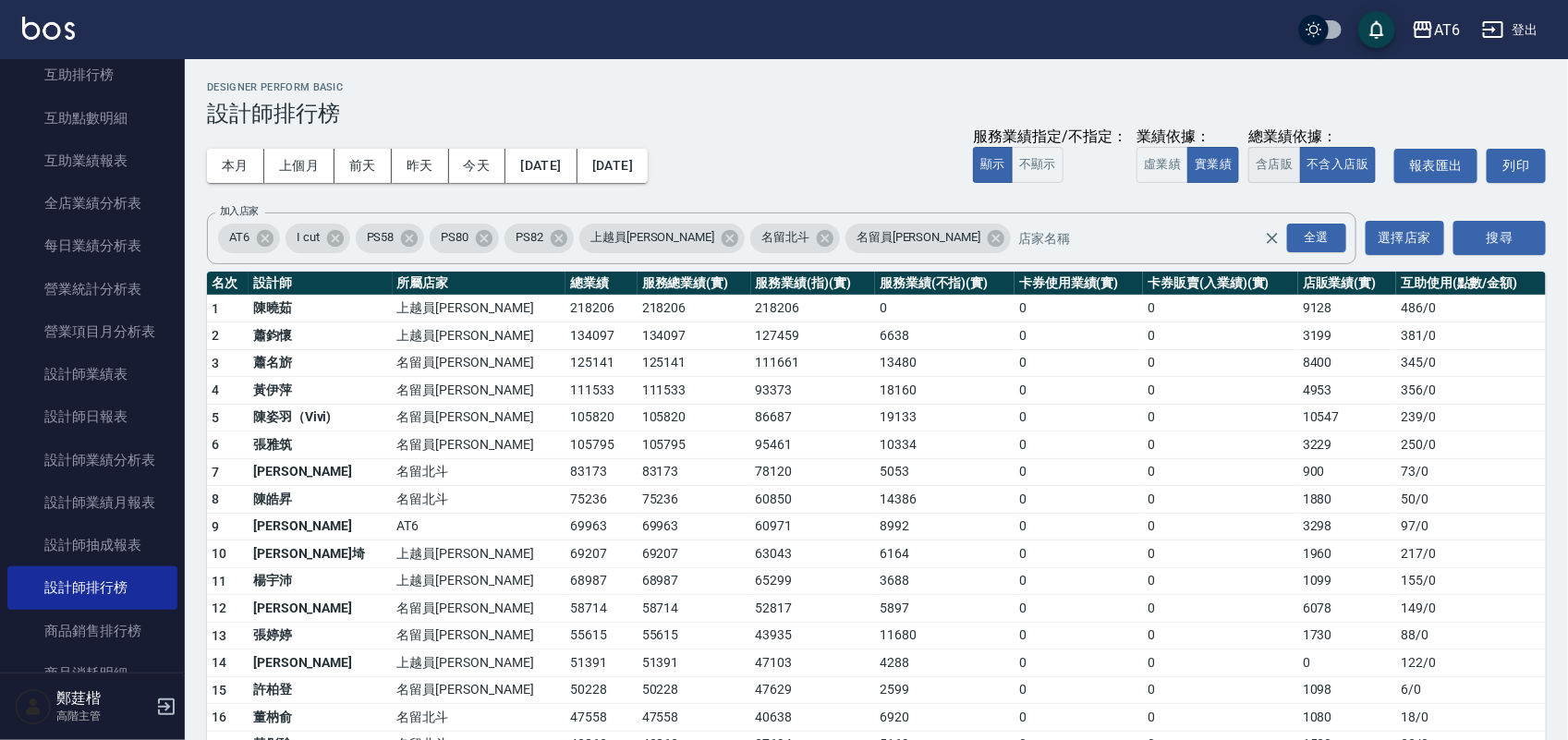
click at [1253, 166] on button "含店販" at bounding box center [1274, 164] width 52 height 36
click at [480, 167] on button "今天" at bounding box center [477, 165] width 58 height 34
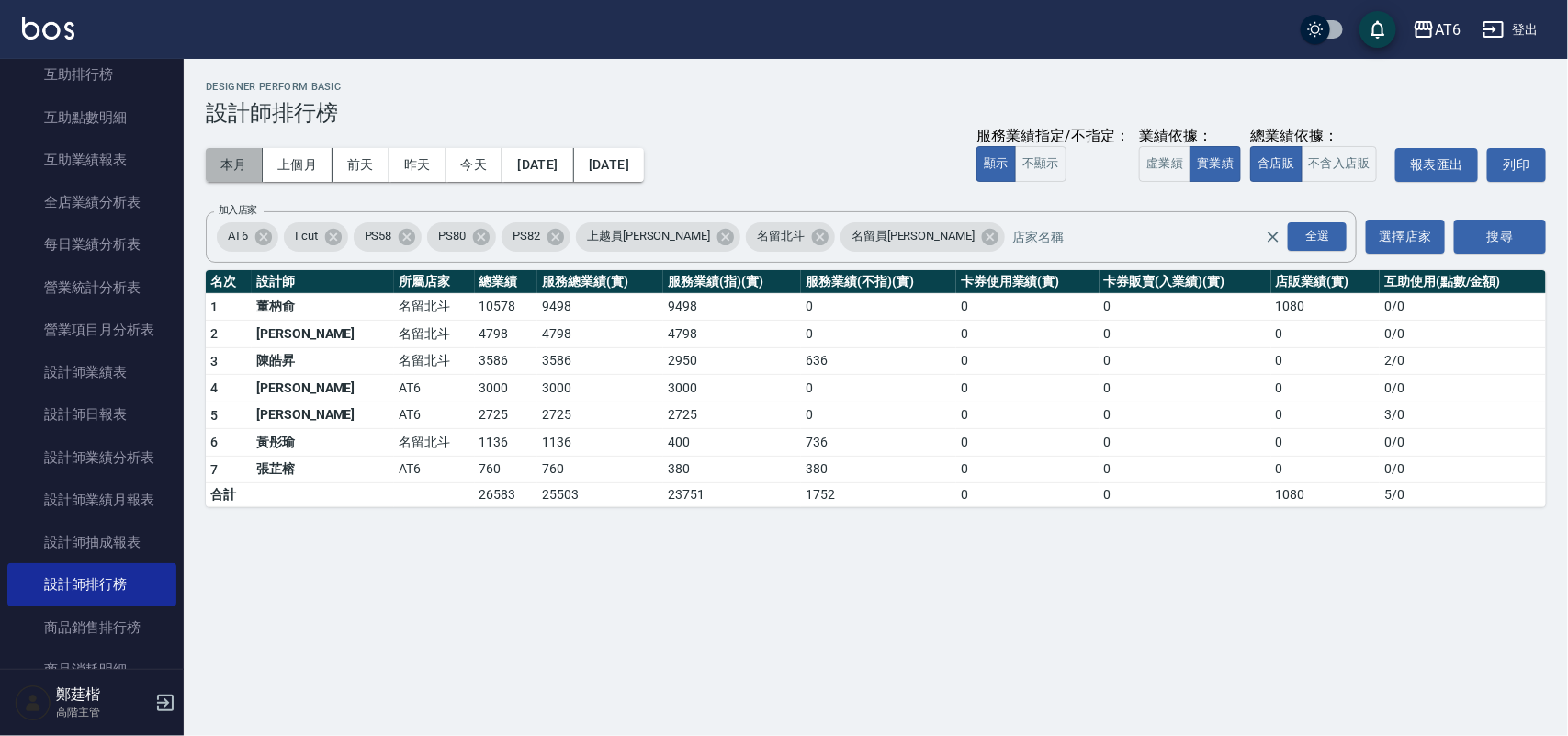
click at [232, 168] on button "本月" at bounding box center [235, 164] width 57 height 34
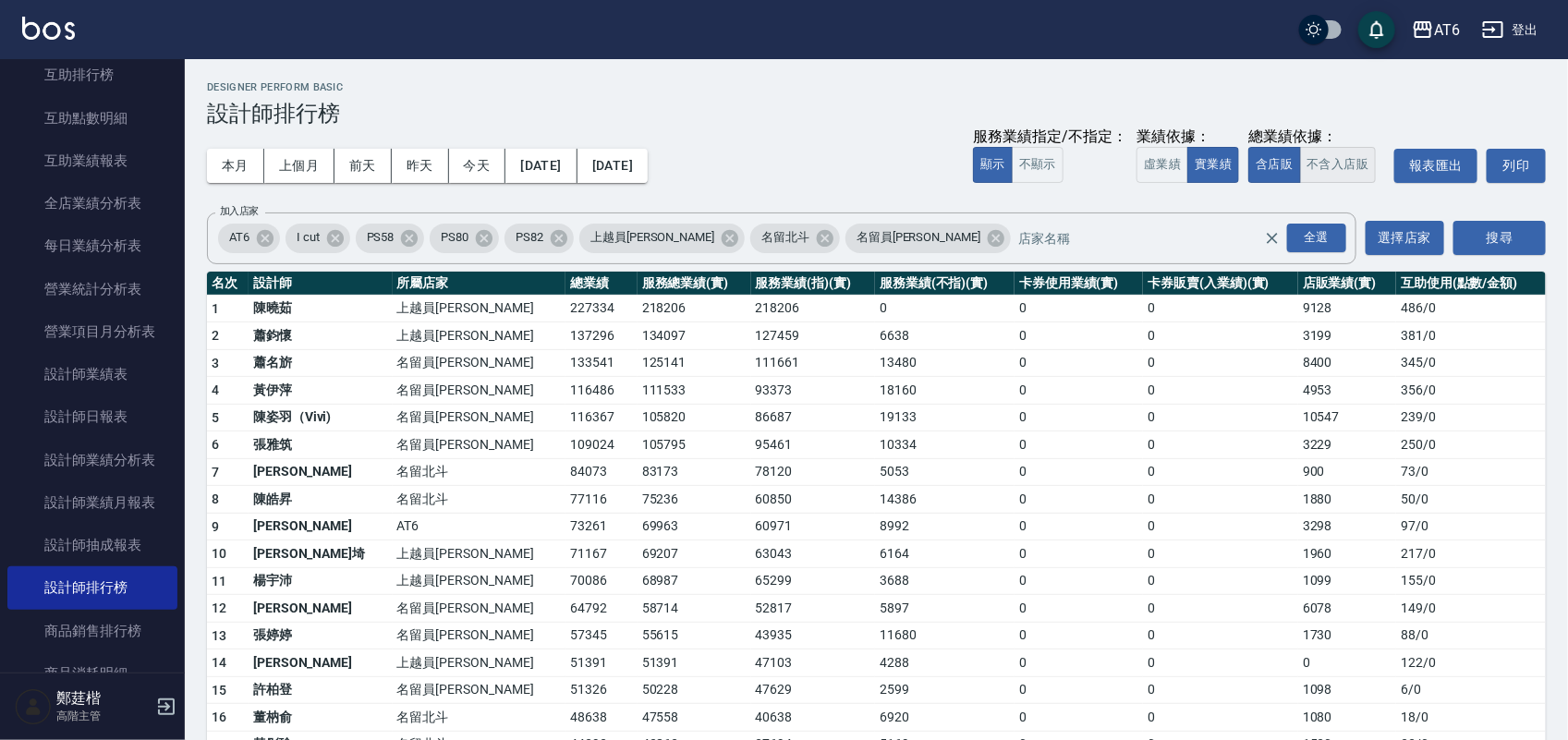
click at [1365, 164] on button "不含入店販" at bounding box center [1338, 164] width 77 height 36
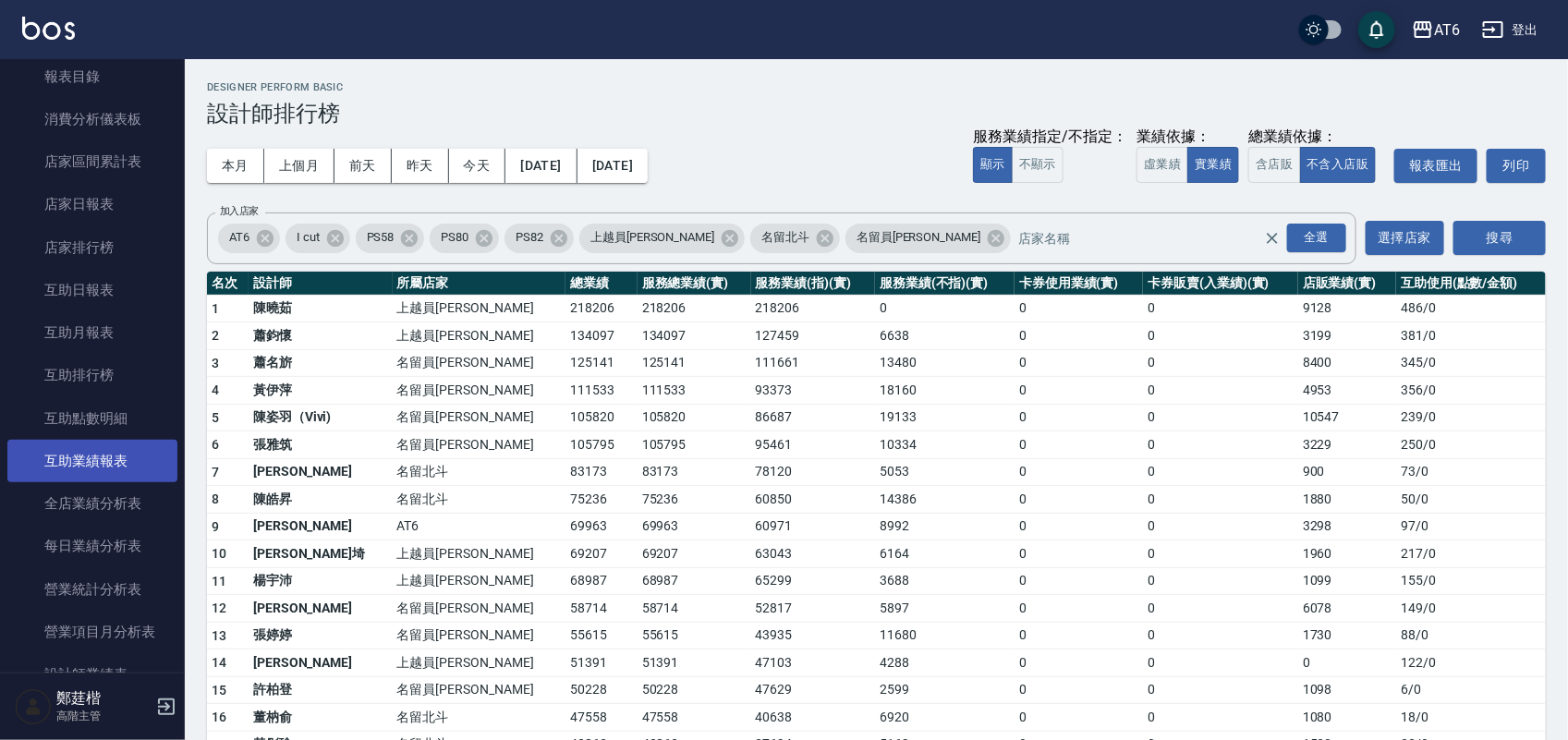
scroll to position [115, 0]
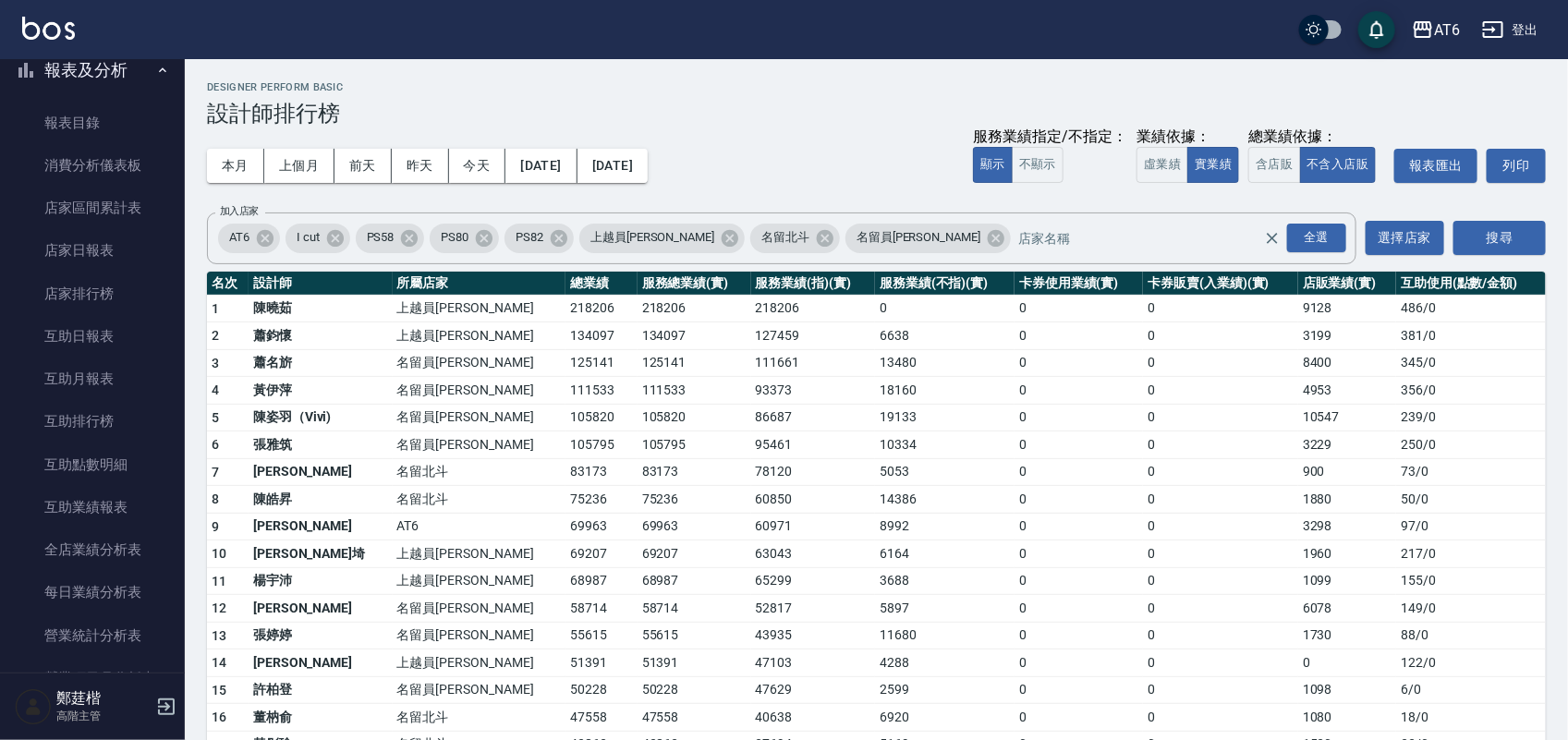
click at [145, 80] on button "報表及分析" at bounding box center [92, 71] width 170 height 48
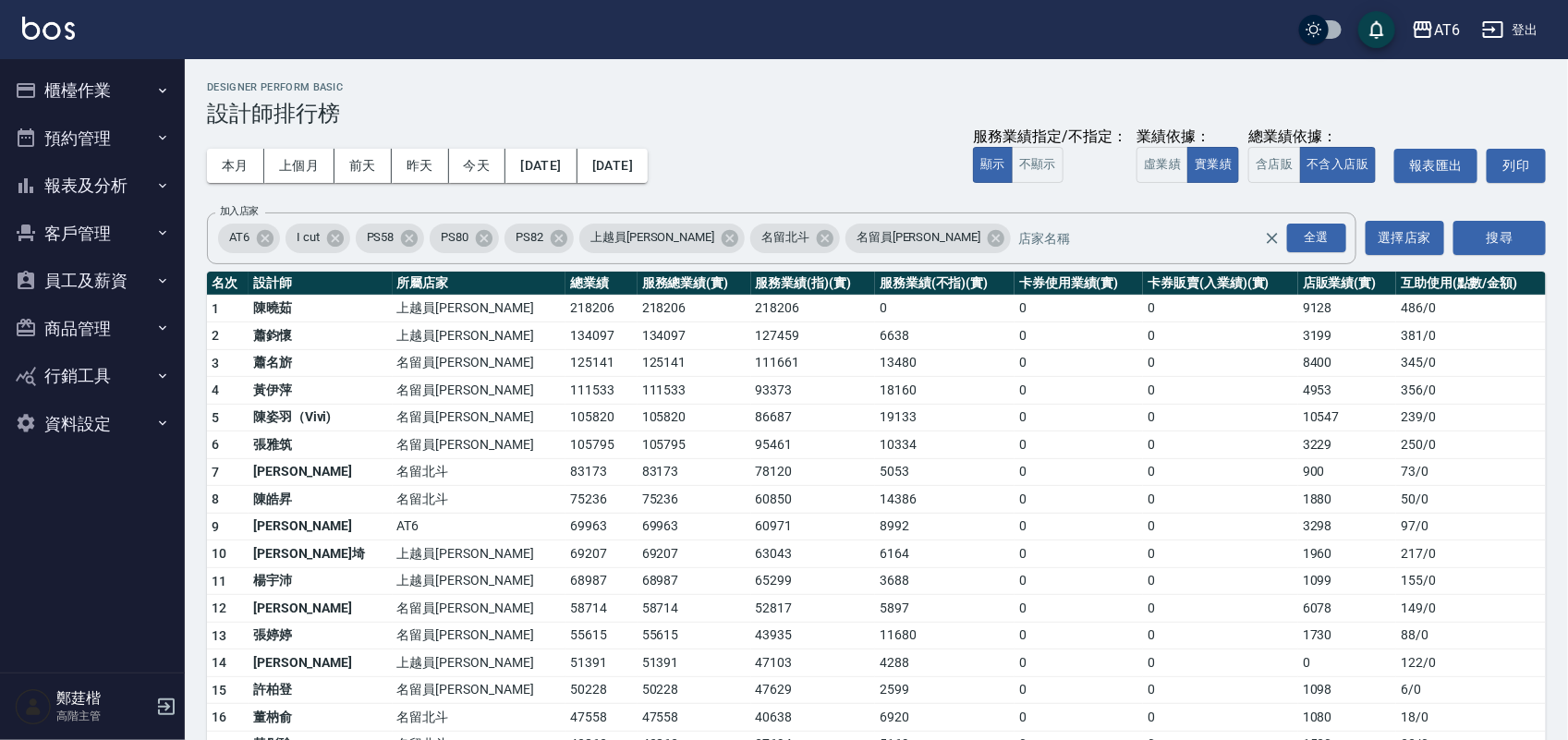
scroll to position [0, 0]
click at [145, 80] on button "櫃檯作業" at bounding box center [92, 91] width 170 height 48
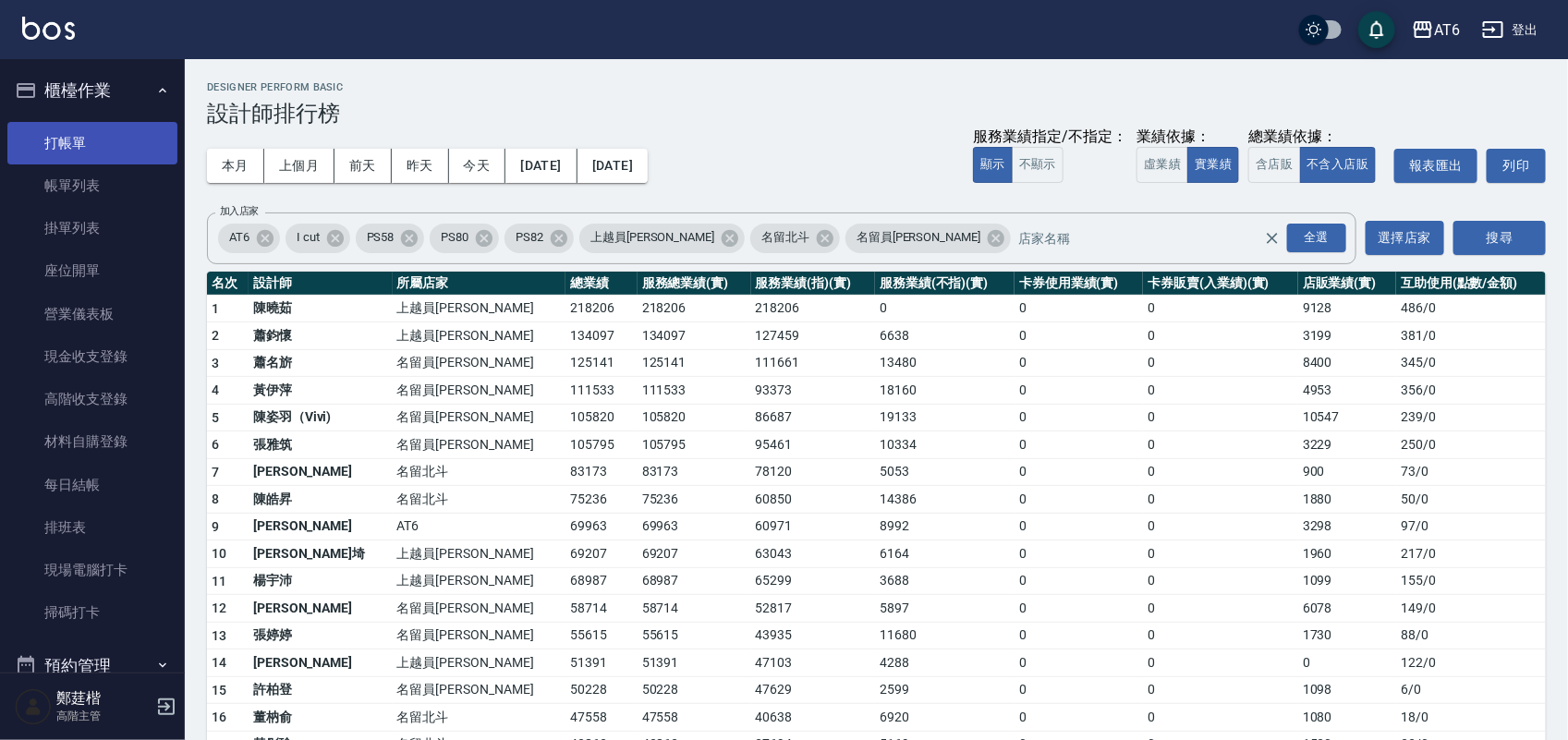
click at [127, 136] on link "打帳單" at bounding box center [92, 143] width 170 height 43
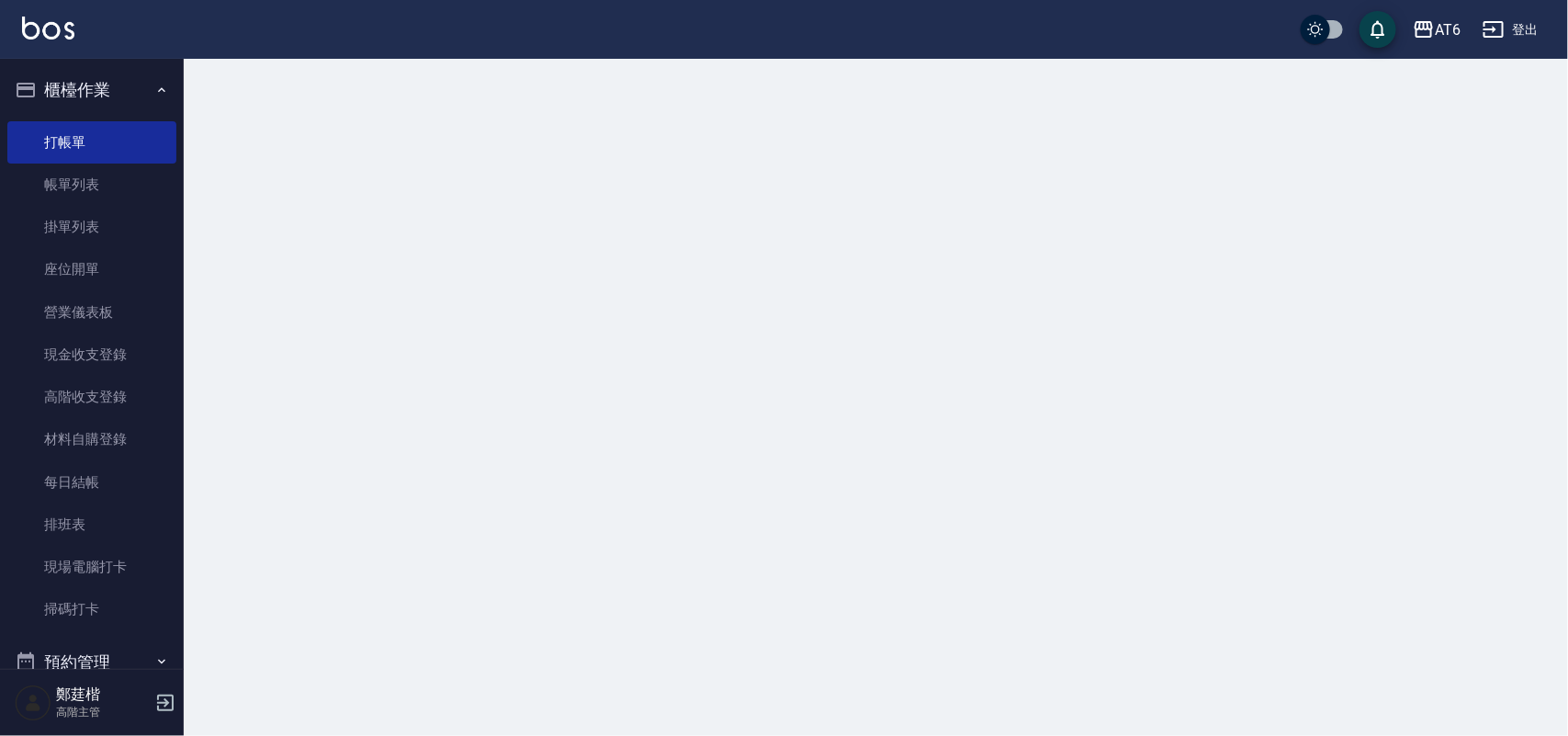
click at [144, 99] on button "櫃檯作業" at bounding box center [91, 90] width 169 height 48
